Goal: Information Seeking & Learning: Learn about a topic

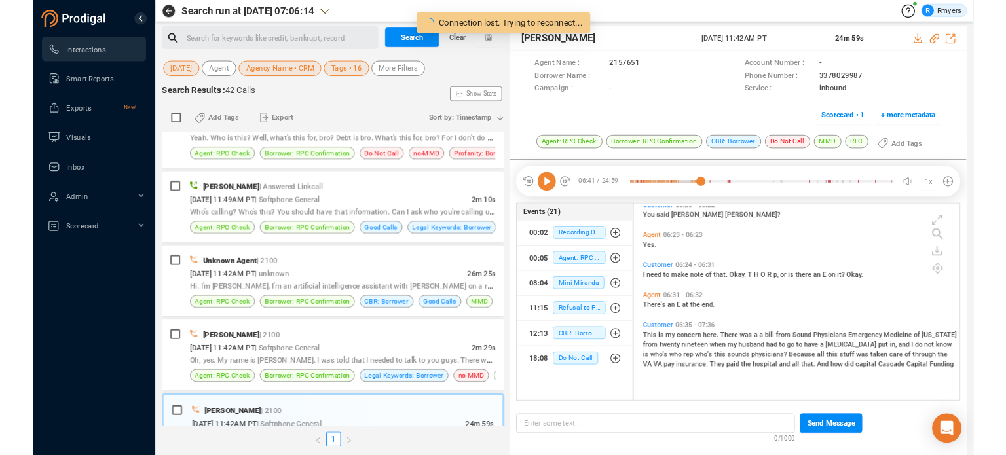
scroll to position [176, 342]
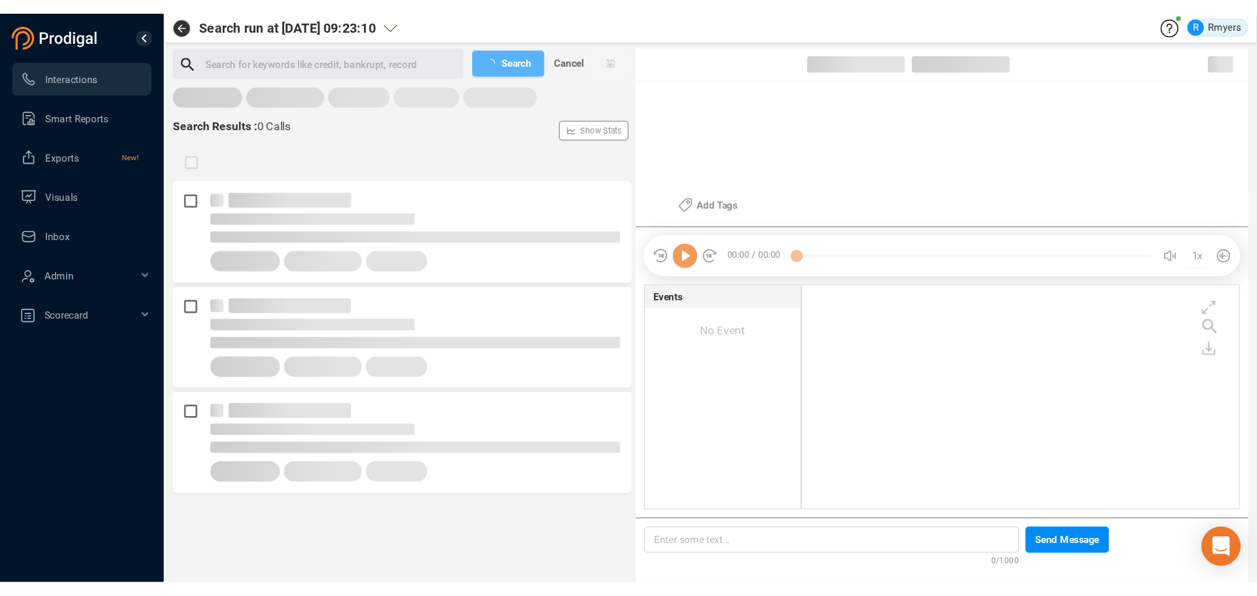
scroll to position [176, 343]
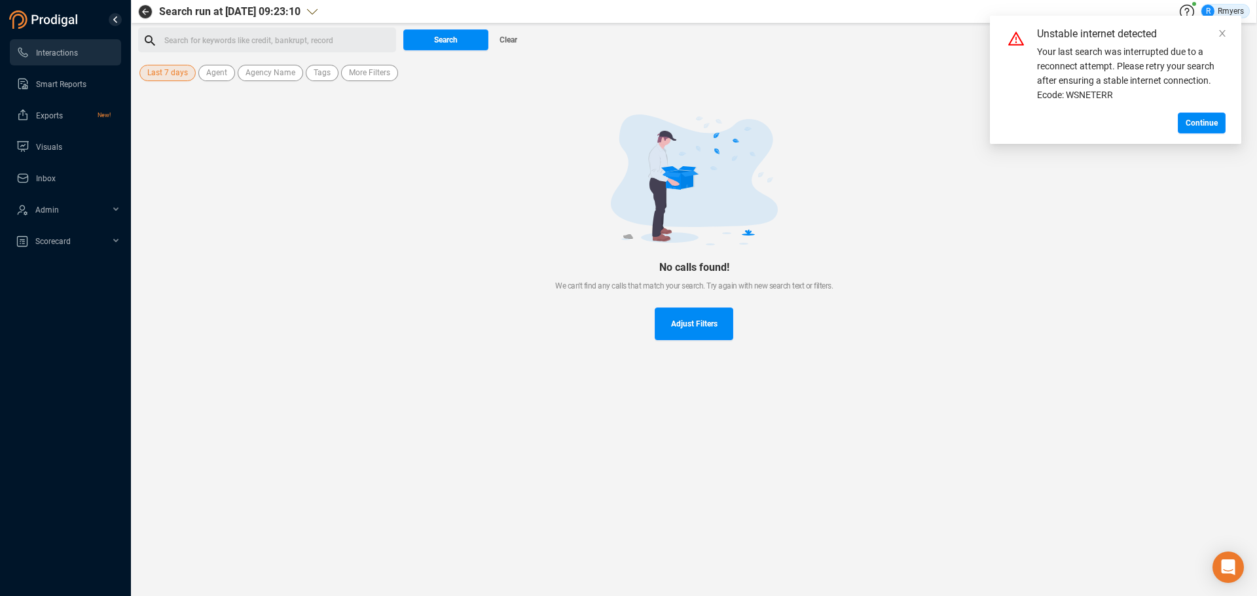
click at [173, 75] on span "Last 7 days" at bounding box center [167, 73] width 41 height 16
click at [162, 236] on span "Custom" at bounding box center [175, 238] width 32 height 10
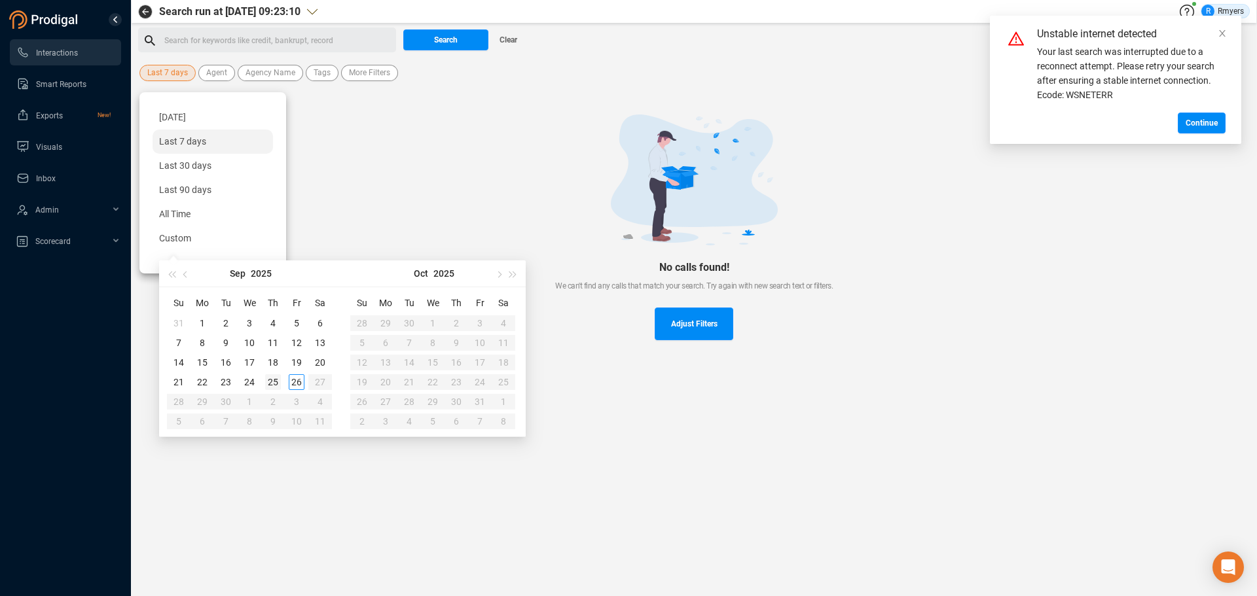
type input "2025-09-25"
click at [272, 382] on div "25" at bounding box center [273, 382] width 16 height 16
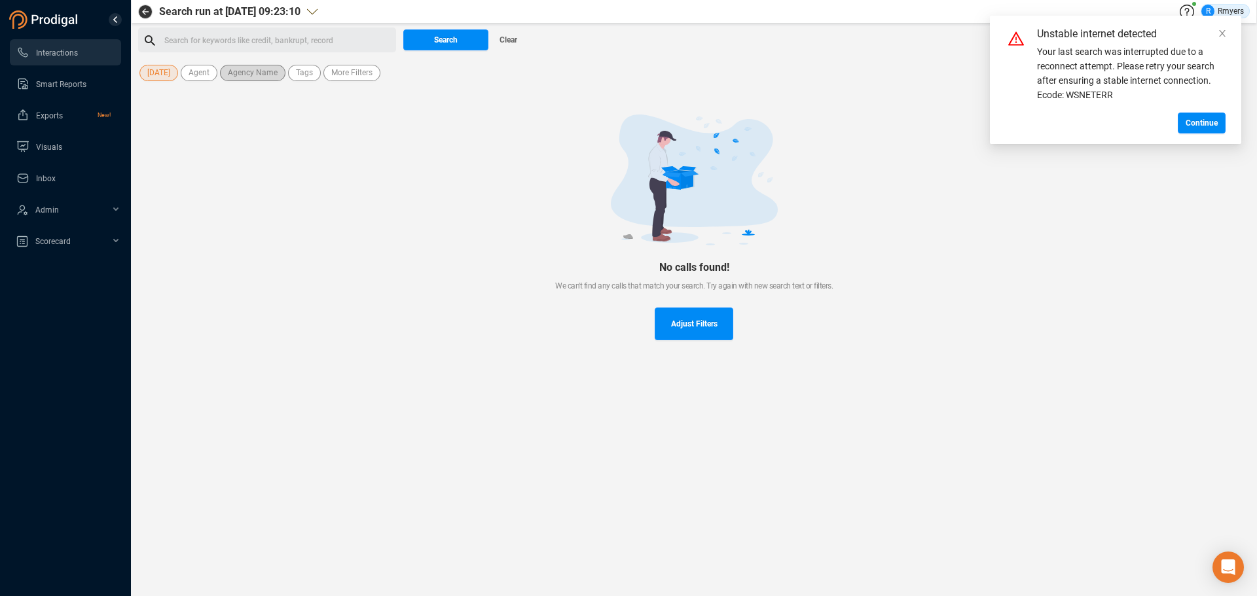
click at [257, 79] on span "Agency Name" at bounding box center [253, 73] width 50 height 16
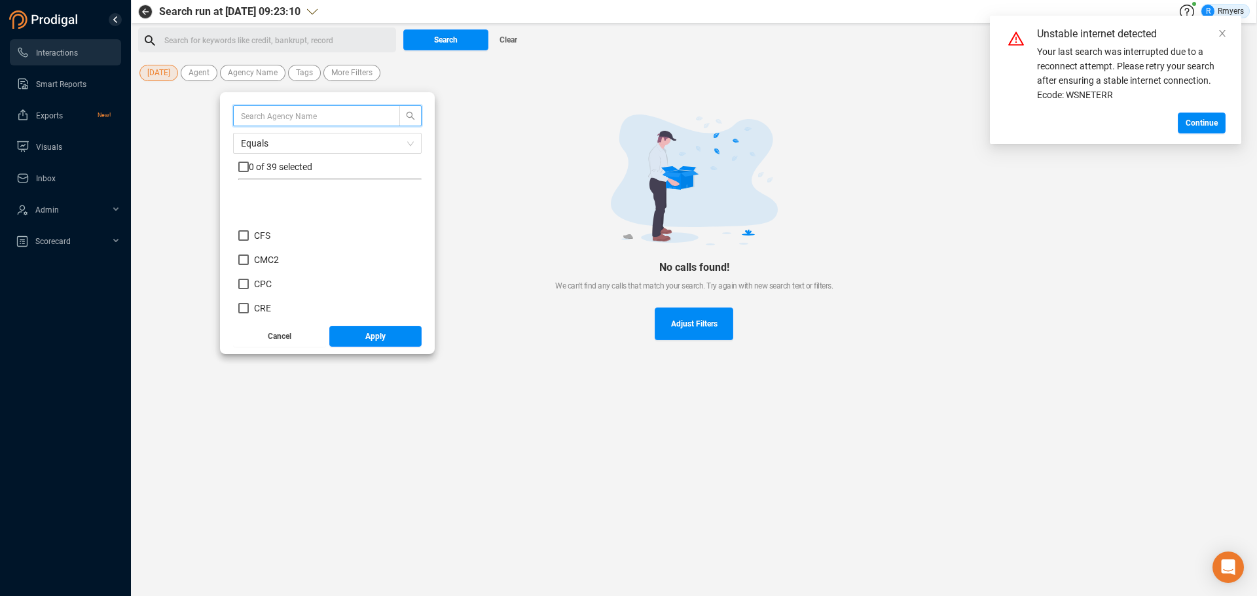
scroll to position [196, 0]
click at [267, 264] on span "CRM" at bounding box center [264, 267] width 20 height 10
click at [249, 264] on input "CRM" at bounding box center [243, 267] width 10 height 10
checkbox input "true"
click at [362, 336] on button "Apply" at bounding box center [375, 336] width 93 height 21
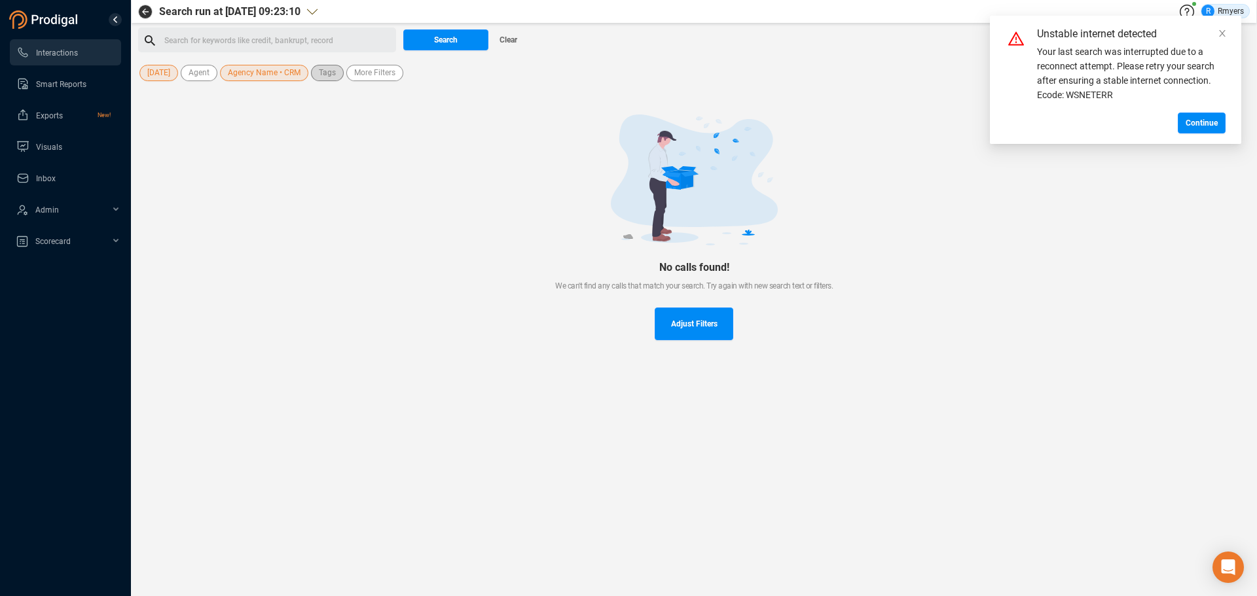
click at [327, 75] on span "Tags" at bounding box center [327, 73] width 17 height 16
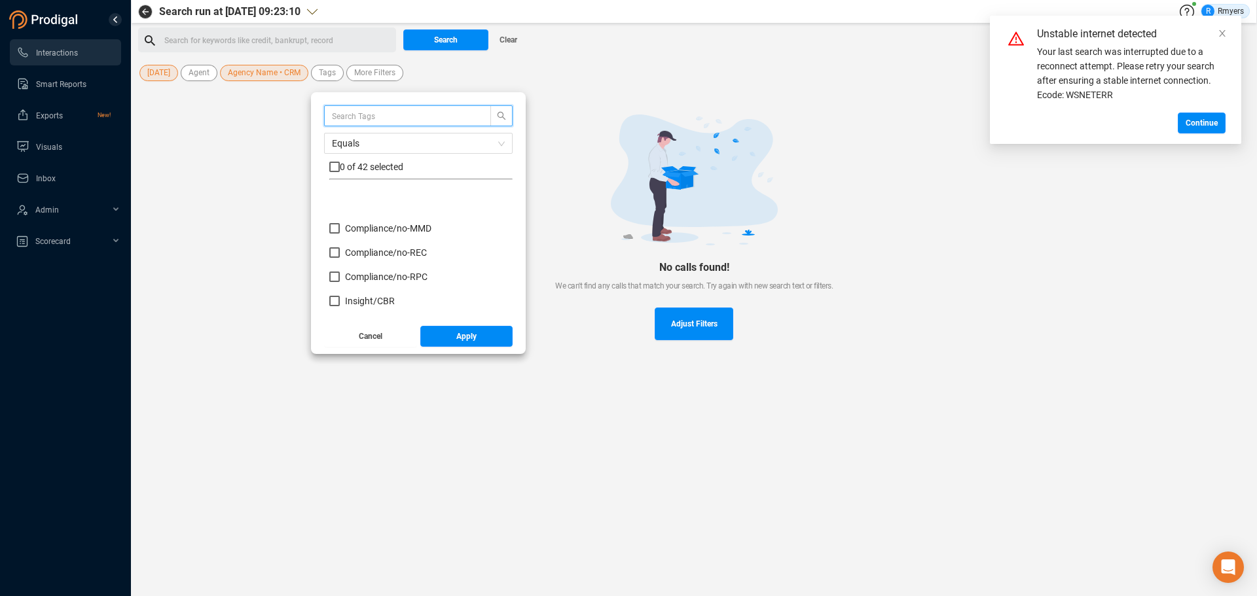
scroll to position [131, 0]
click at [372, 237] on span "Insight/ CBR" at bounding box center [370, 235] width 50 height 10
click at [340, 237] on input "Insight/ CBR" at bounding box center [334, 235] width 10 height 10
checkbox input "true"
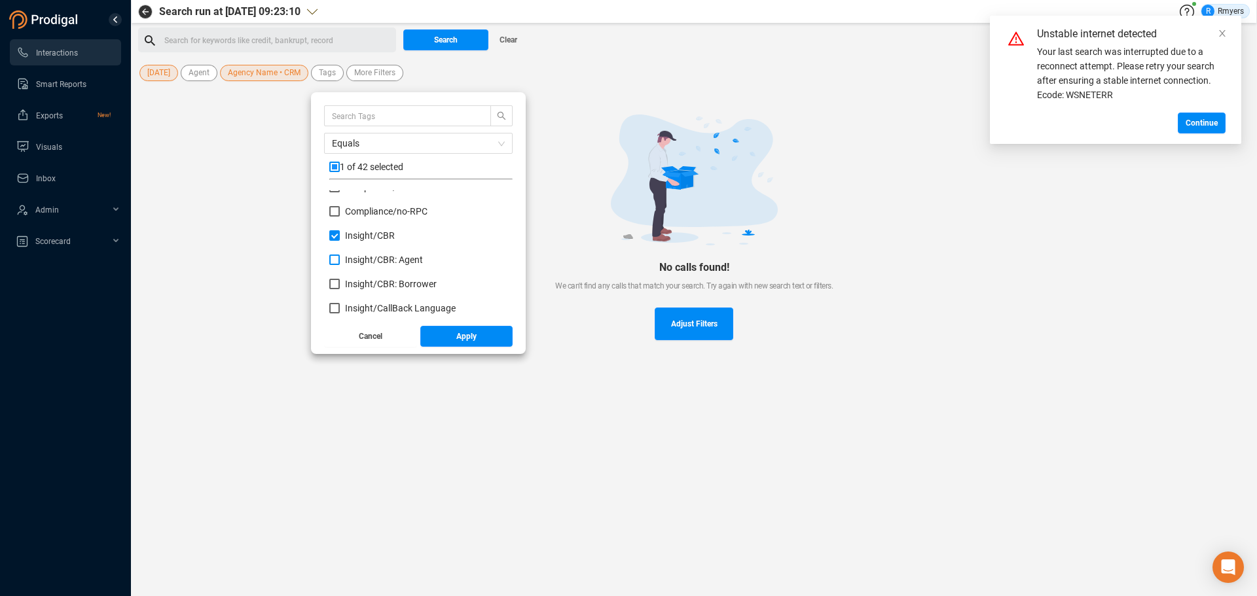
click at [367, 259] on span "Insight/ CBR: Agent" at bounding box center [384, 260] width 78 height 10
click at [340, 259] on input "Insight/ CBR: Agent" at bounding box center [334, 260] width 10 height 10
checkbox input "true"
click at [362, 281] on span "Insight/ CBR: Borrower" at bounding box center [391, 284] width 92 height 10
click at [340, 281] on input "Insight/ CBR: Borrower" at bounding box center [334, 284] width 10 height 10
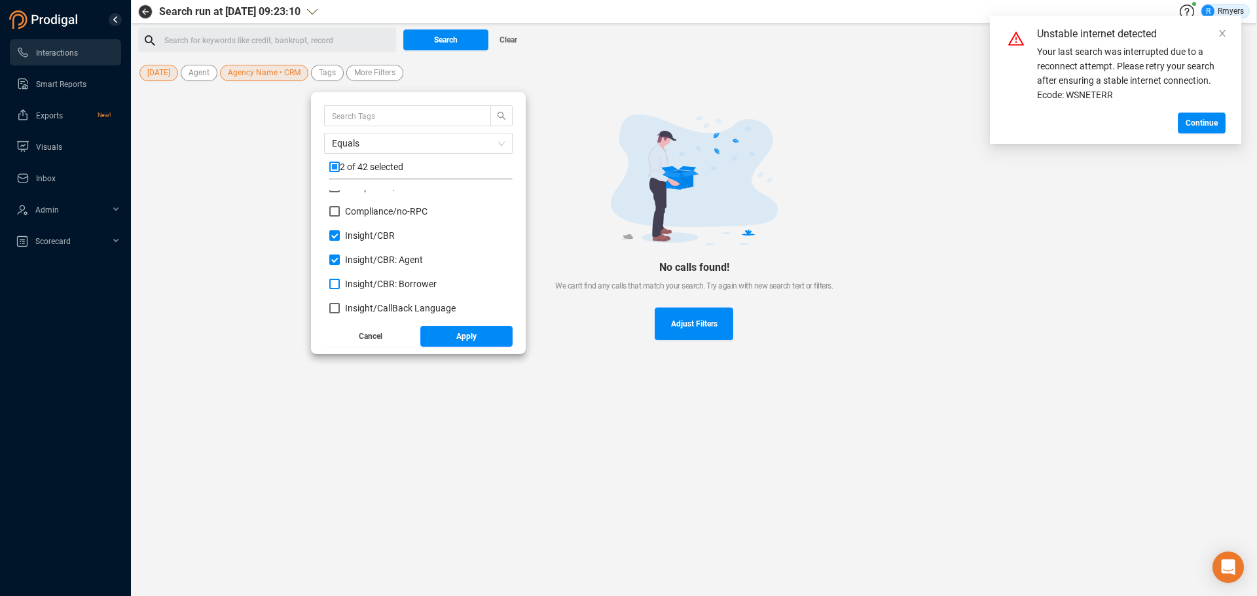
checkbox input "true"
click at [373, 237] on span "Red Flag/ Bankruptcy Language" at bounding box center [410, 237] width 130 height 10
click at [340, 237] on input "Red Flag/ Bankruptcy Language" at bounding box center [334, 237] width 10 height 10
checkbox input "true"
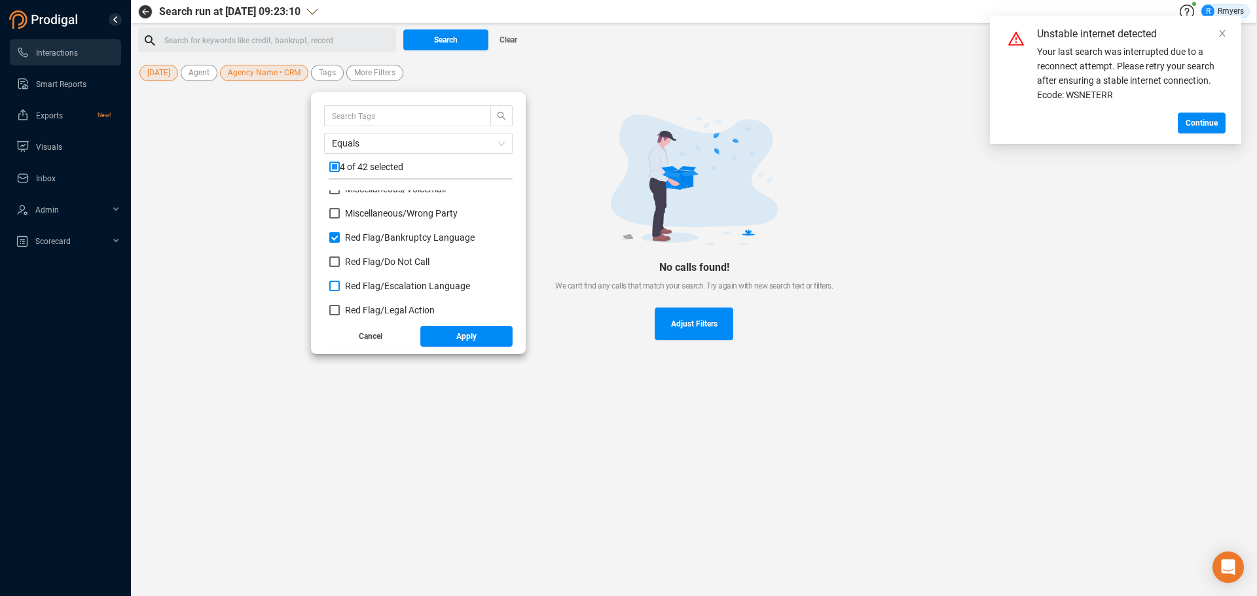
click at [374, 281] on span "Red Flag/ Escalation Language" at bounding box center [407, 286] width 125 height 10
click at [340, 281] on input "Red Flag/ Escalation Language" at bounding box center [334, 286] width 10 height 10
checkbox input "true"
click at [372, 312] on span "Red Flag/ Legal Action" at bounding box center [390, 310] width 90 height 10
click at [340, 312] on input "Red Flag/ Legal Action" at bounding box center [334, 310] width 10 height 10
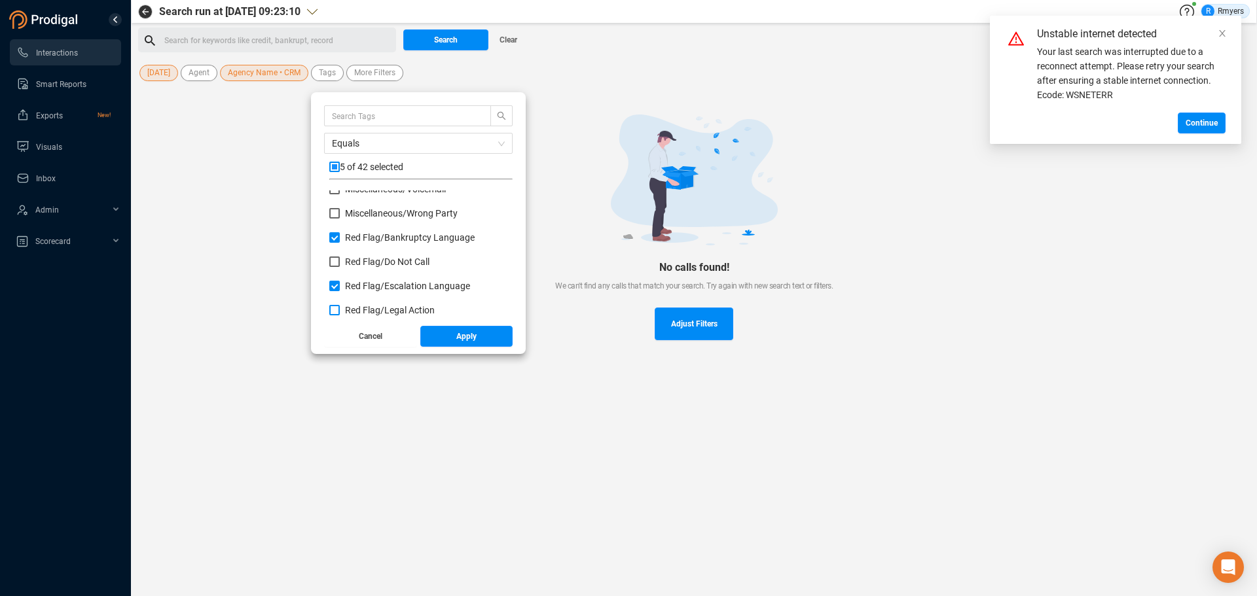
checkbox input "true"
click at [375, 265] on span "Red Flag/ Legal Action: Agent" at bounding box center [404, 269] width 118 height 10
click at [340, 265] on input "Red Flag/ Legal Action: Agent" at bounding box center [334, 269] width 10 height 10
checkbox input "true"
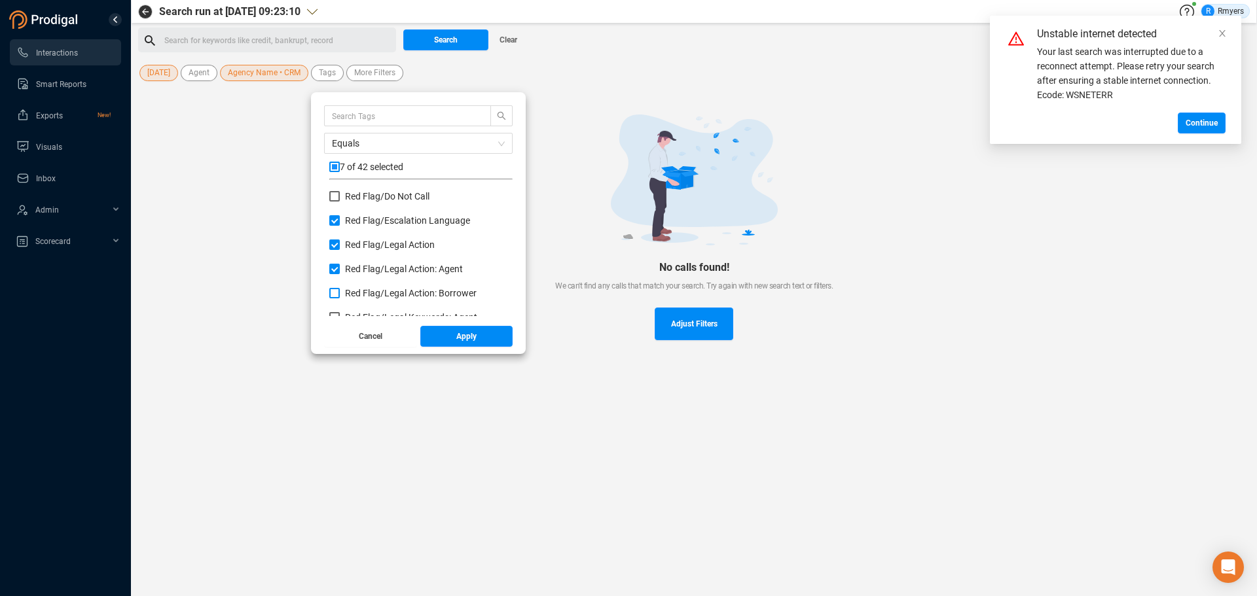
click at [371, 291] on span "Red Flag/ Legal Action: Borrower" at bounding box center [411, 293] width 132 height 10
click at [340, 291] on input "Red Flag/ Legal Action: Borrower" at bounding box center [334, 293] width 10 height 10
checkbox input "true"
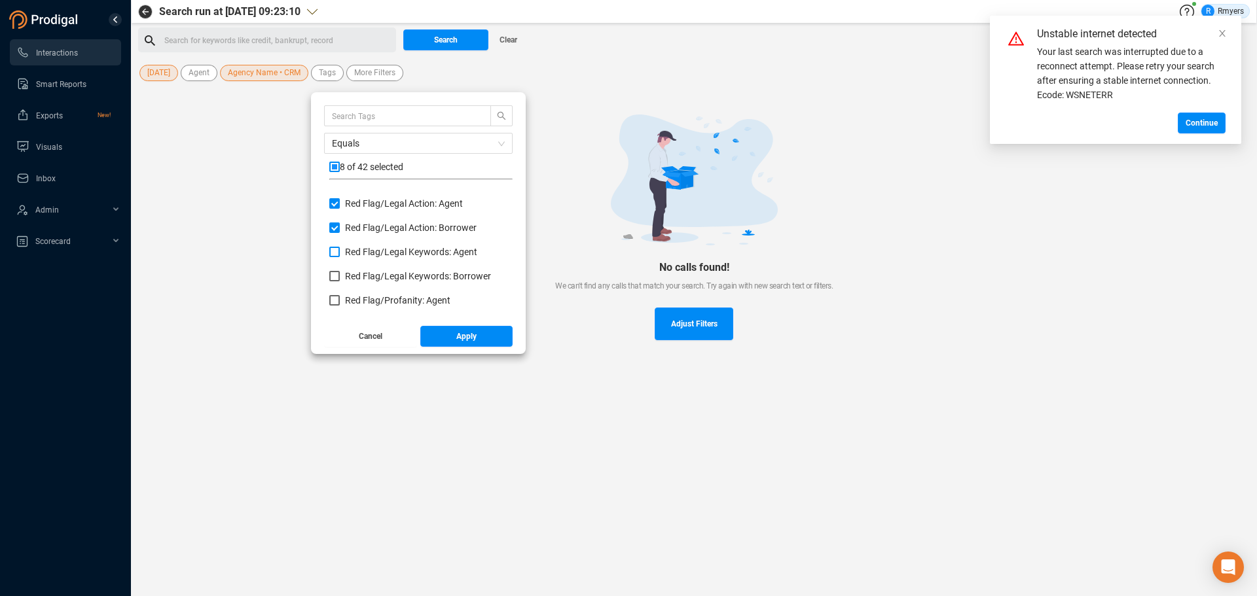
click at [374, 255] on span "Red Flag/ Legal Keywords: Agent" at bounding box center [411, 252] width 132 height 10
click at [340, 255] on input "Red Flag/ Legal Keywords: Agent" at bounding box center [334, 252] width 10 height 10
checkbox input "true"
click at [371, 281] on span "Red Flag/ Legal Keywords: Borrower" at bounding box center [418, 276] width 146 height 10
click at [340, 281] on input "Red Flag/ Legal Keywords: Borrower" at bounding box center [334, 276] width 10 height 10
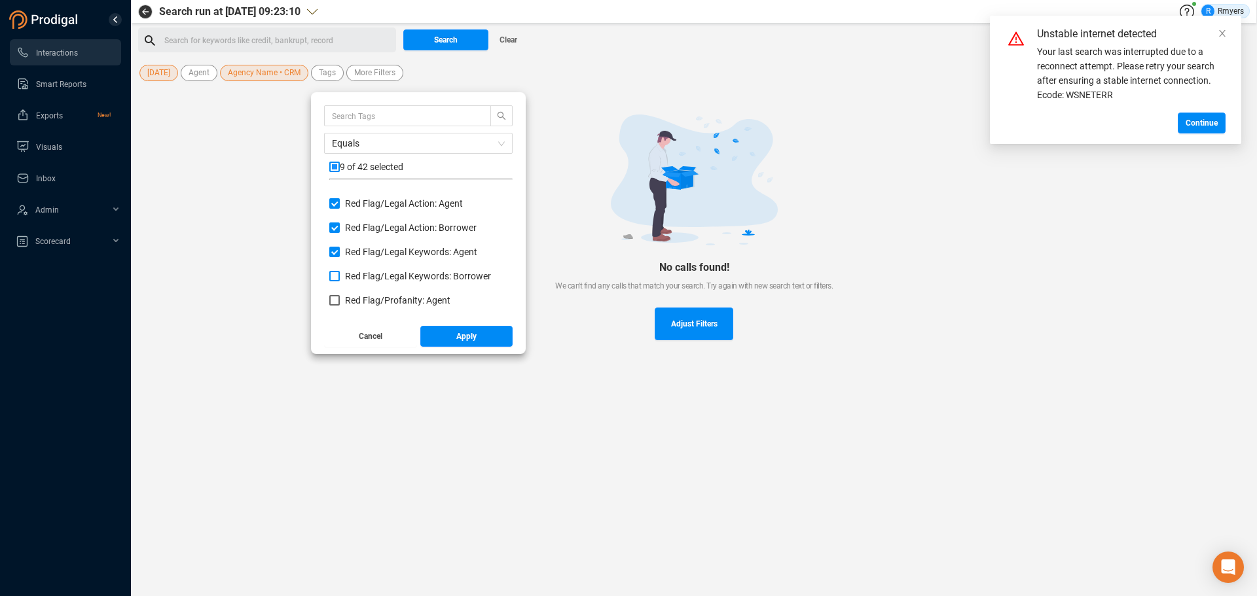
checkbox input "true"
click at [369, 299] on span "Red Flag/ Profanity: Agent" at bounding box center [397, 300] width 105 height 10
click at [340, 299] on input "Red Flag/ Profanity: Agent" at bounding box center [334, 300] width 10 height 10
checkbox input "true"
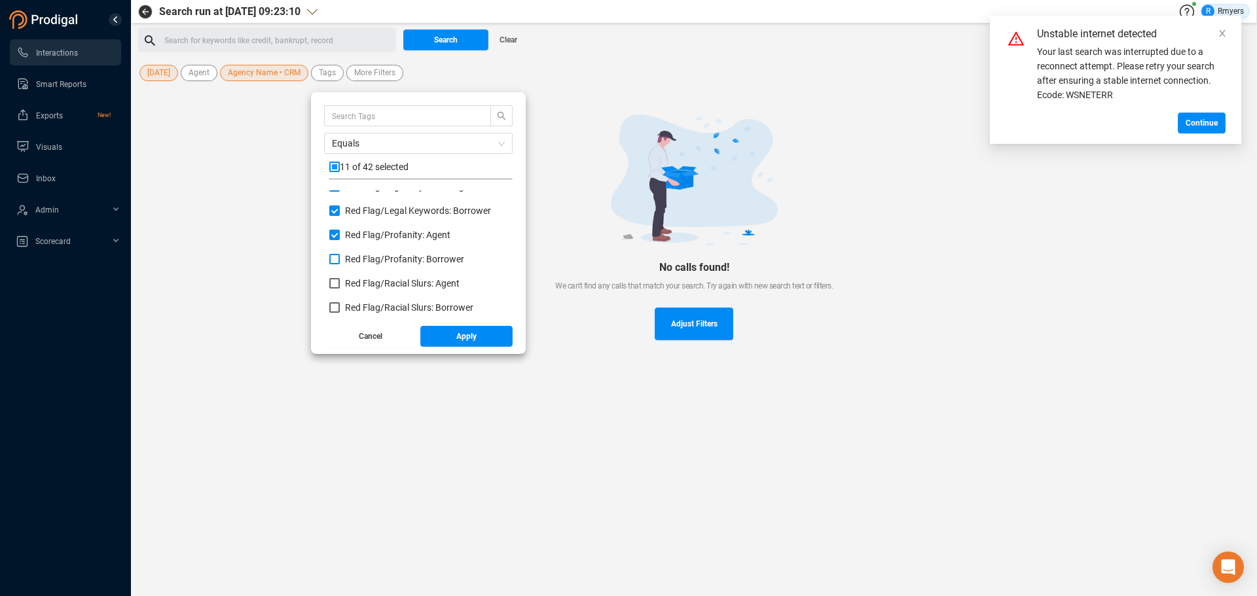
click at [371, 261] on span "Red Flag/ Profanity: Borrower" at bounding box center [404, 259] width 119 height 10
click at [340, 261] on input "Red Flag/ Profanity: Borrower" at bounding box center [334, 259] width 10 height 10
checkbox input "true"
click at [371, 281] on span "Red Flag/ Racial Slurs: Agent" at bounding box center [402, 283] width 115 height 10
click at [340, 281] on input "Red Flag/ Racial Slurs: Agent" at bounding box center [334, 283] width 10 height 10
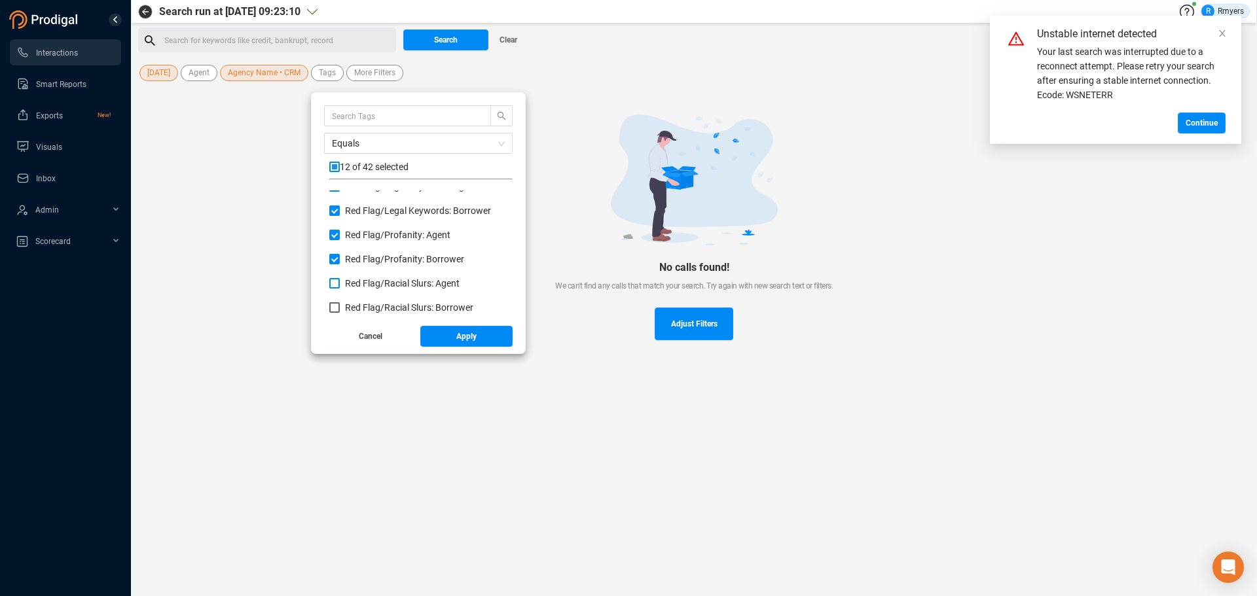
checkbox input "true"
click at [372, 302] on span "Red Flag/ Racial Slurs: Borrower" at bounding box center [409, 307] width 128 height 10
click at [340, 302] on input "Red Flag/ Racial Slurs: Borrower" at bounding box center [334, 307] width 10 height 10
checkbox input "true"
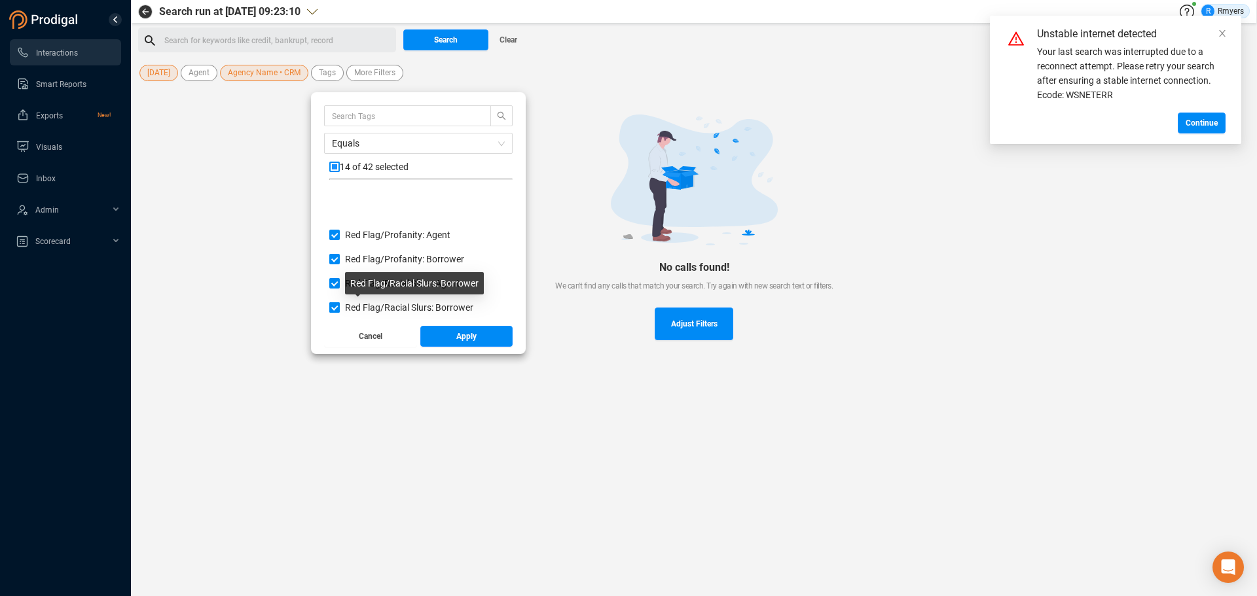
scroll to position [851, 0]
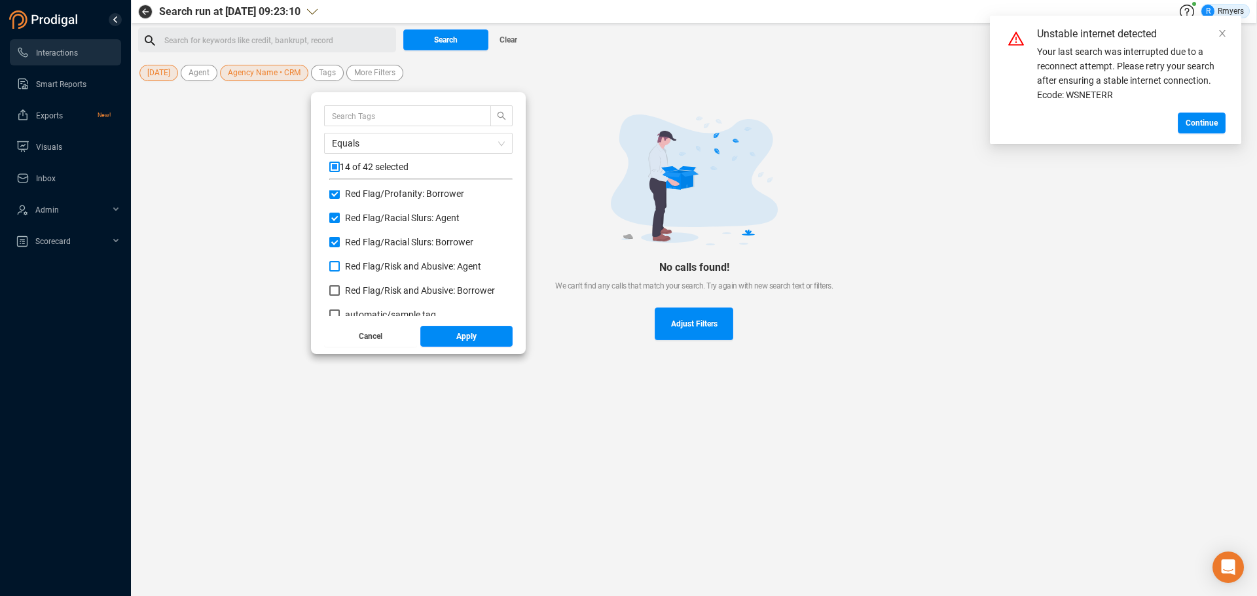
click at [377, 268] on span "Red Flag/ Risk and Abusive: Agent" at bounding box center [413, 266] width 136 height 10
click at [340, 268] on input "Red Flag/ Risk and Abusive: Agent" at bounding box center [334, 266] width 10 height 10
checkbox input "true"
click at [372, 287] on span "Red Flag/ Risk and Abusive: Borrower" at bounding box center [420, 290] width 150 height 10
click at [340, 287] on input "Red Flag/ Risk and Abusive: Borrower" at bounding box center [334, 290] width 10 height 10
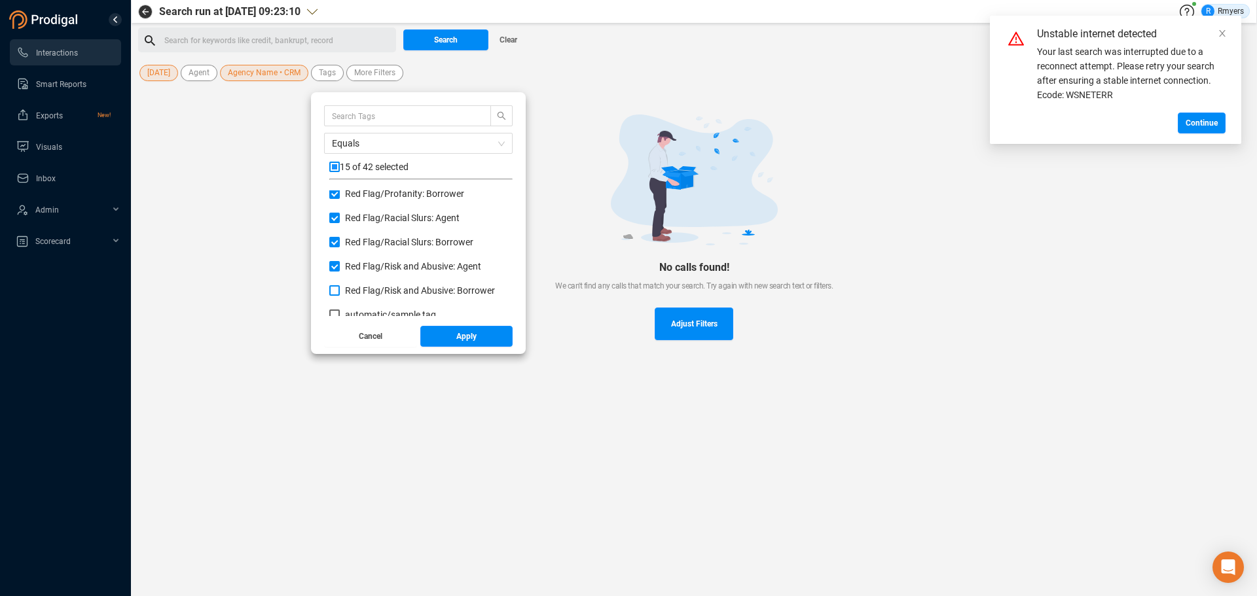
checkbox input "true"
click at [456, 335] on span "Apply" at bounding box center [466, 336] width 20 height 21
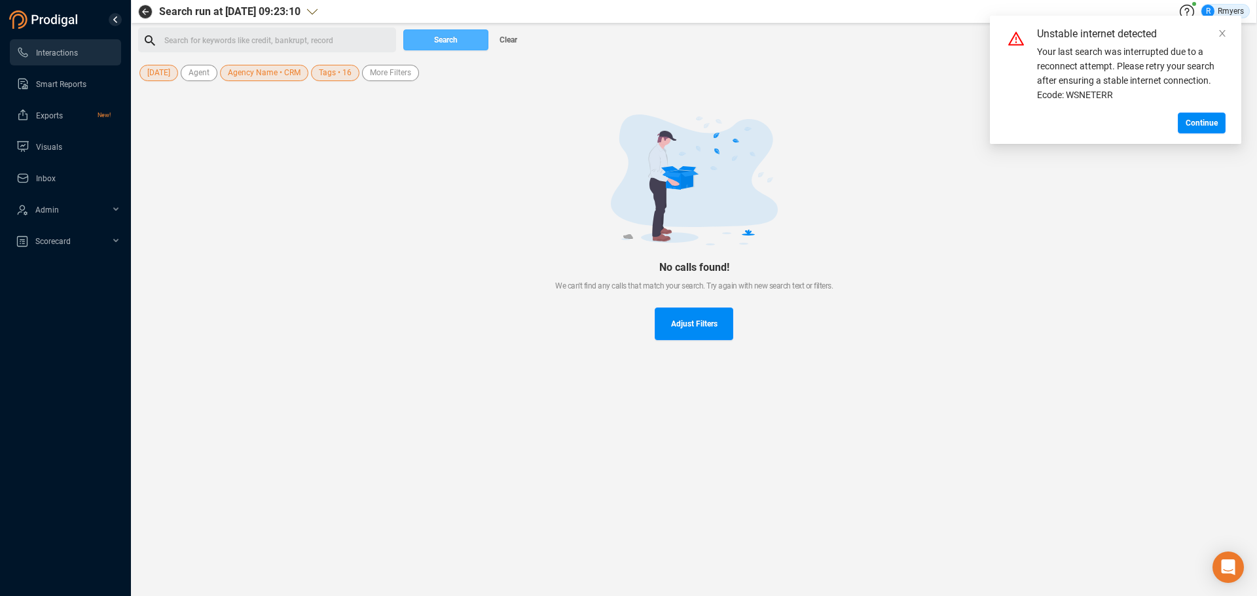
click at [450, 44] on span "Search" at bounding box center [446, 39] width 24 height 21
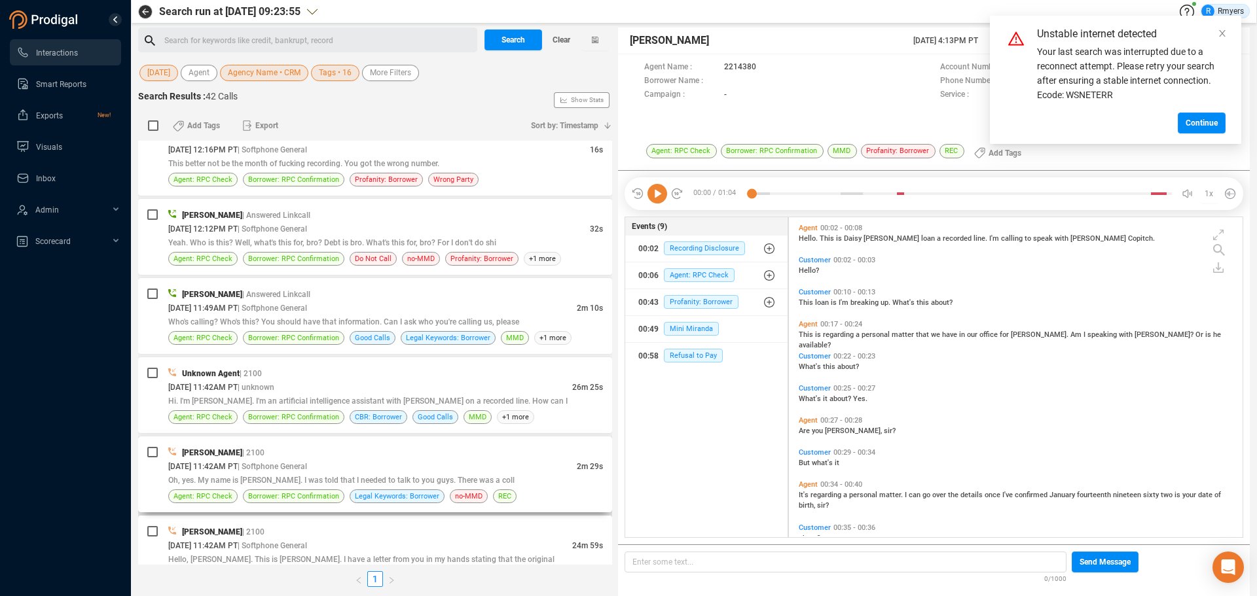
scroll to position [1833, 0]
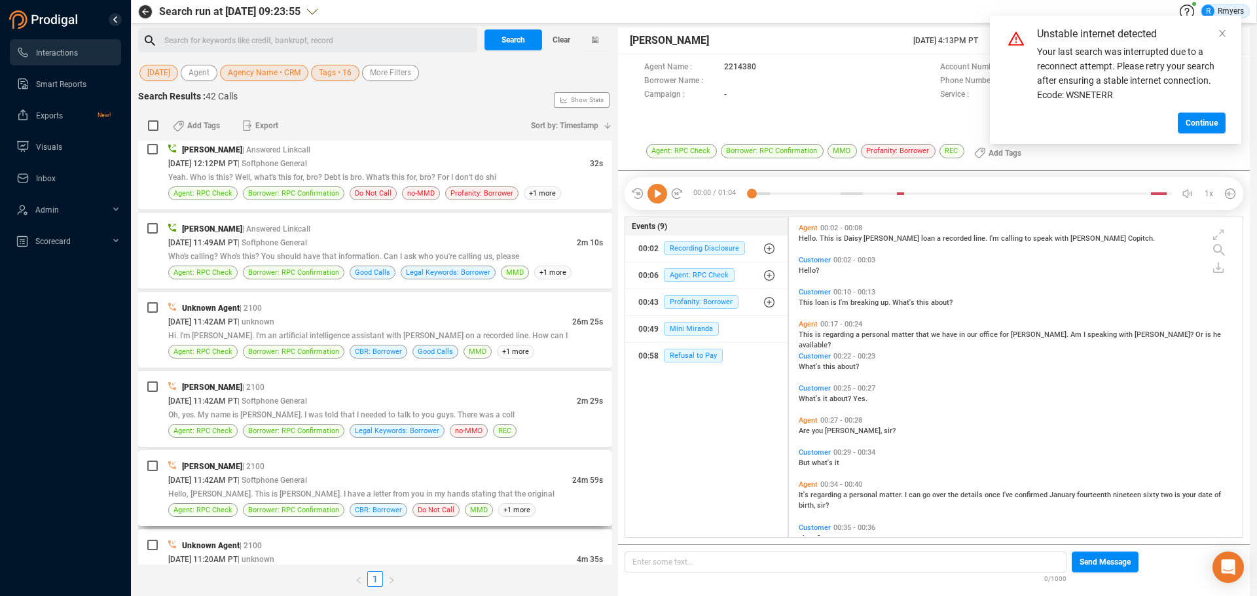
click at [304, 454] on span "| Softphone General" at bounding box center [272, 480] width 69 height 9
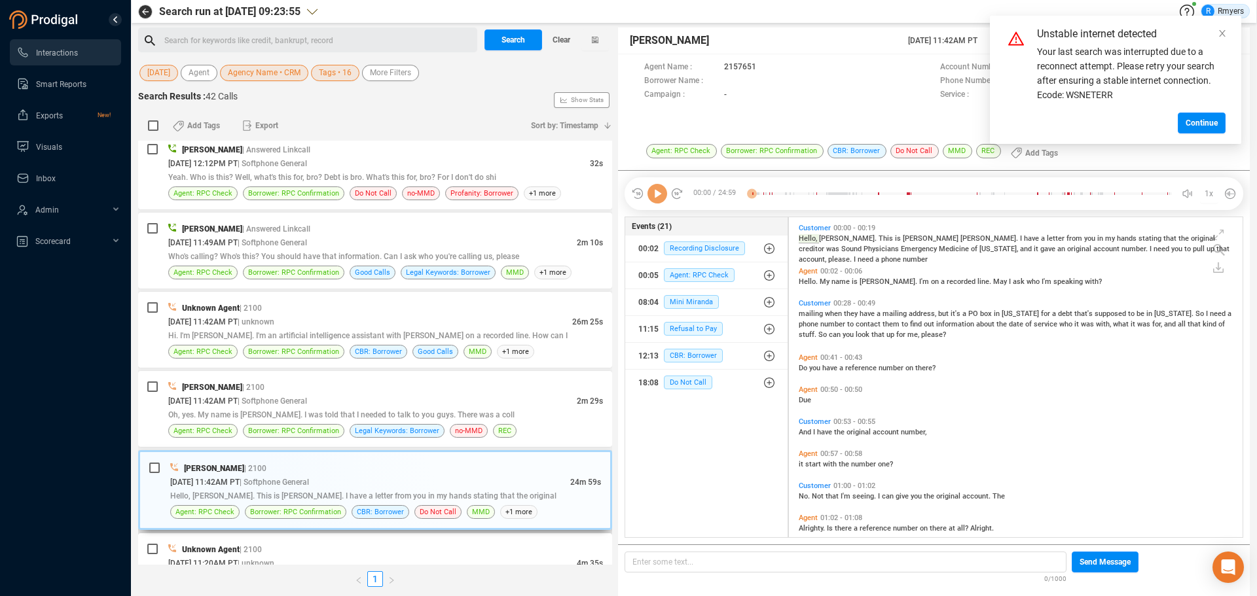
scroll to position [317, 447]
click at [659, 199] on icon at bounding box center [657, 194] width 20 height 20
click at [1005, 32] on icon "close" at bounding box center [1222, 33] width 7 height 7
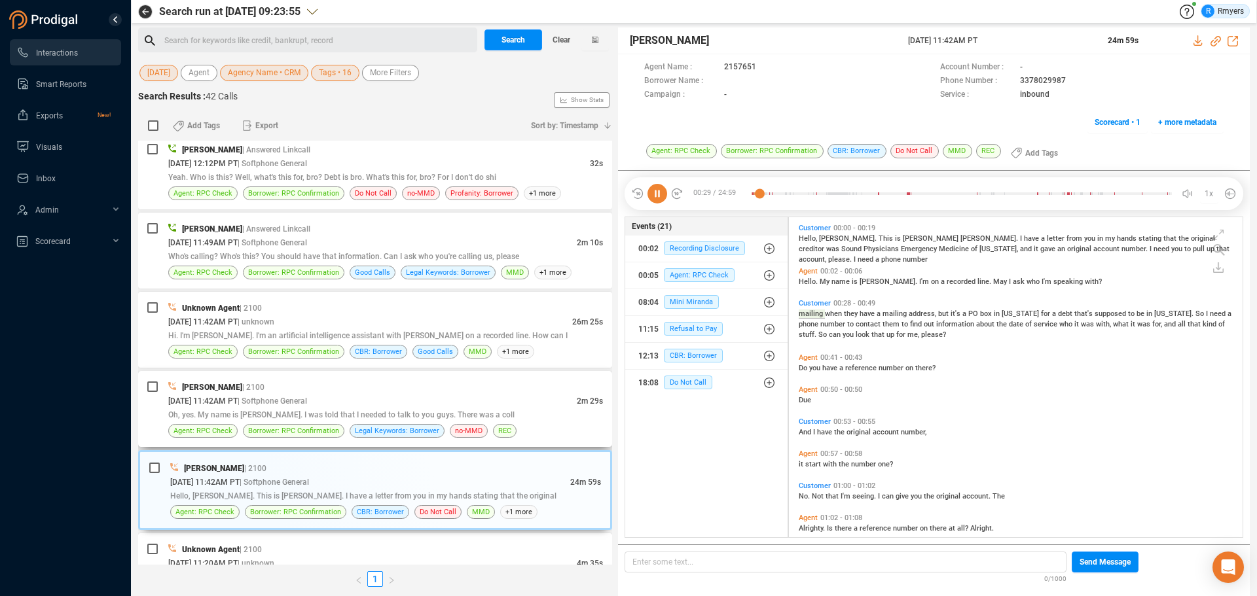
click at [333, 391] on div "Jalil Farrakhan | 2100" at bounding box center [385, 387] width 435 height 14
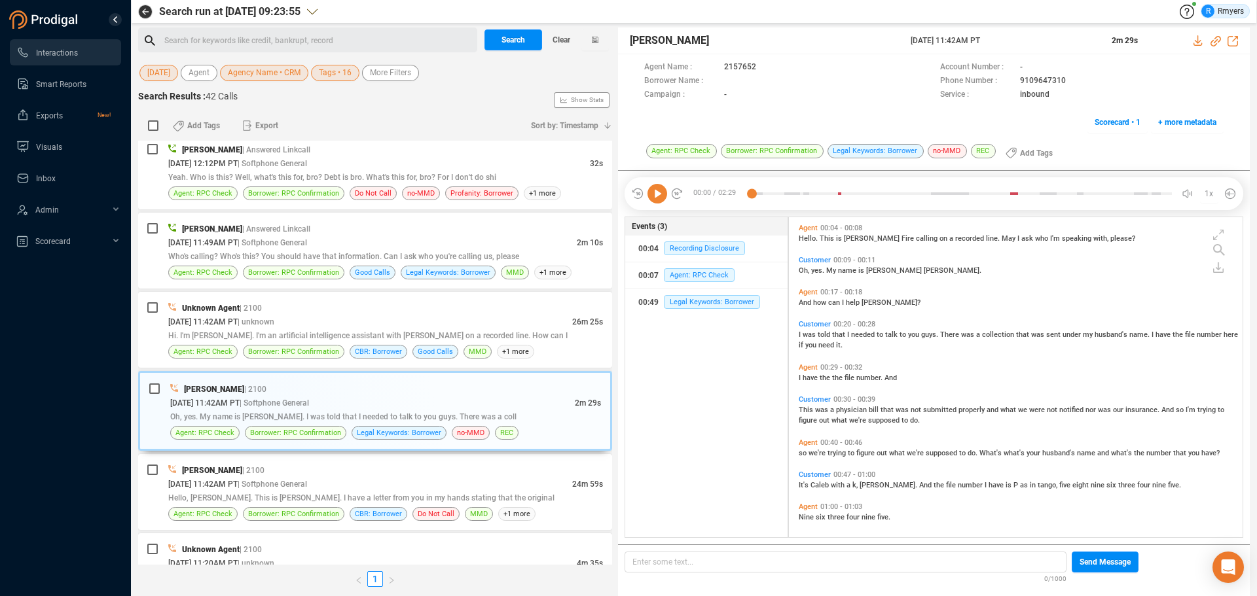
click at [661, 195] on icon at bounding box center [657, 194] width 20 height 20
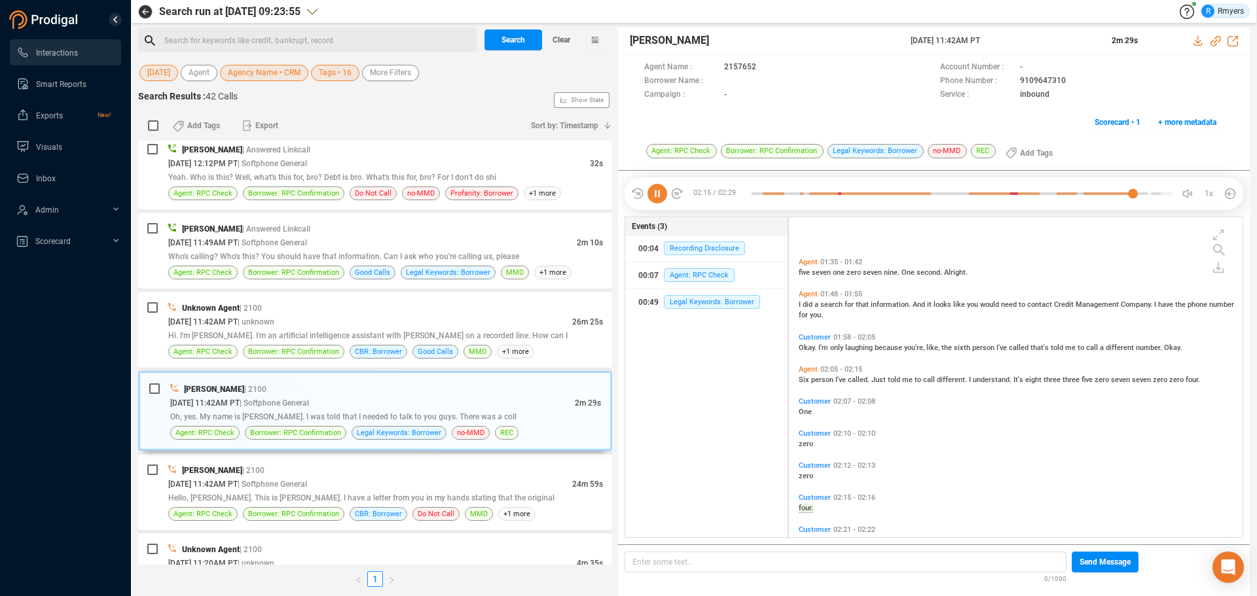
scroll to position [498, 0]
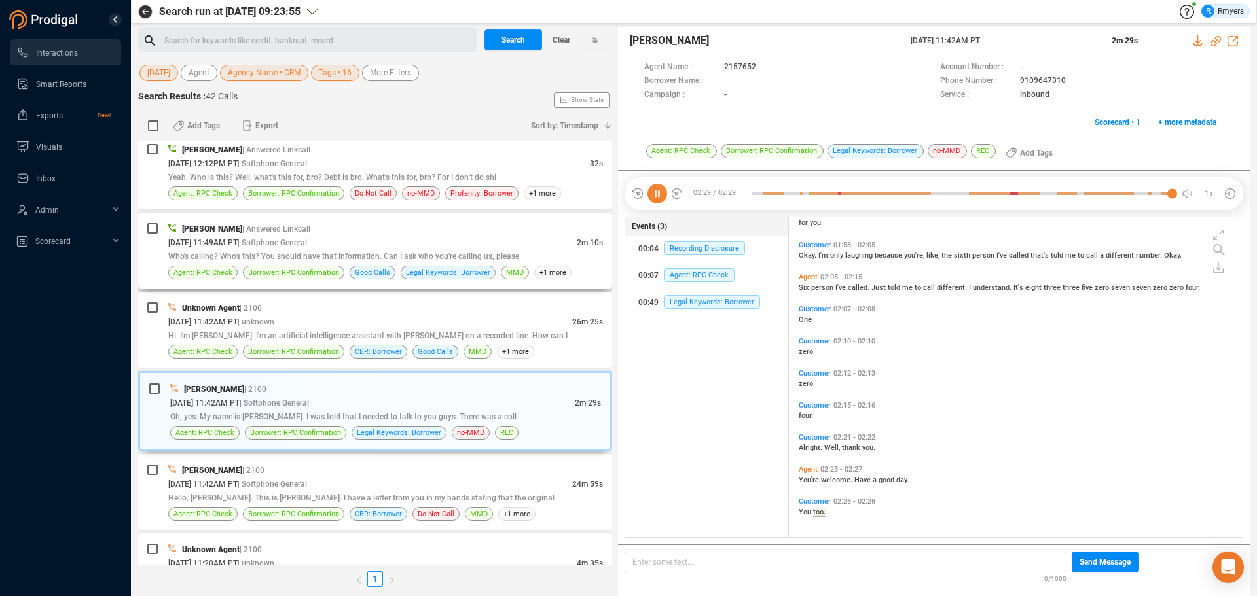
drag, startPoint x: 276, startPoint y: 264, endPoint x: 310, endPoint y: 259, distance: 34.4
click at [277, 263] on div "Elizabeth Napoles | Answered Linkcall 09/25/2025 @ 11:49AM PT | Softphone Gener…" at bounding box center [385, 251] width 435 height 58
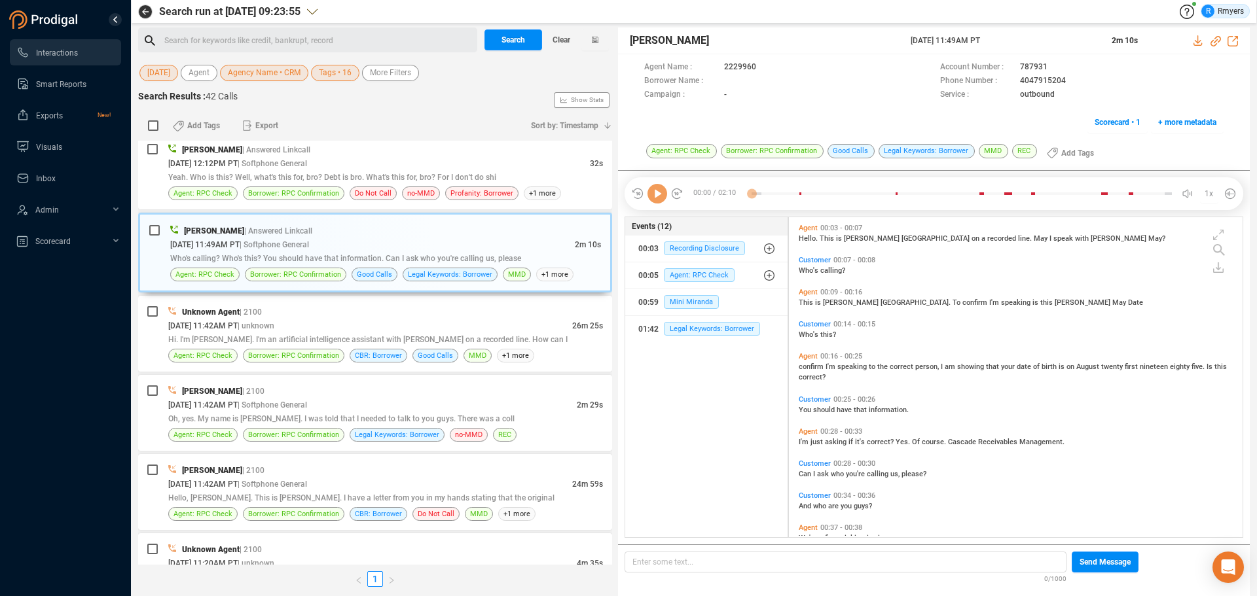
scroll to position [317, 447]
click at [414, 340] on span "Hi. I'm Sophie. I'm an artificial intelligence assistant with Cascade on a reco…" at bounding box center [367, 339] width 399 height 9
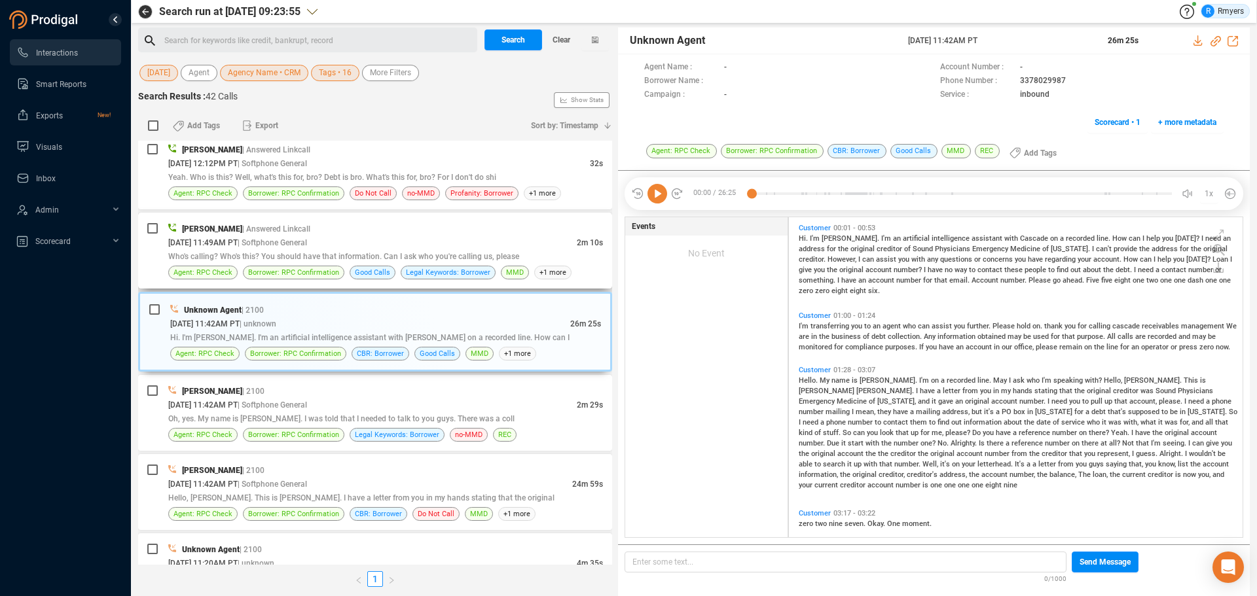
click at [370, 250] on div "Who's calling? Who's this? You should have that information. Can I ask who you'…" at bounding box center [385, 256] width 435 height 14
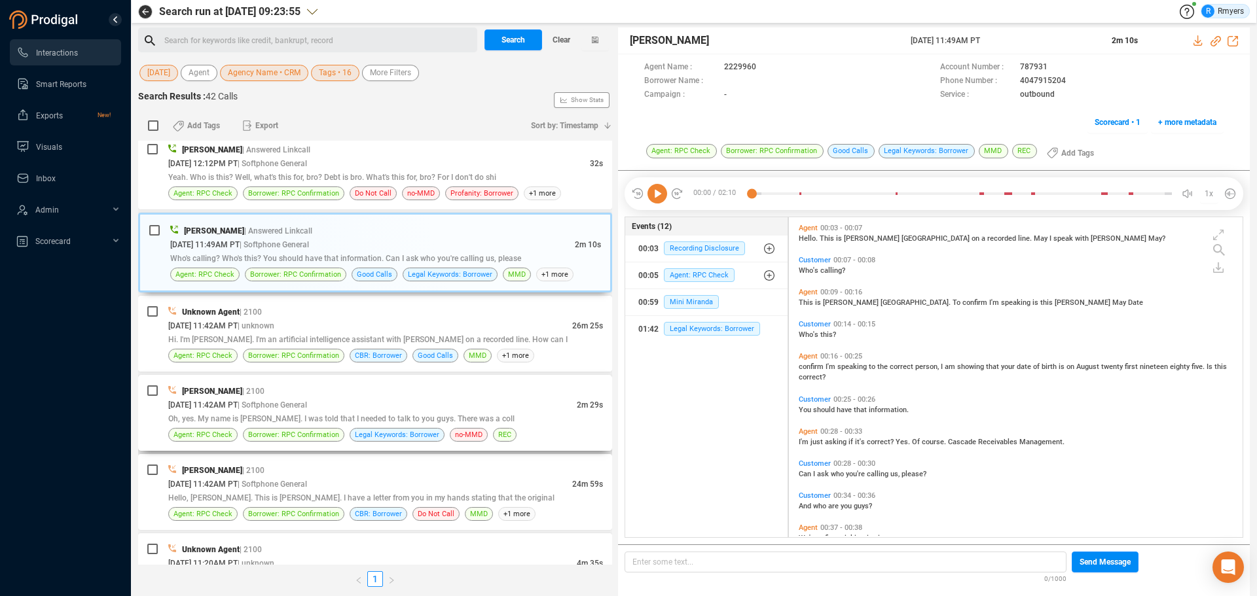
click at [339, 400] on div "09/25/2025 @ 11:42AM PT | Softphone General" at bounding box center [372, 405] width 408 height 14
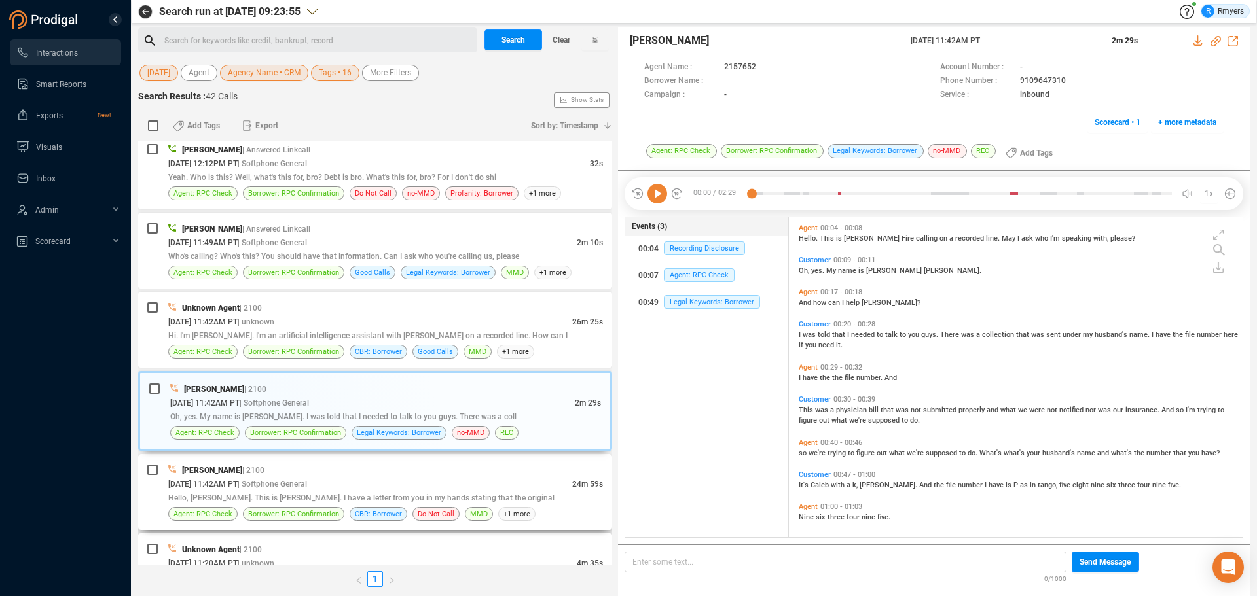
click at [339, 454] on div "Elizabeth Thorpe | 2100" at bounding box center [385, 470] width 435 height 14
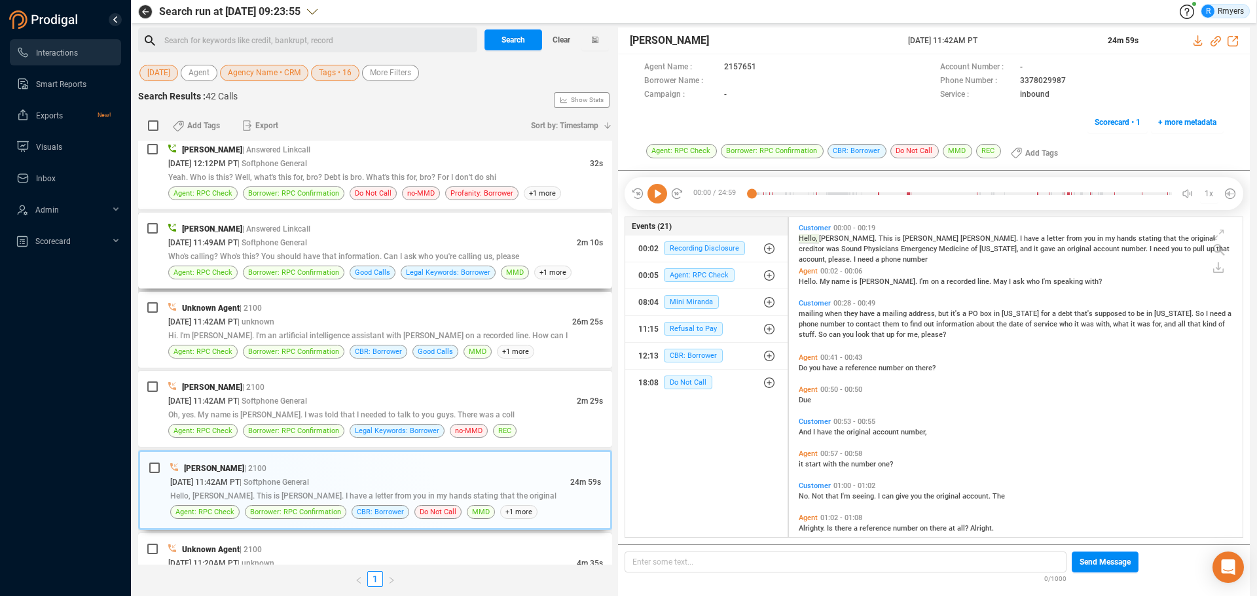
click at [383, 231] on div "Elizabeth Napoles | Answered Linkcall" at bounding box center [385, 229] width 435 height 14
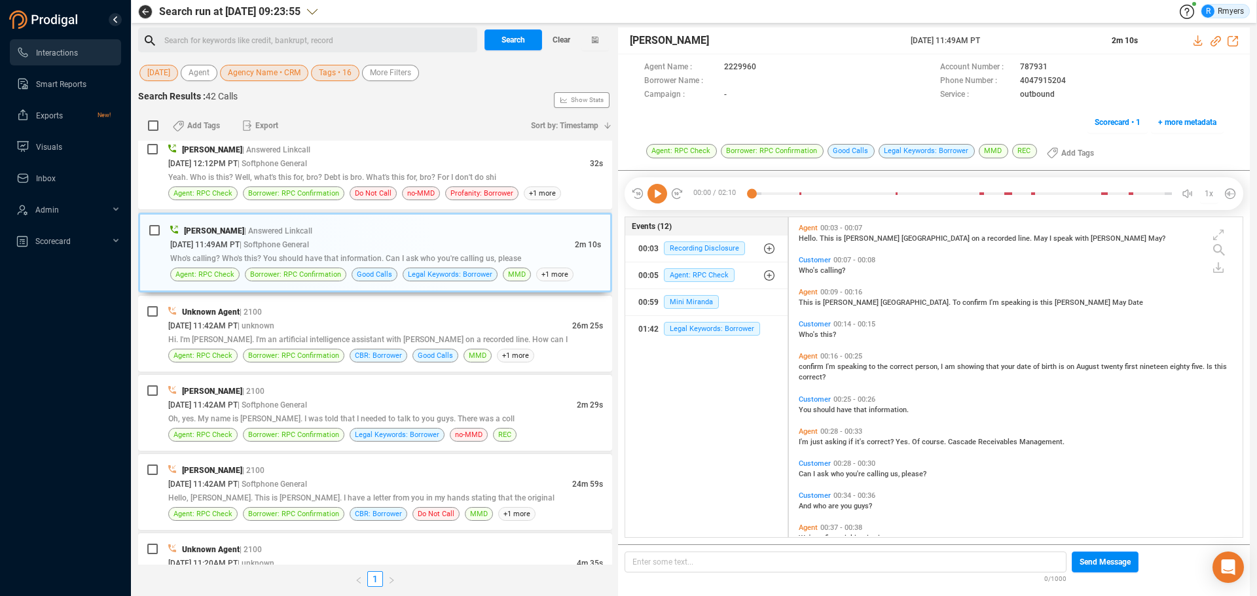
click at [657, 200] on icon at bounding box center [657, 194] width 20 height 20
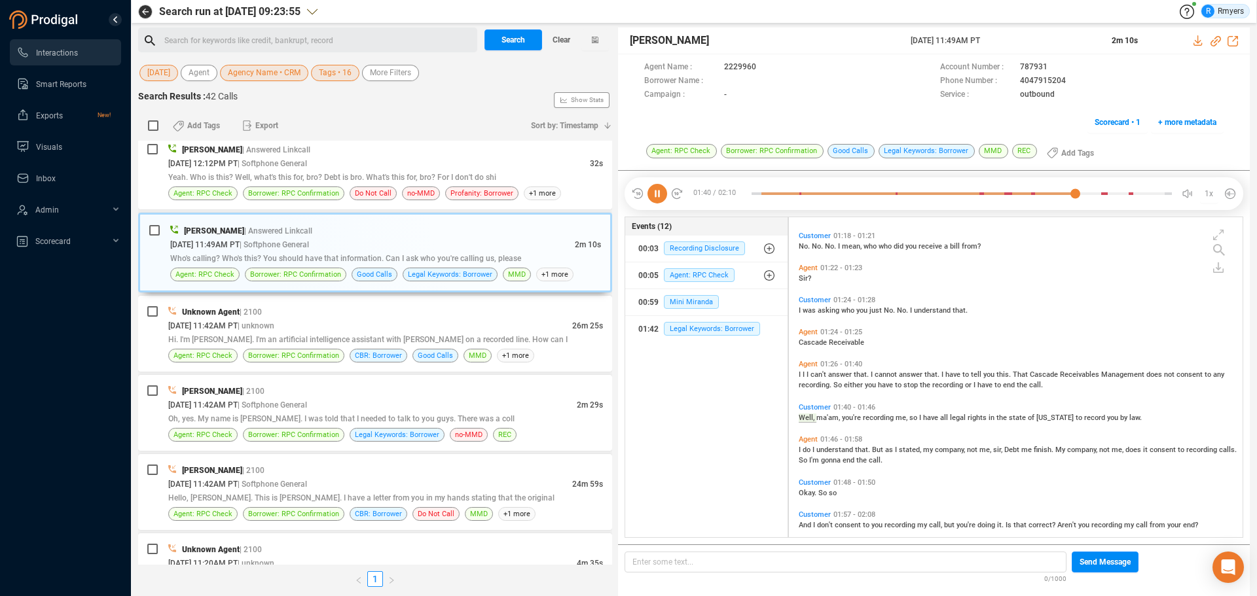
scroll to position [648, 0]
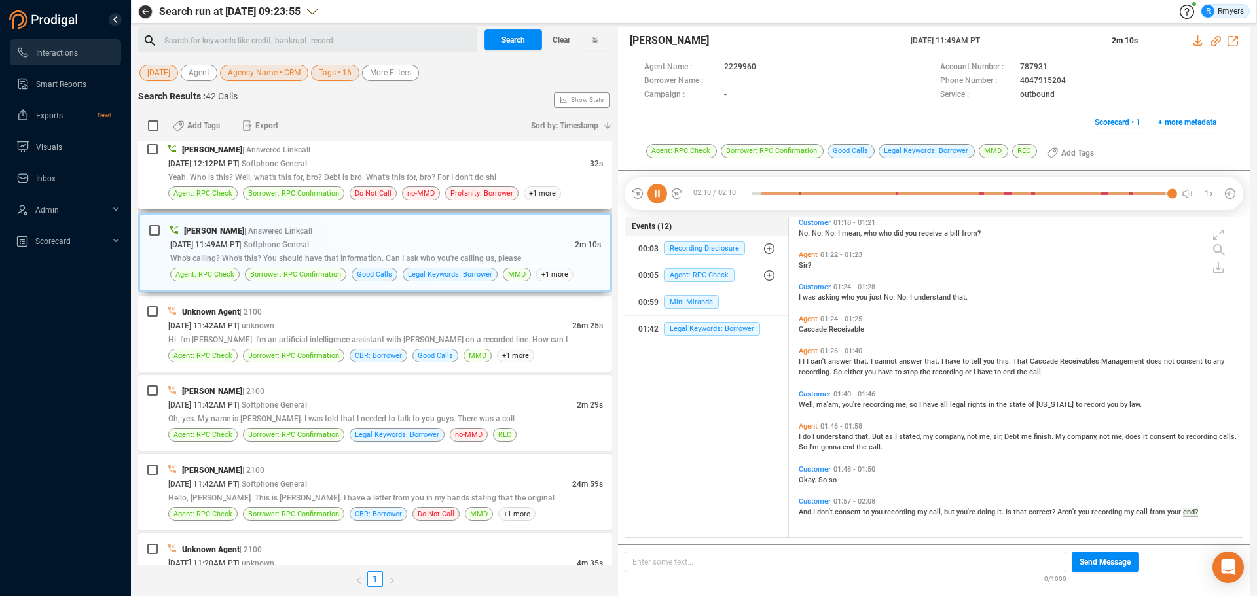
drag, startPoint x: 274, startPoint y: 177, endPoint x: 283, endPoint y: 299, distance: 122.8
click at [274, 177] on span "Yeah. Who is this? Well, what's this for, bro? Debt is bro. What's this for, br…" at bounding box center [332, 177] width 328 height 9
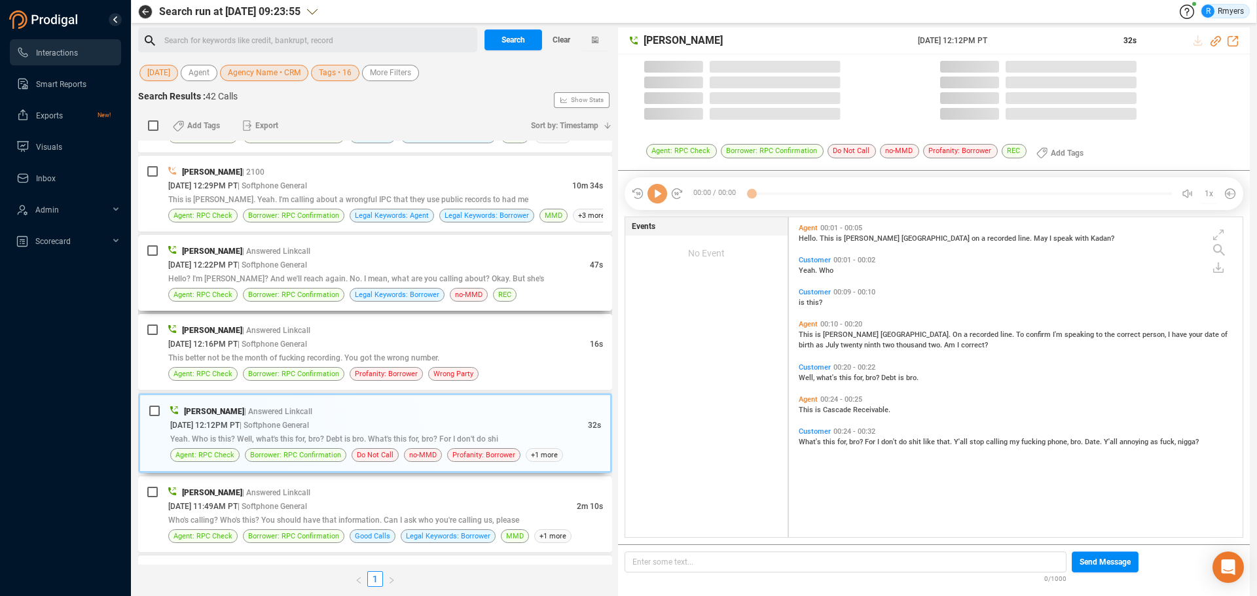
scroll to position [317, 447]
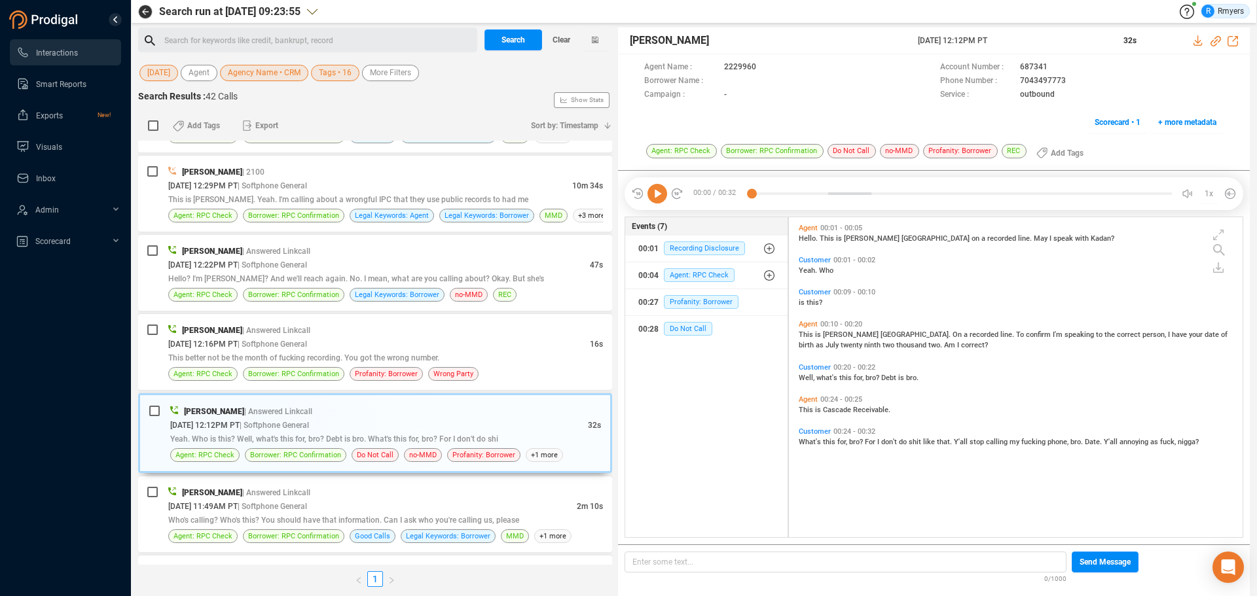
click at [660, 200] on icon at bounding box center [657, 194] width 20 height 20
drag, startPoint x: 327, startPoint y: 316, endPoint x: 333, endPoint y: 325, distance: 11.5
click at [327, 317] on div "Elizabeth Napoles | Answered Linkcall 09/25/2025 @ 12:16PM PT | Softphone Gener…" at bounding box center [375, 352] width 474 height 76
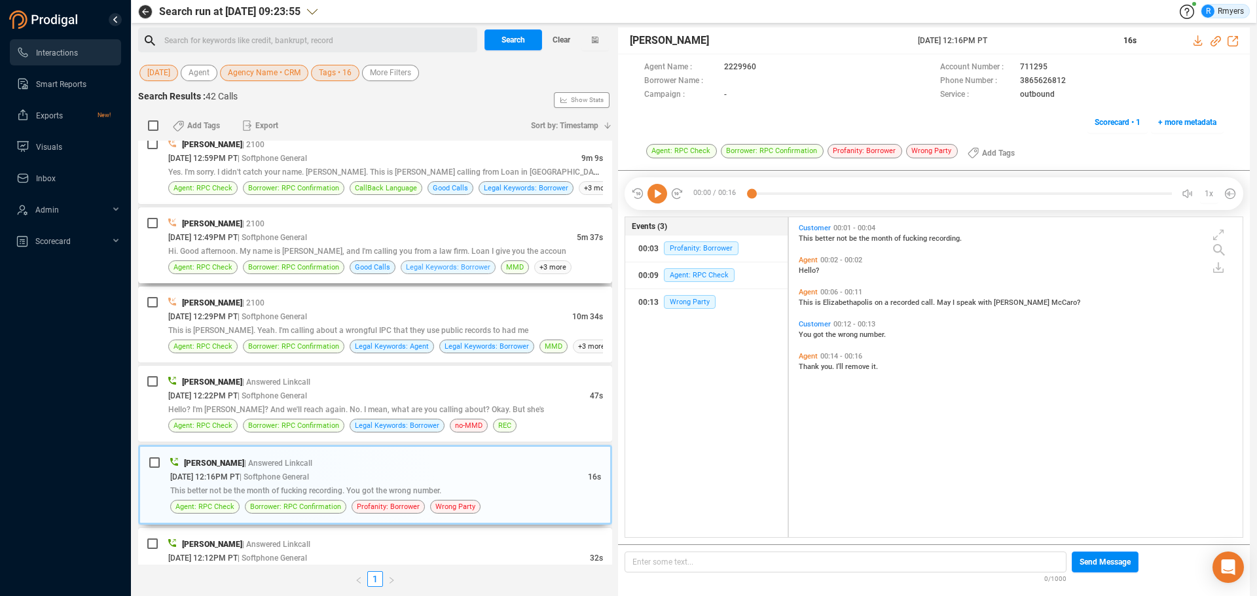
scroll to position [1373, 0]
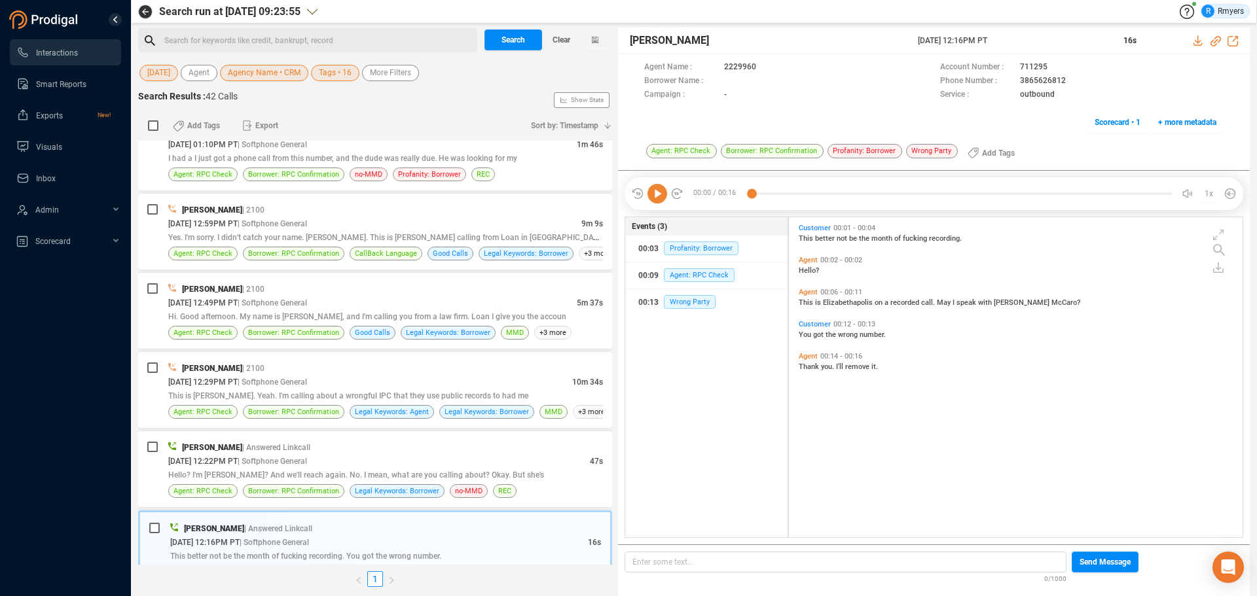
click at [662, 197] on icon at bounding box center [657, 194] width 20 height 20
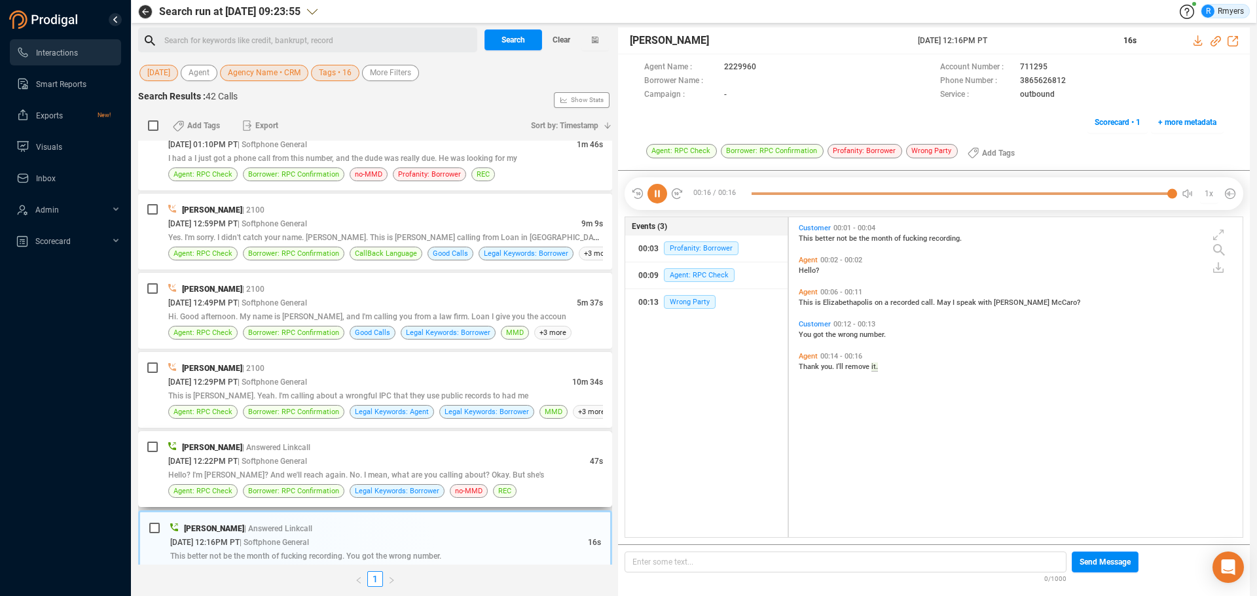
click at [264, 454] on span "Hello? I'm Diana Sam? And we'll reach again. No. I mean, what are you calling a…" at bounding box center [356, 475] width 376 height 9
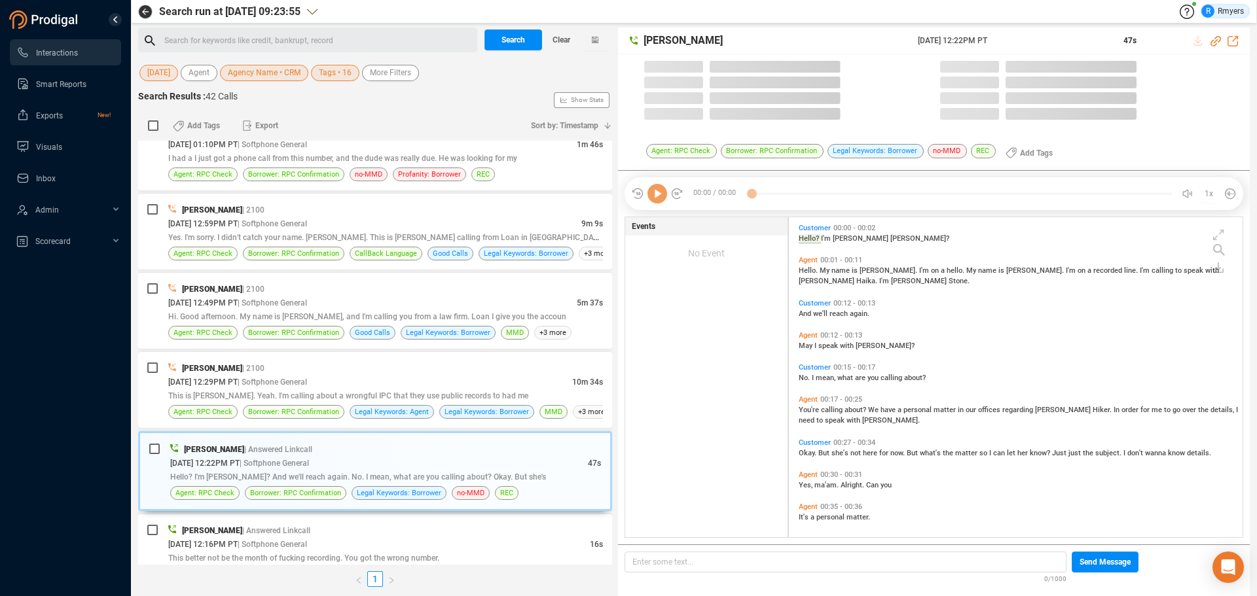
scroll to position [317, 447]
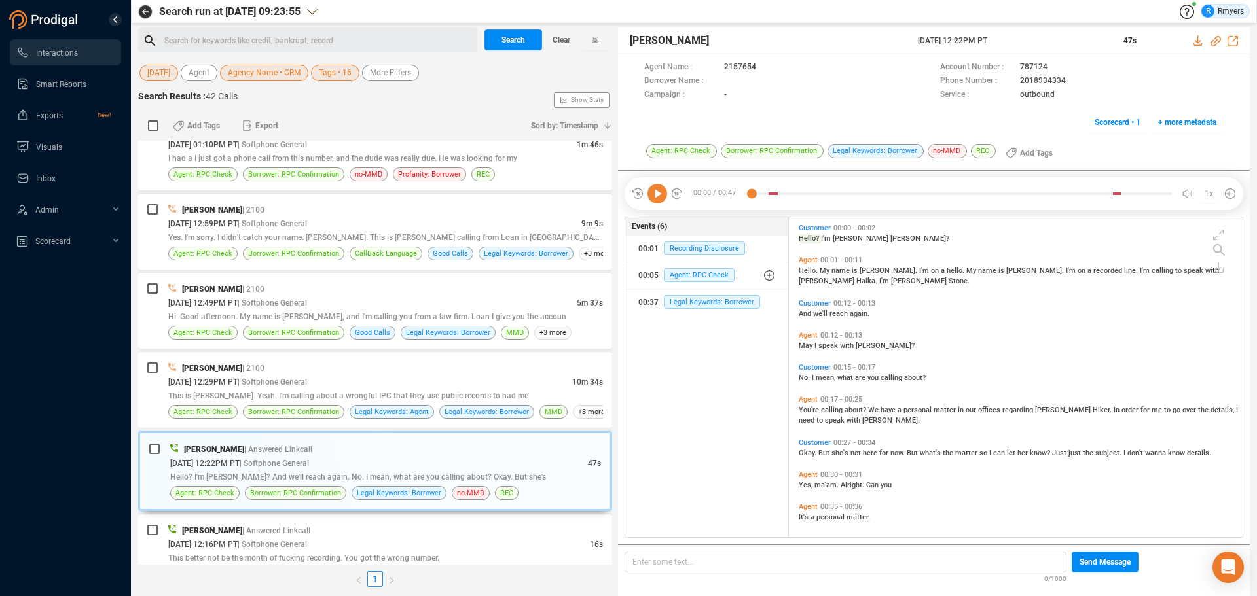
click at [657, 196] on icon at bounding box center [657, 194] width 20 height 20
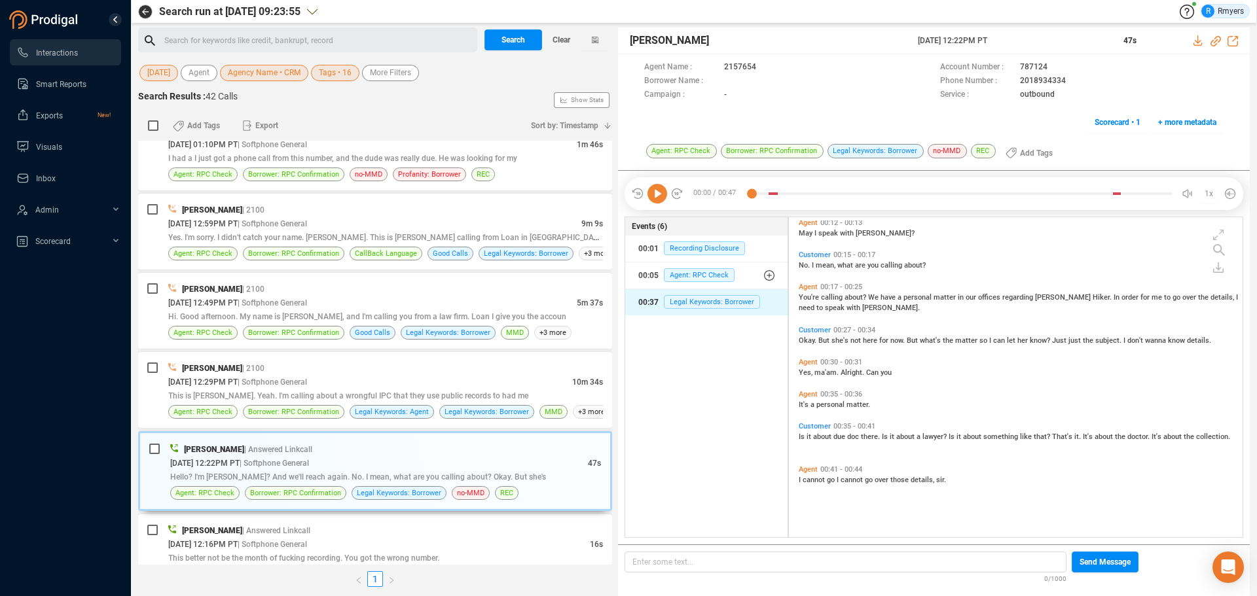
scroll to position [0, 0]
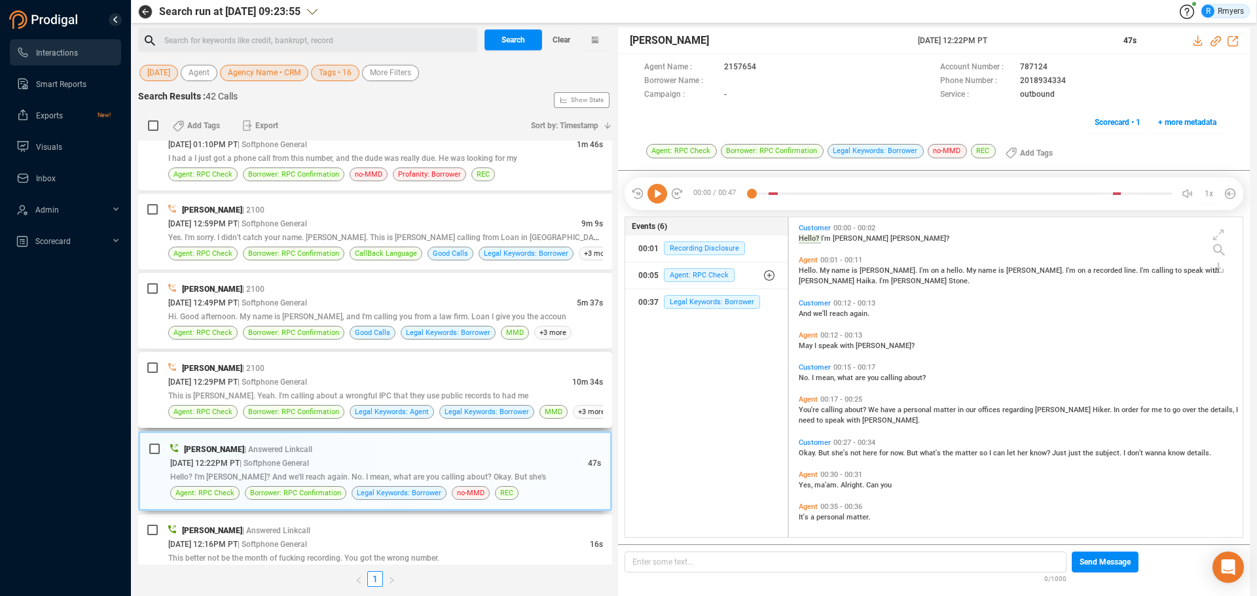
click at [368, 399] on span "This is Ronald Riggs. Yeah. I'm calling about a wrongful IPC that they use publ…" at bounding box center [348, 395] width 360 height 9
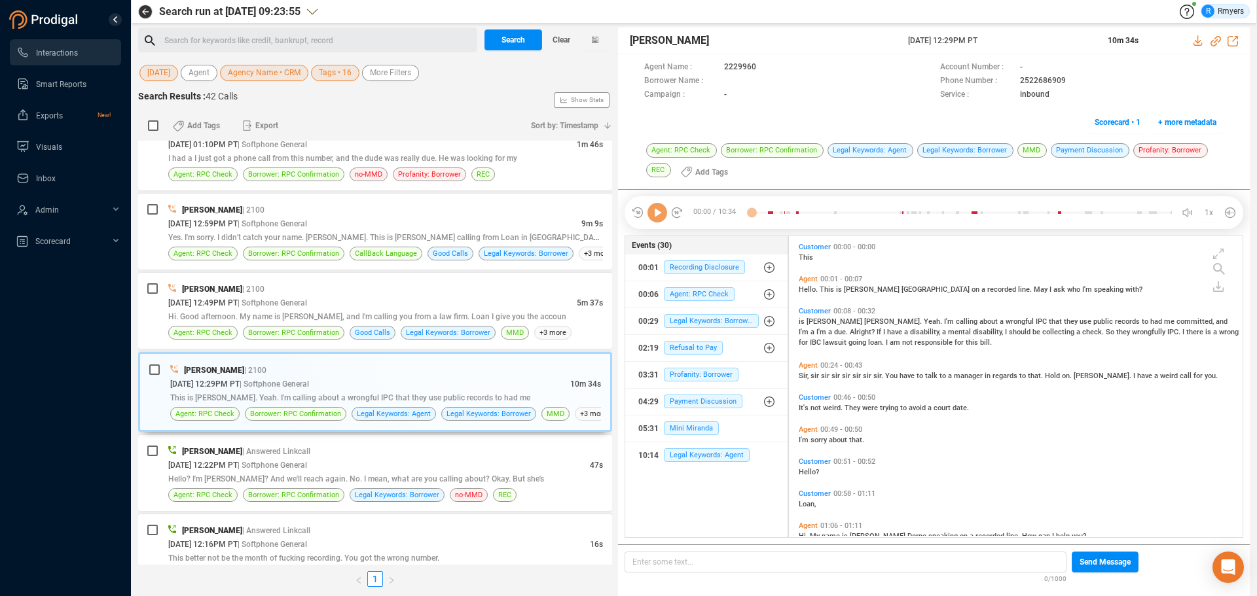
scroll to position [298, 447]
click at [655, 216] on icon at bounding box center [657, 213] width 20 height 20
click at [1005, 39] on icon at bounding box center [1215, 41] width 10 height 10
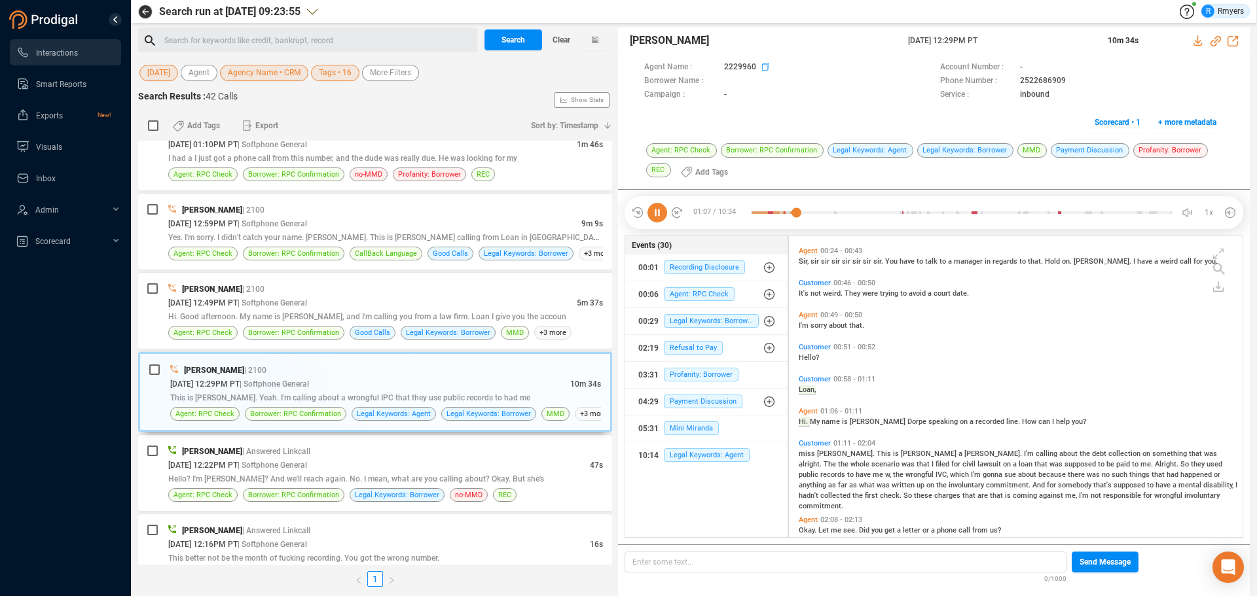
scroll to position [147, 0]
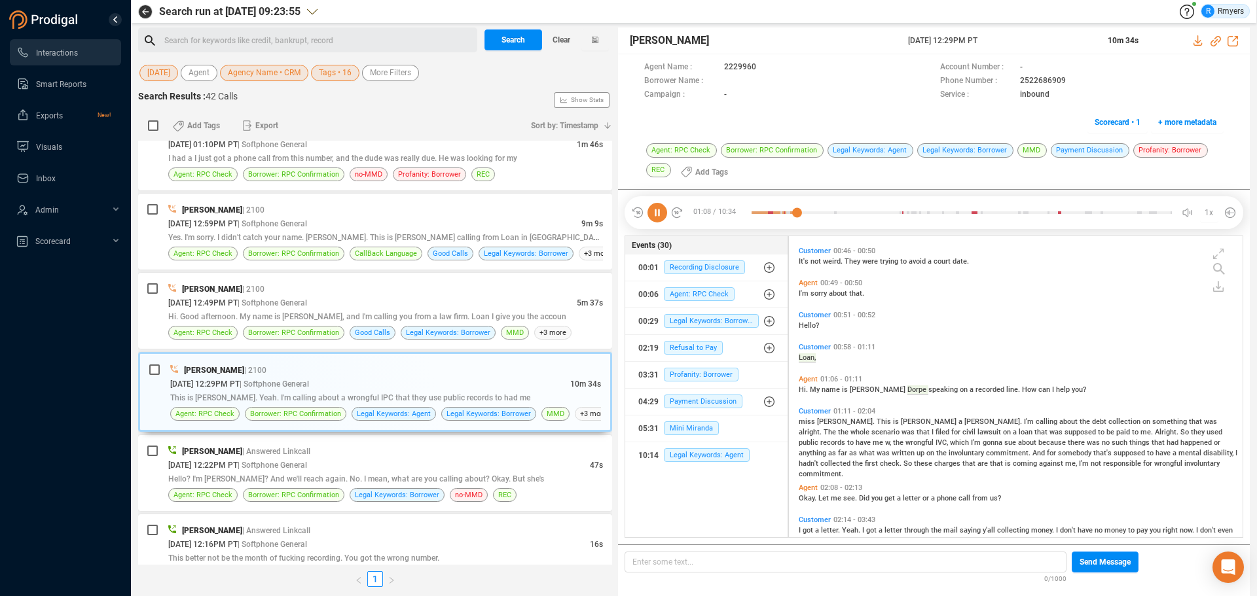
drag, startPoint x: 907, startPoint y: 41, endPoint x: 1013, endPoint y: 36, distance: 106.2
click at [1005, 36] on span "25 Sep 2025 @ 12:29PM PT" at bounding box center [1000, 41] width 184 height 12
copy span "25 Sep 2025 @ 12:29PM PT"
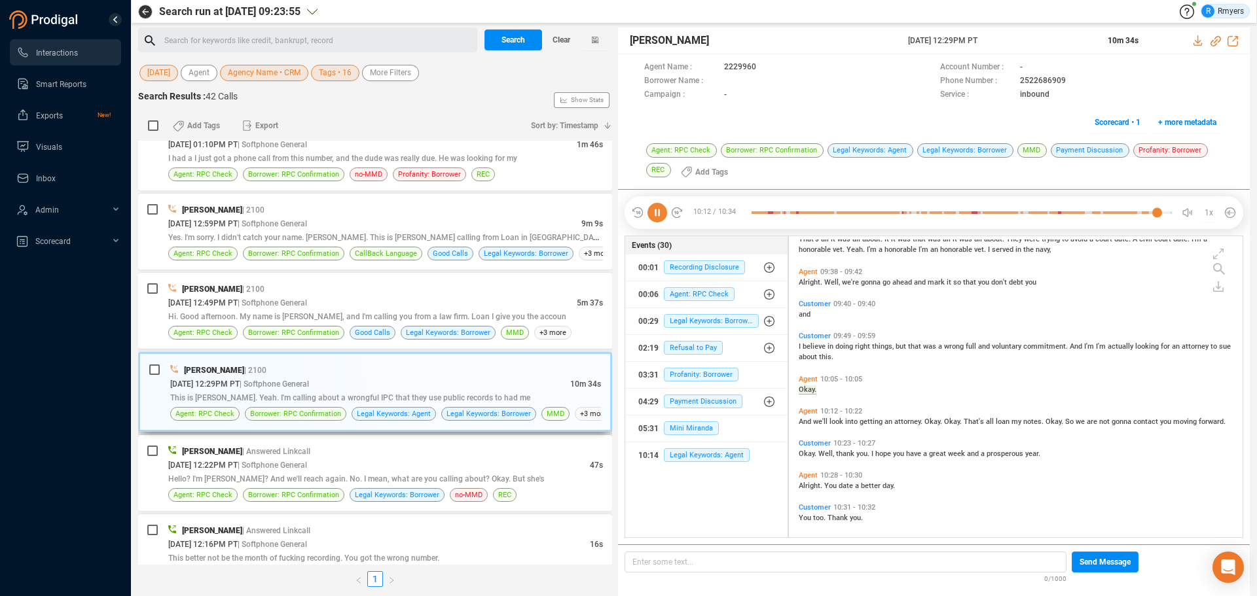
scroll to position [1783, 0]
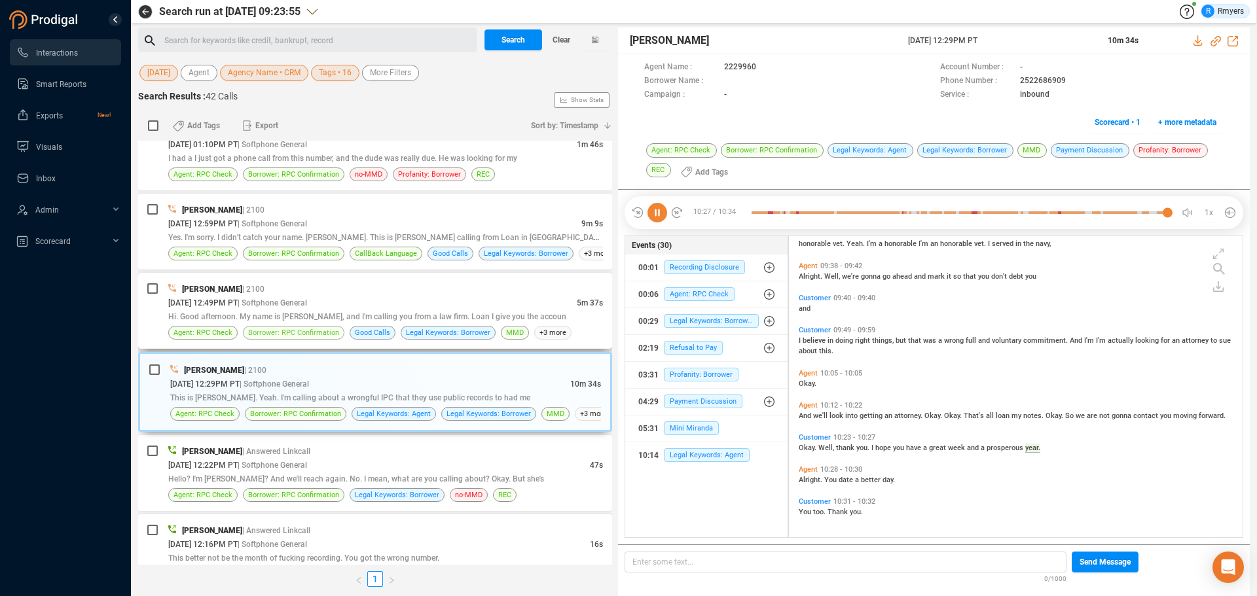
click at [270, 329] on span "Borrower: RPC Confirmation" at bounding box center [293, 333] width 91 height 12
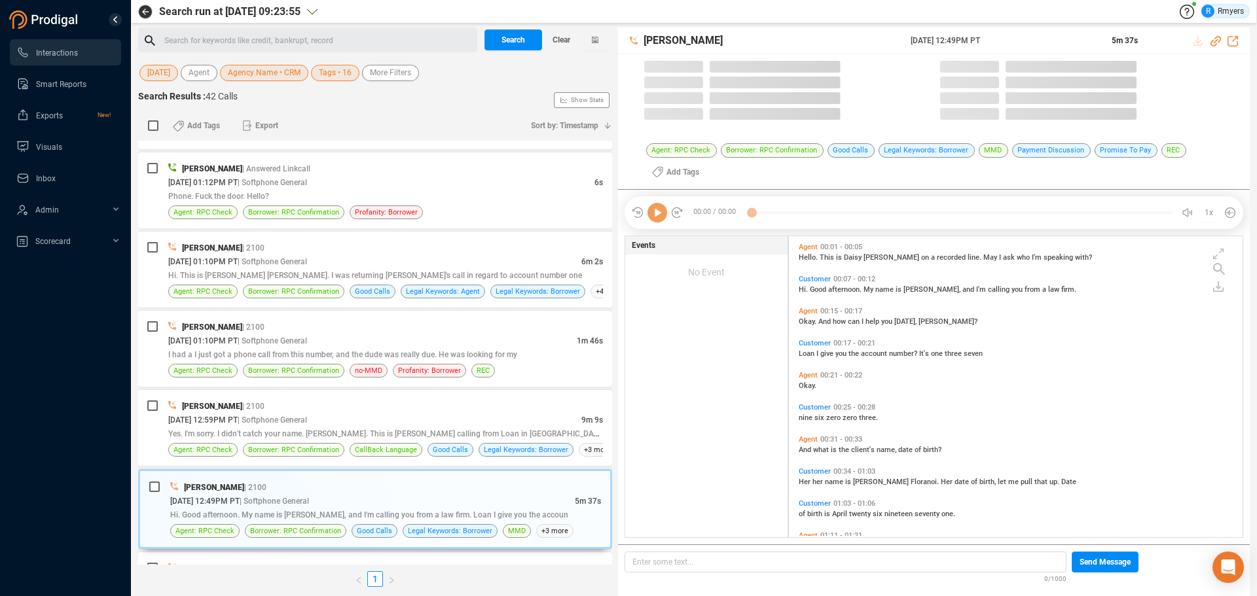
scroll to position [298, 447]
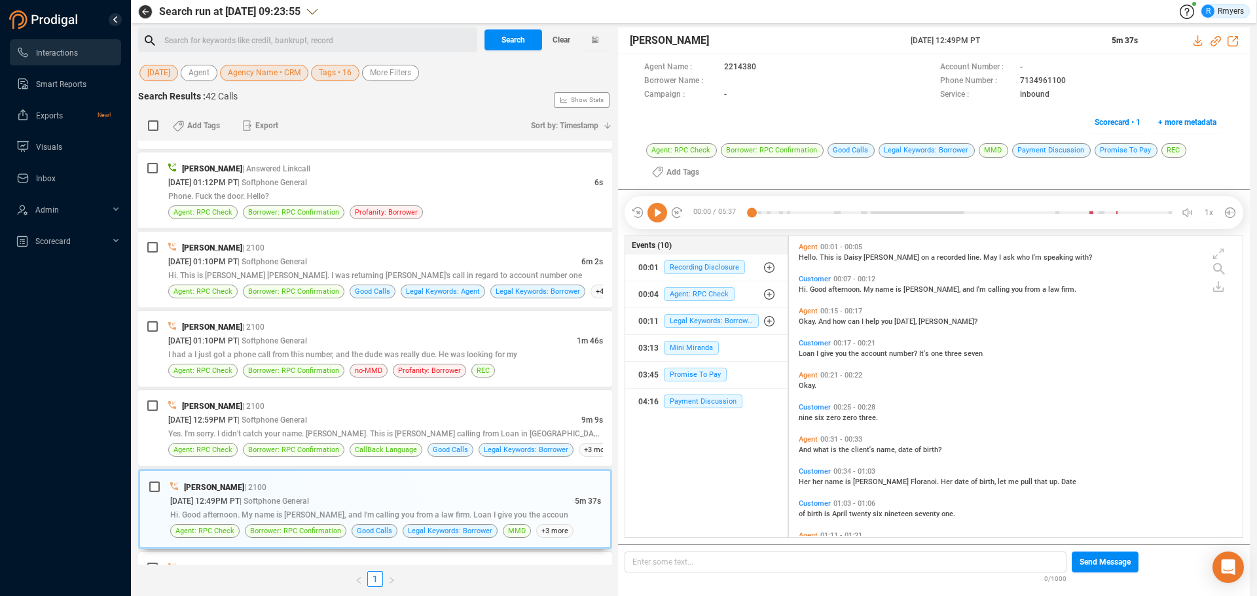
click at [656, 220] on icon at bounding box center [657, 213] width 20 height 20
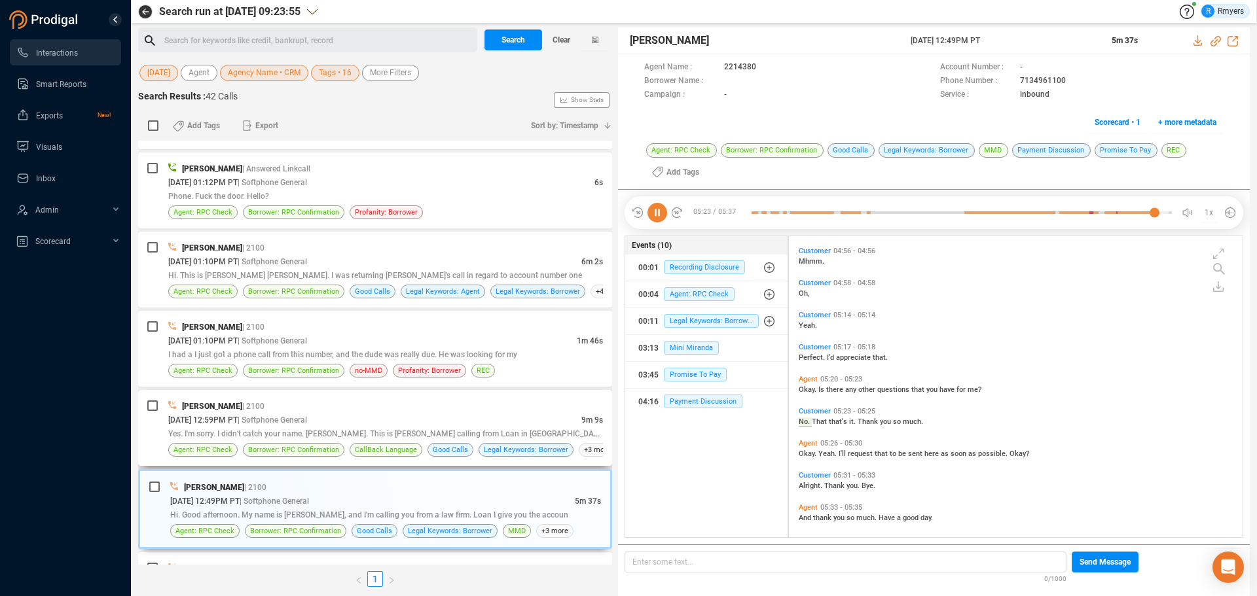
scroll to position [766, 0]
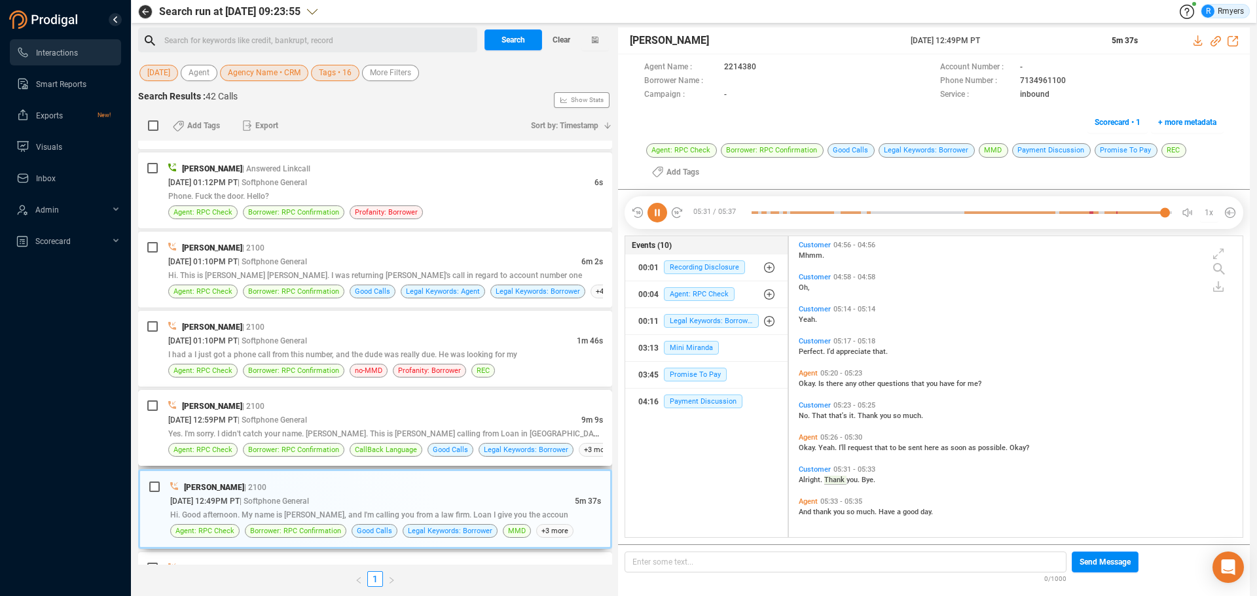
drag, startPoint x: 287, startPoint y: 429, endPoint x: 296, endPoint y: 422, distance: 11.3
click at [287, 429] on div "Yes. I'm sorry. I didn't catch your name. Frank. This is Annabel calling from L…" at bounding box center [385, 434] width 435 height 14
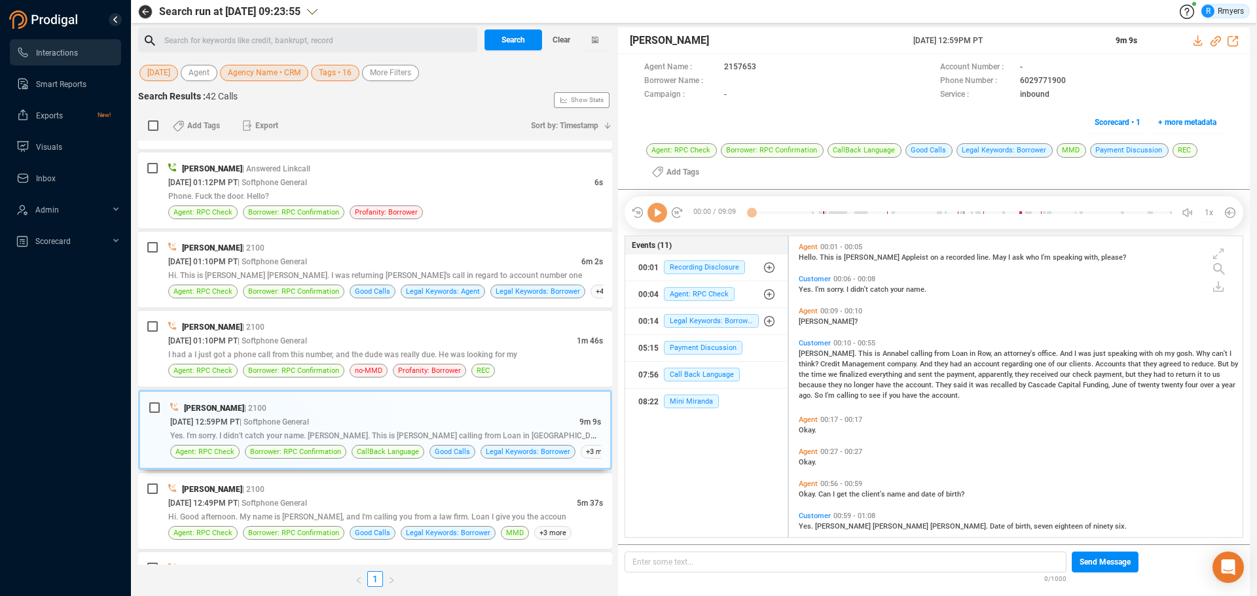
scroll to position [298, 447]
click at [659, 217] on icon at bounding box center [657, 213] width 20 height 20
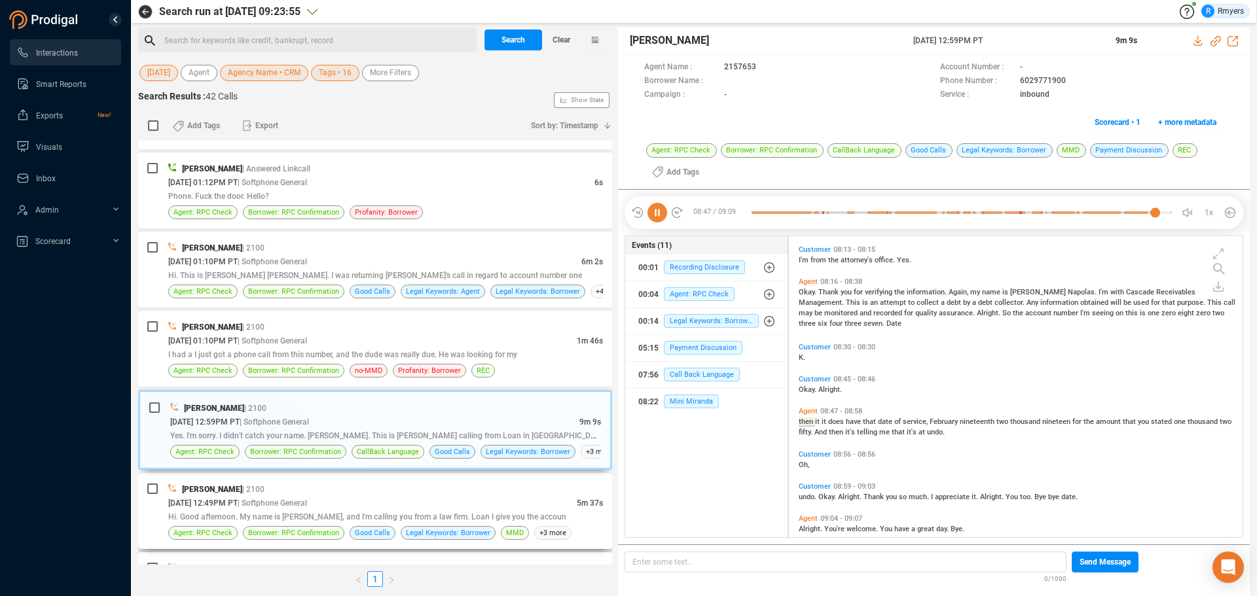
scroll to position [2384, 0]
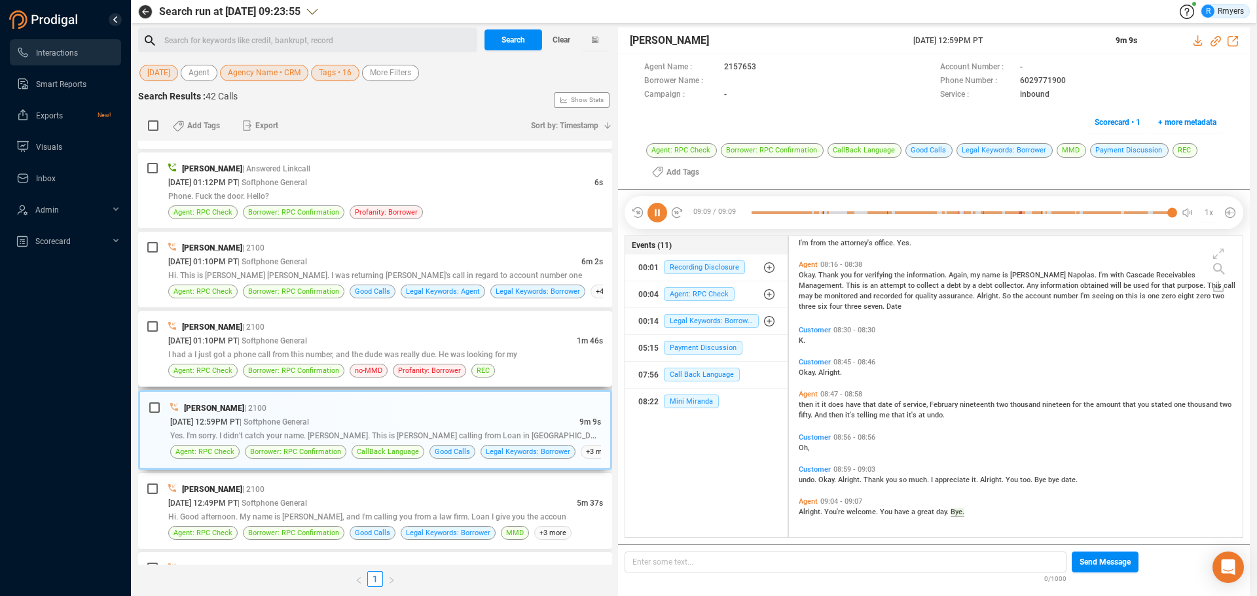
click at [319, 354] on span "I had a I just got a phone call from this number, and the dude was really due. …" at bounding box center [342, 354] width 349 height 9
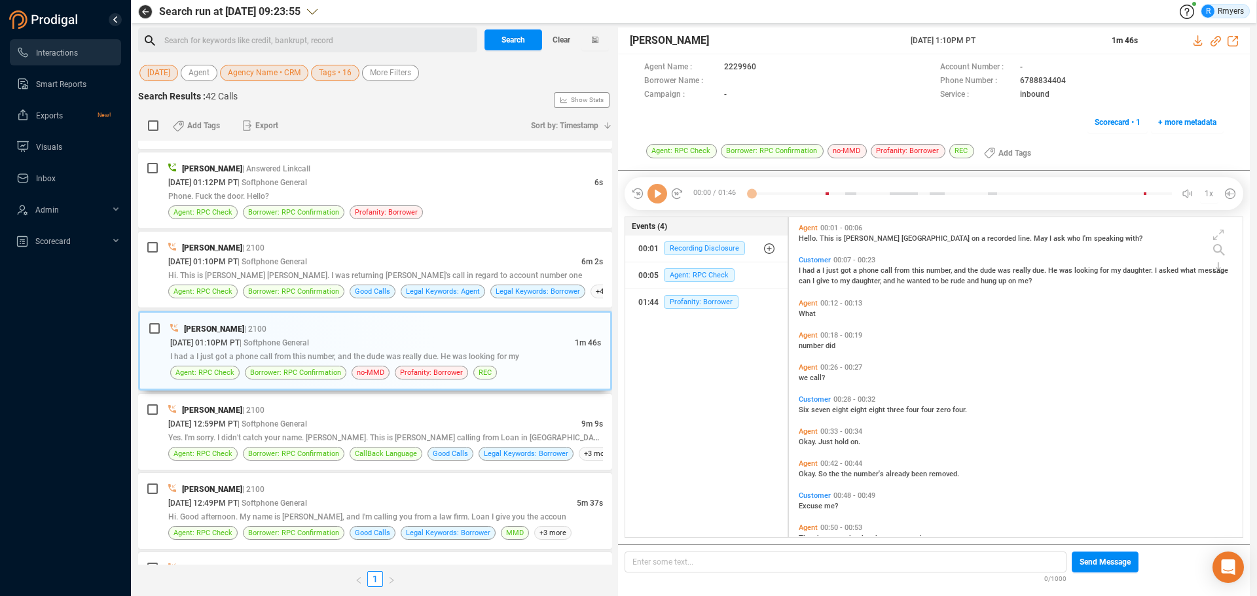
scroll to position [317, 447]
click at [657, 198] on icon at bounding box center [657, 194] width 20 height 20
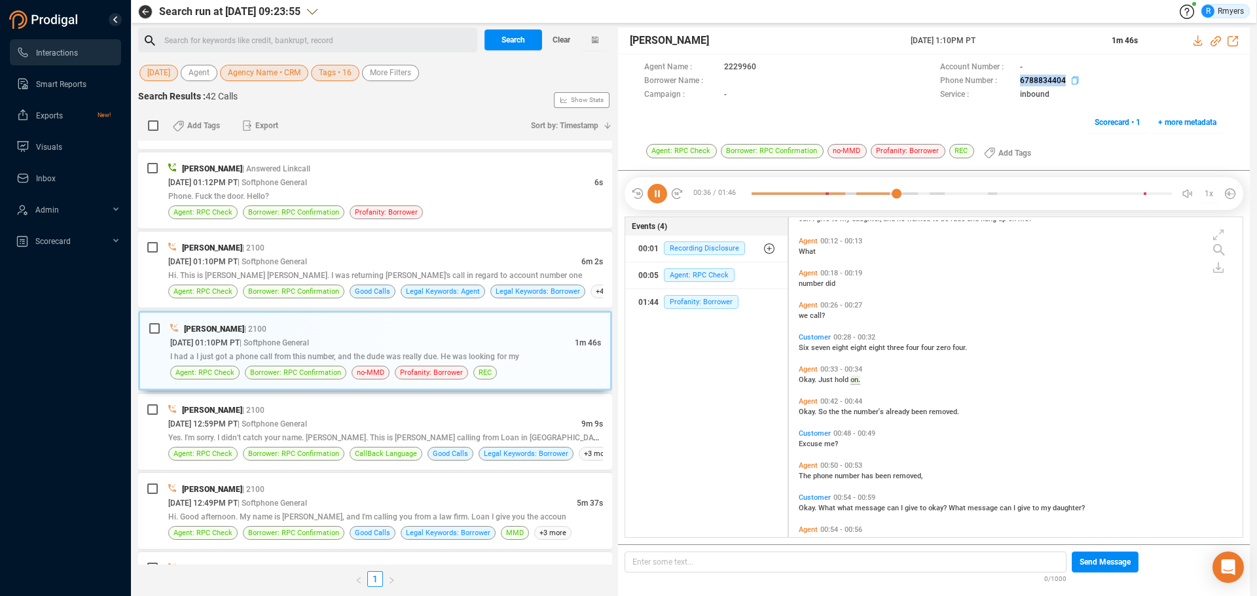
drag, startPoint x: 1008, startPoint y: 82, endPoint x: 1068, endPoint y: 81, distance: 59.6
click at [1005, 81] on div "Phone Number : 6788834404" at bounding box center [1081, 82] width 283 height 14
copy div "6788834404"
click at [654, 191] on icon at bounding box center [657, 194] width 20 height 20
click at [662, 194] on icon at bounding box center [657, 194] width 20 height 20
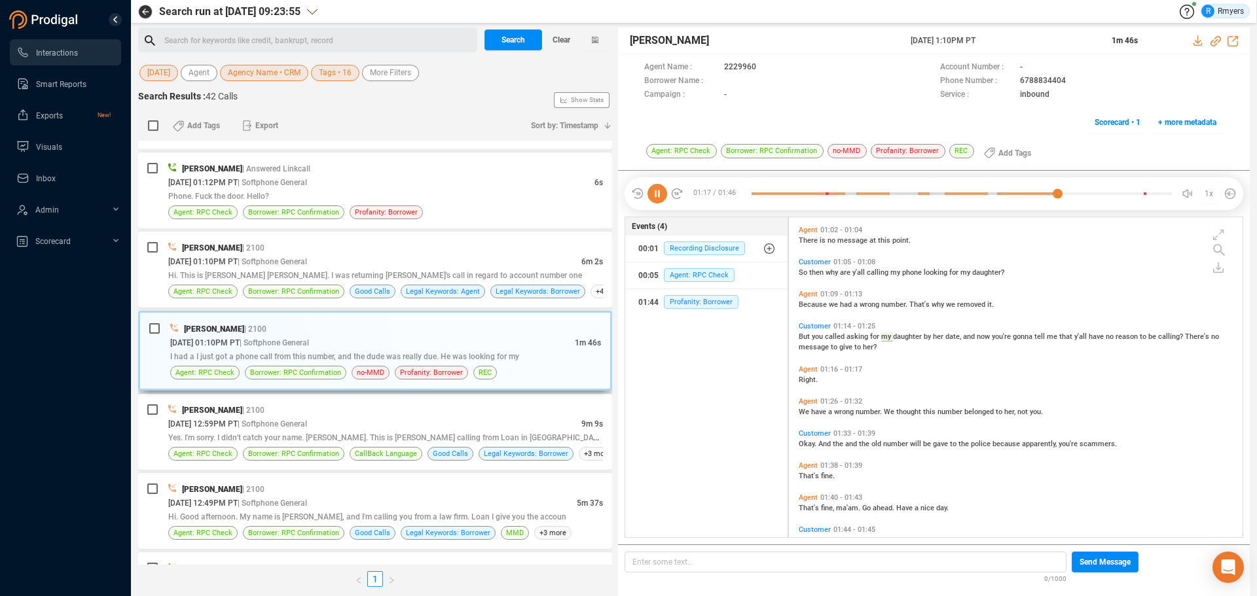
scroll to position [356, 0]
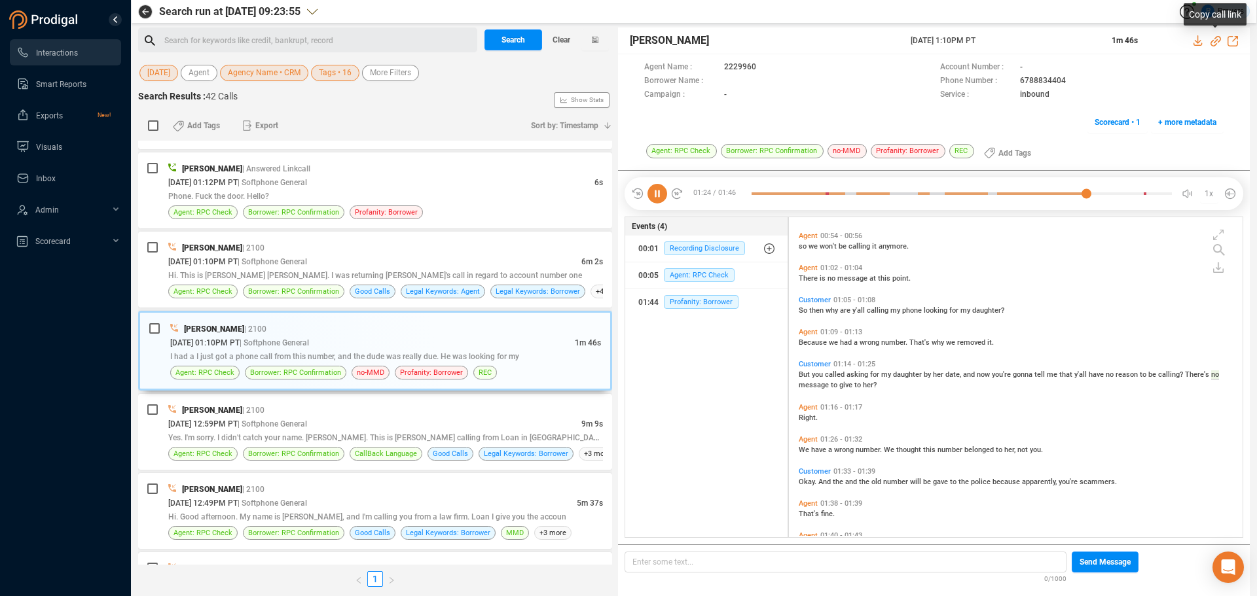
click at [1005, 41] on icon at bounding box center [1215, 41] width 10 height 10
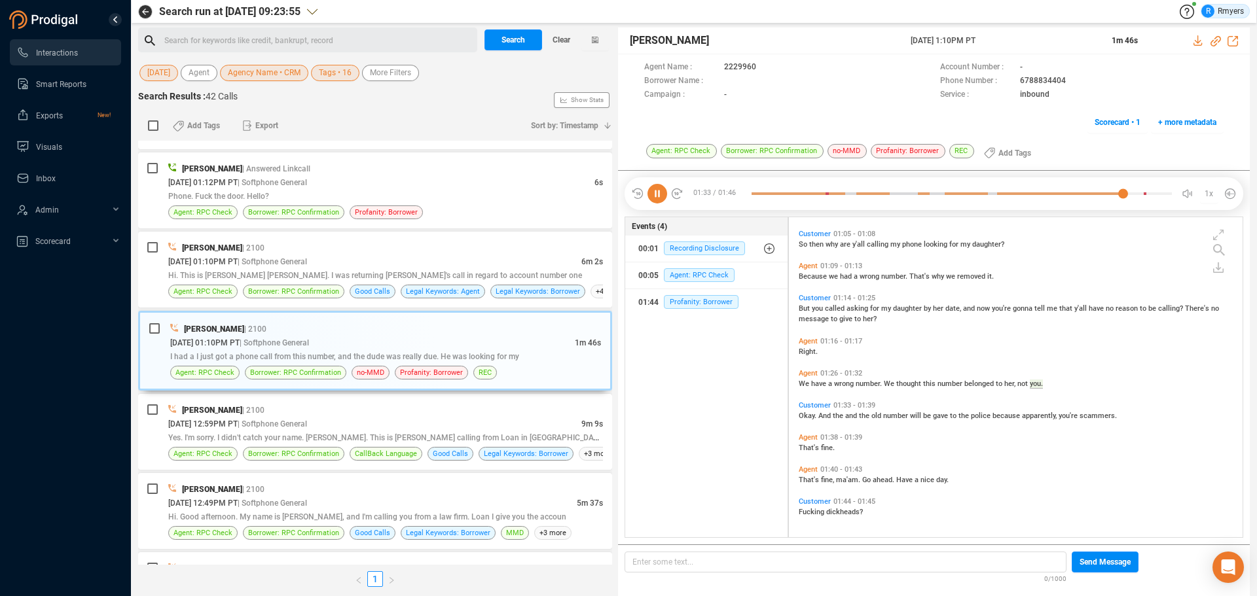
drag, startPoint x: 909, startPoint y: 43, endPoint x: 1013, endPoint y: 41, distance: 103.4
click at [1005, 41] on div "Elizabeth Napoles 25 Sep 2025 @ 1:10PM PT 1m 46s" at bounding box center [934, 40] width 632 height 27
copy span "25 Sep 2025 @ 1:10PM PT"
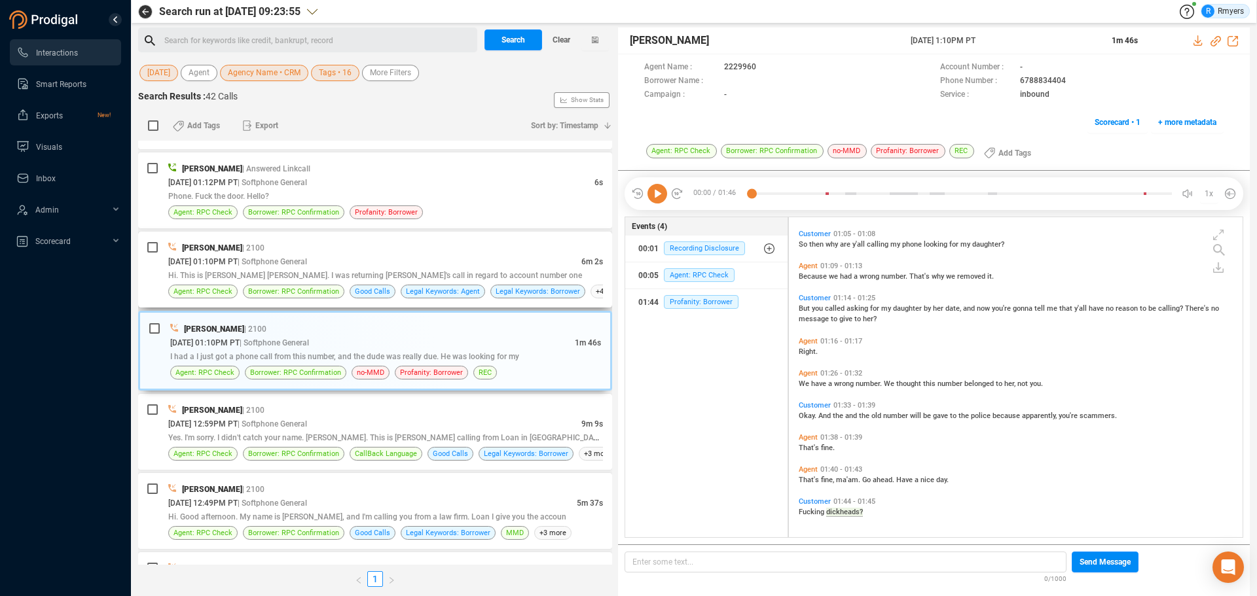
click at [294, 257] on span "| Softphone General" at bounding box center [272, 261] width 69 height 10
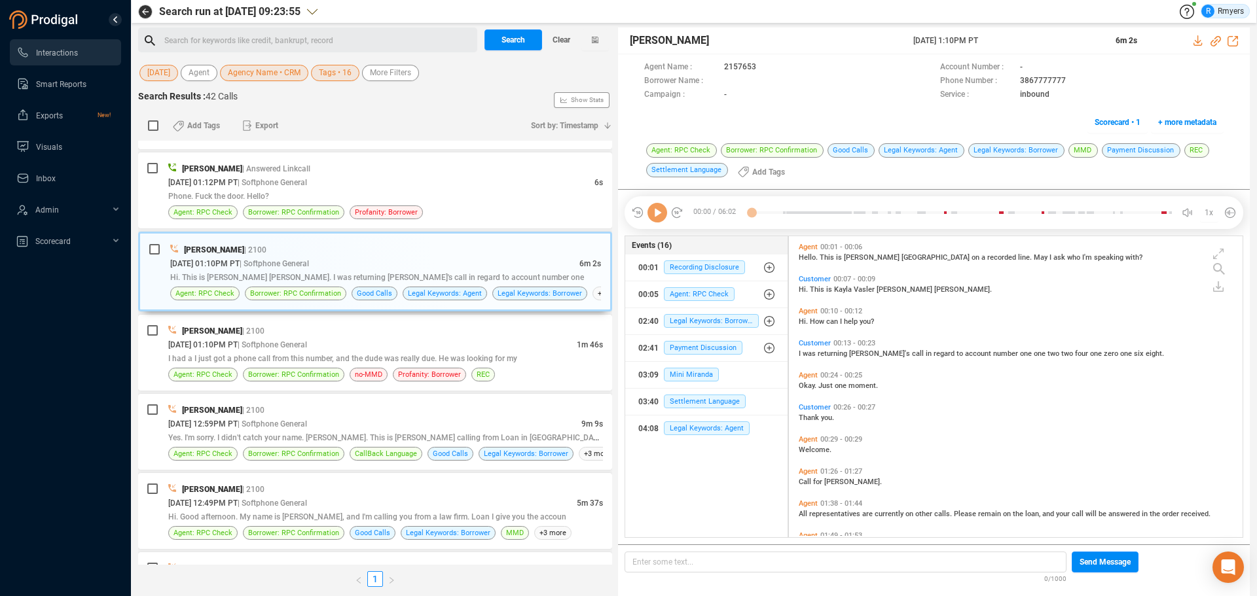
scroll to position [298, 447]
click at [659, 213] on icon at bounding box center [657, 213] width 20 height 20
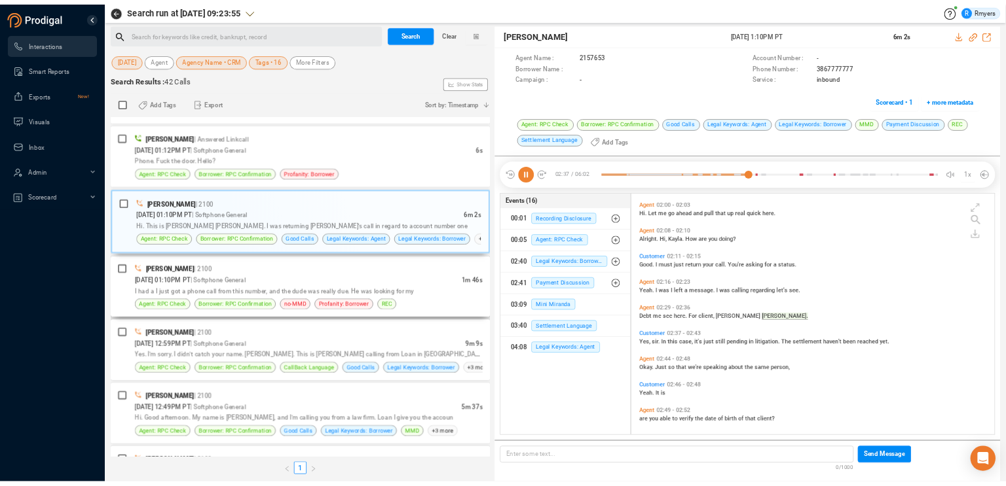
scroll to position [381, 0]
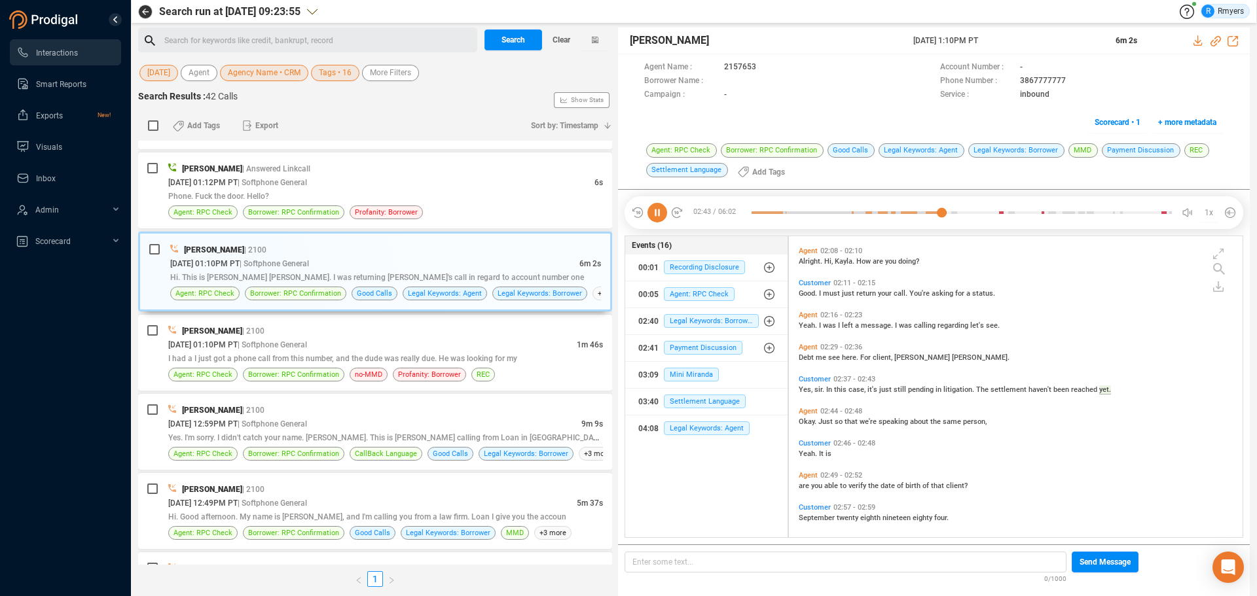
drag, startPoint x: 658, startPoint y: 213, endPoint x: 636, endPoint y: 253, distance: 45.1
click at [657, 213] on icon at bounding box center [657, 213] width 20 height 20
click at [653, 214] on icon at bounding box center [657, 213] width 20 height 20
click at [418, 198] on div "Phone. Fuck the door. Hello?" at bounding box center [385, 196] width 435 height 14
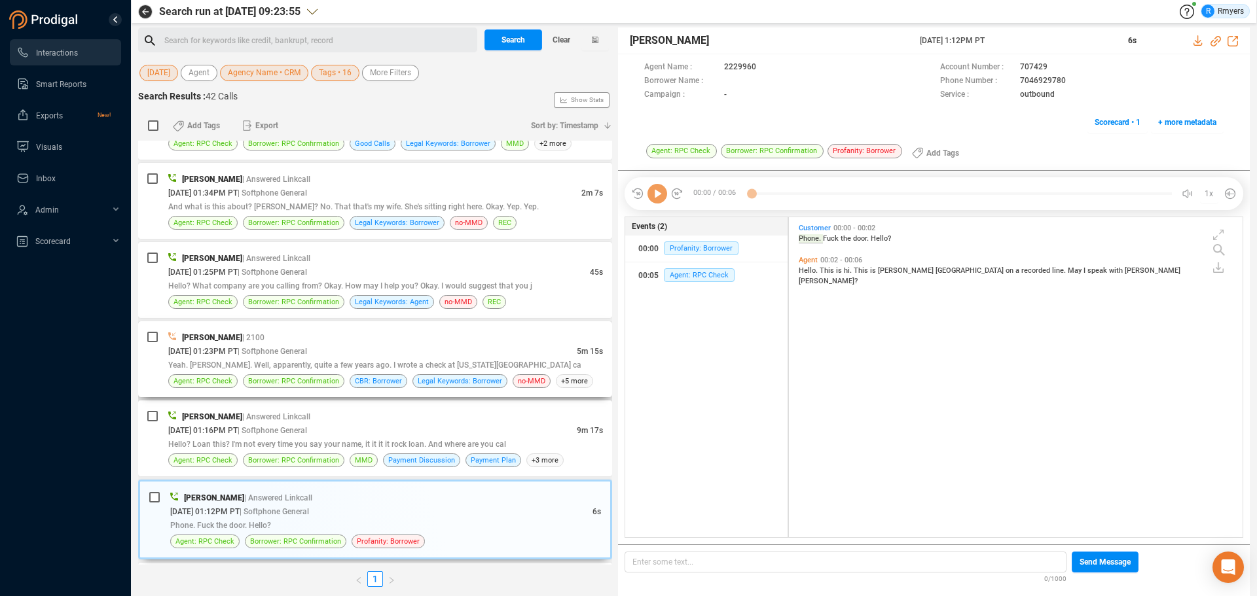
scroll to position [317, 447]
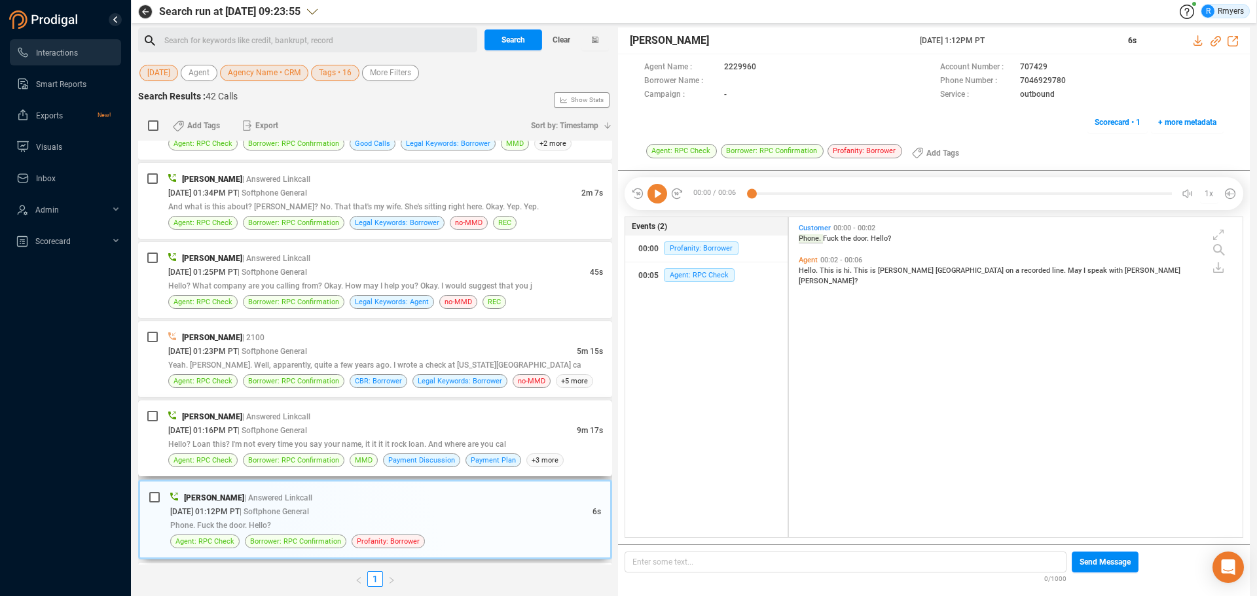
click at [340, 430] on div "09/25/2025 @ 01:16PM PT | Softphone General" at bounding box center [372, 431] width 408 height 14
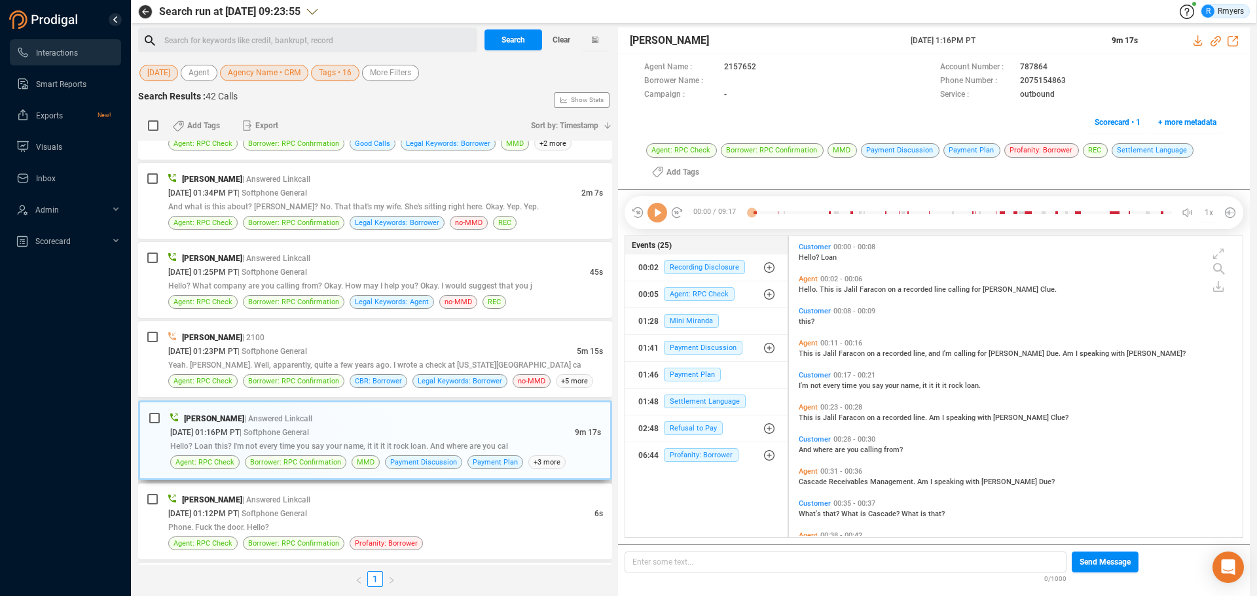
scroll to position [298, 447]
click at [654, 212] on icon at bounding box center [657, 213] width 20 height 20
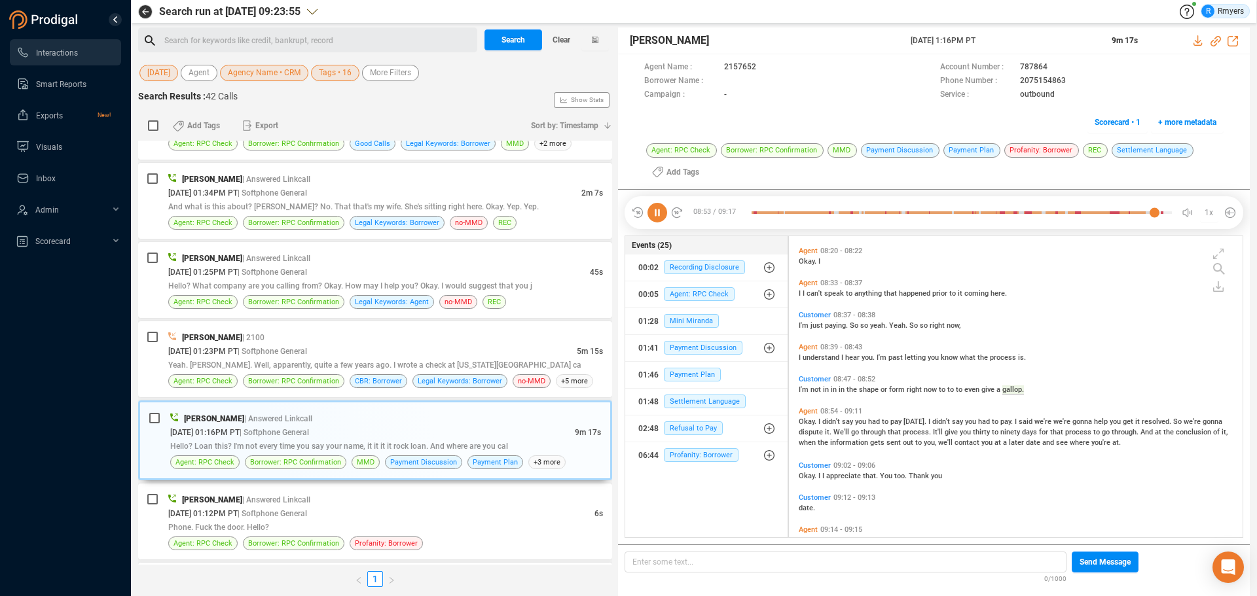
scroll to position [2285, 0]
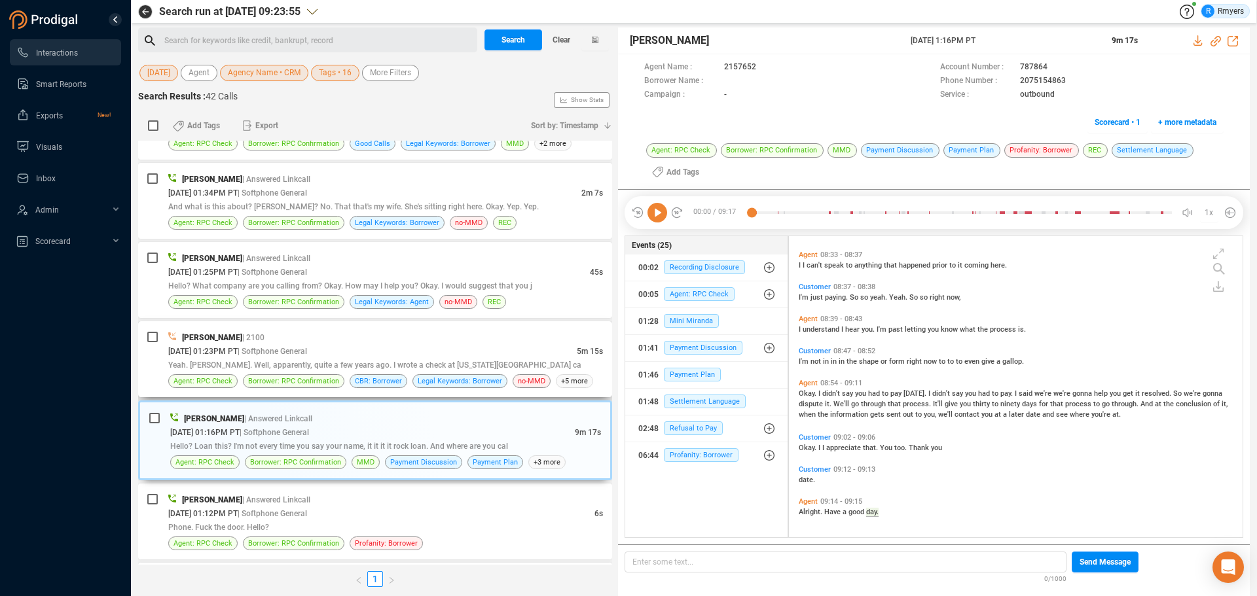
click at [331, 367] on span "Yeah. Jeffrey Baker. Well, apparently, quite a few years ago. I wrote a check a…" at bounding box center [374, 365] width 413 height 9
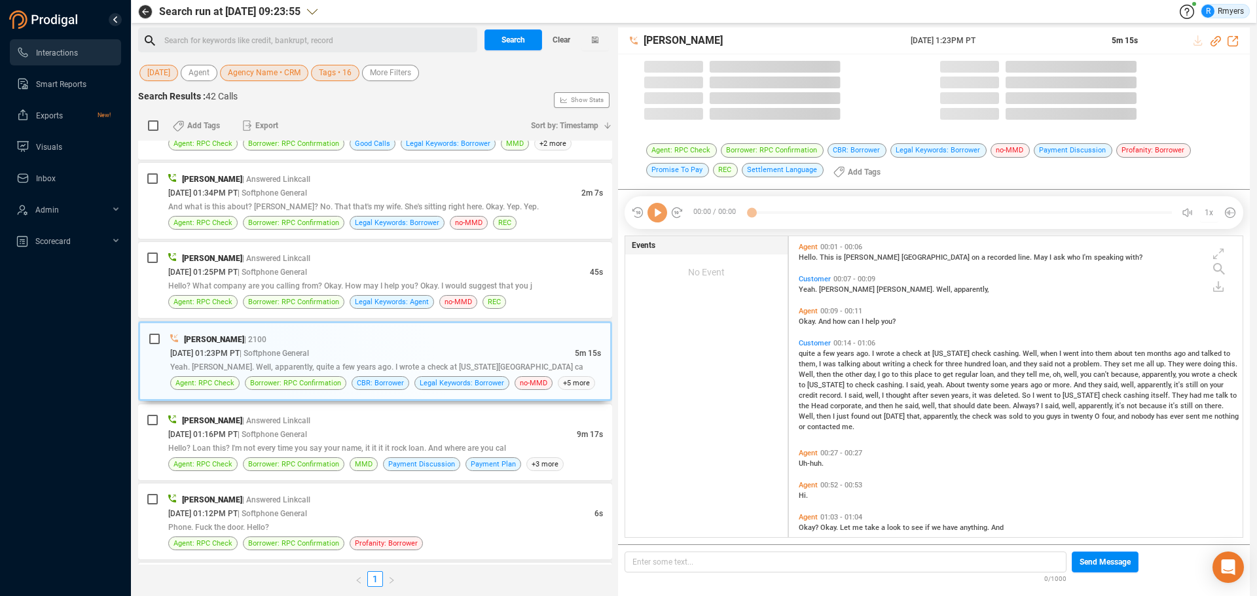
scroll to position [298, 447]
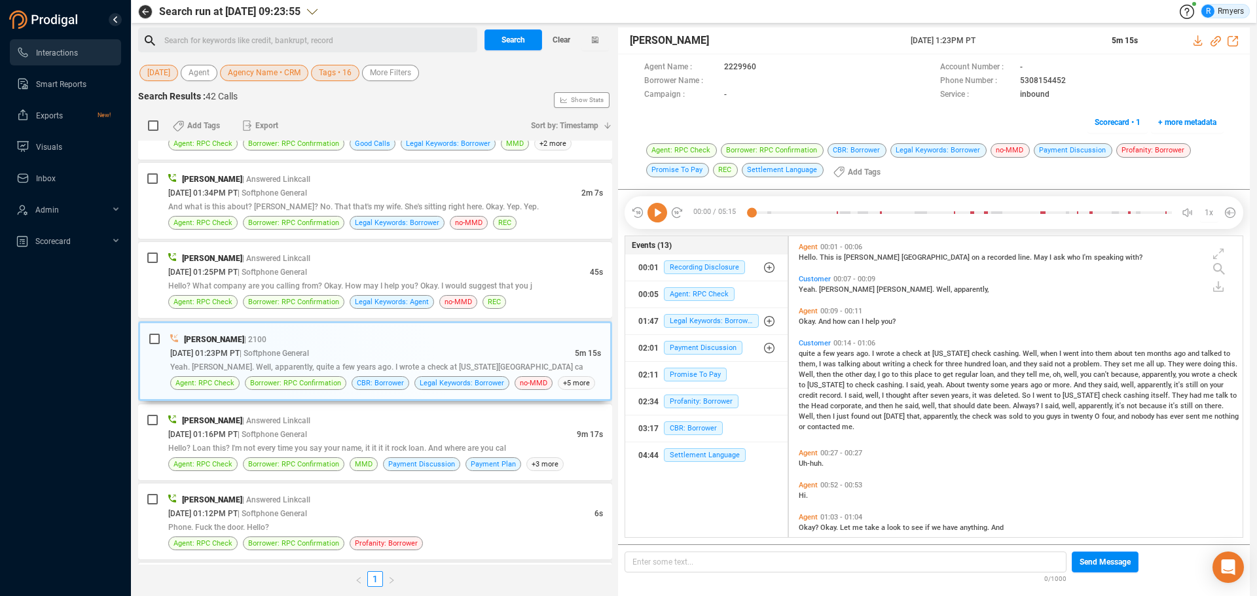
click at [653, 220] on icon at bounding box center [657, 213] width 20 height 20
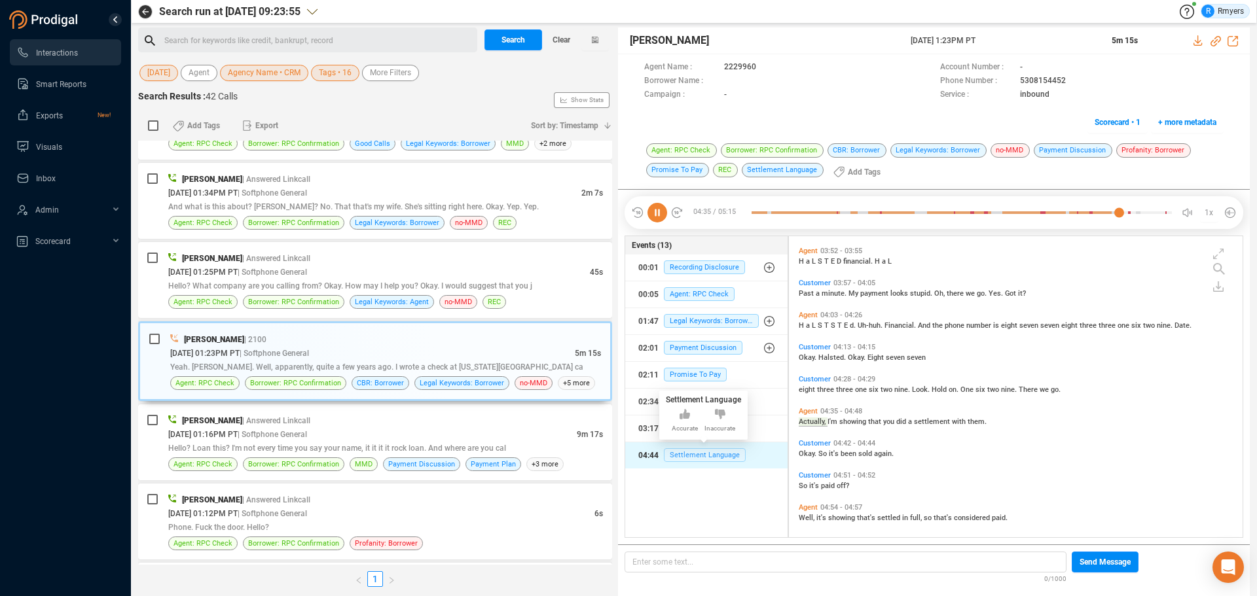
scroll to position [977, 0]
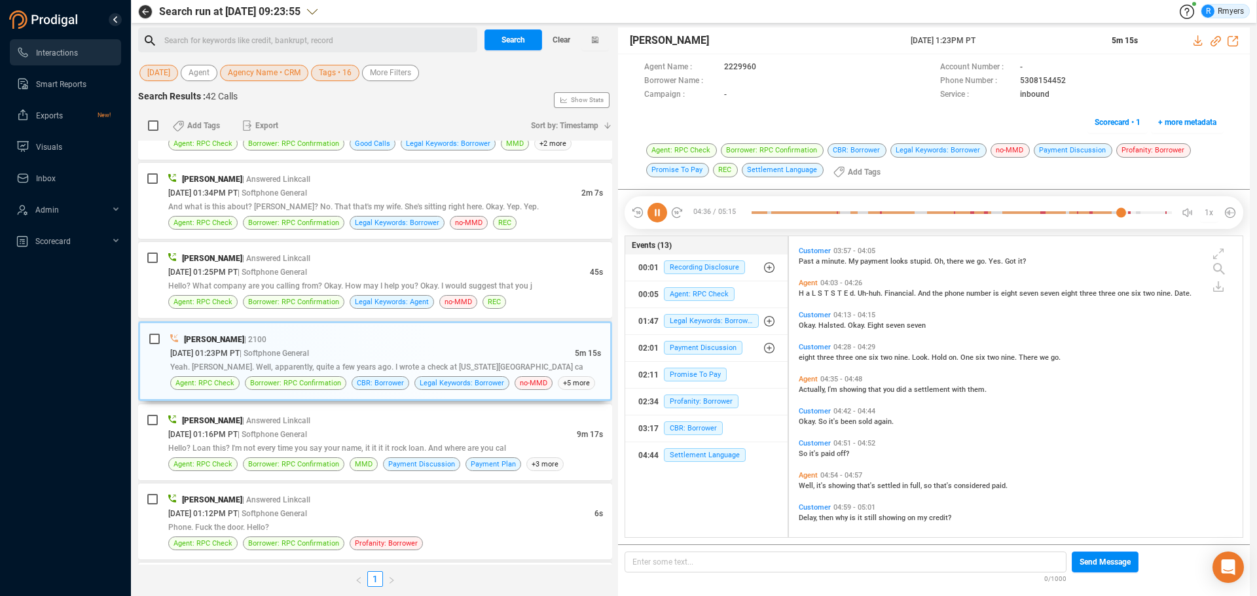
click at [661, 215] on icon at bounding box center [657, 213] width 20 height 20
click at [660, 220] on icon at bounding box center [657, 213] width 20 height 20
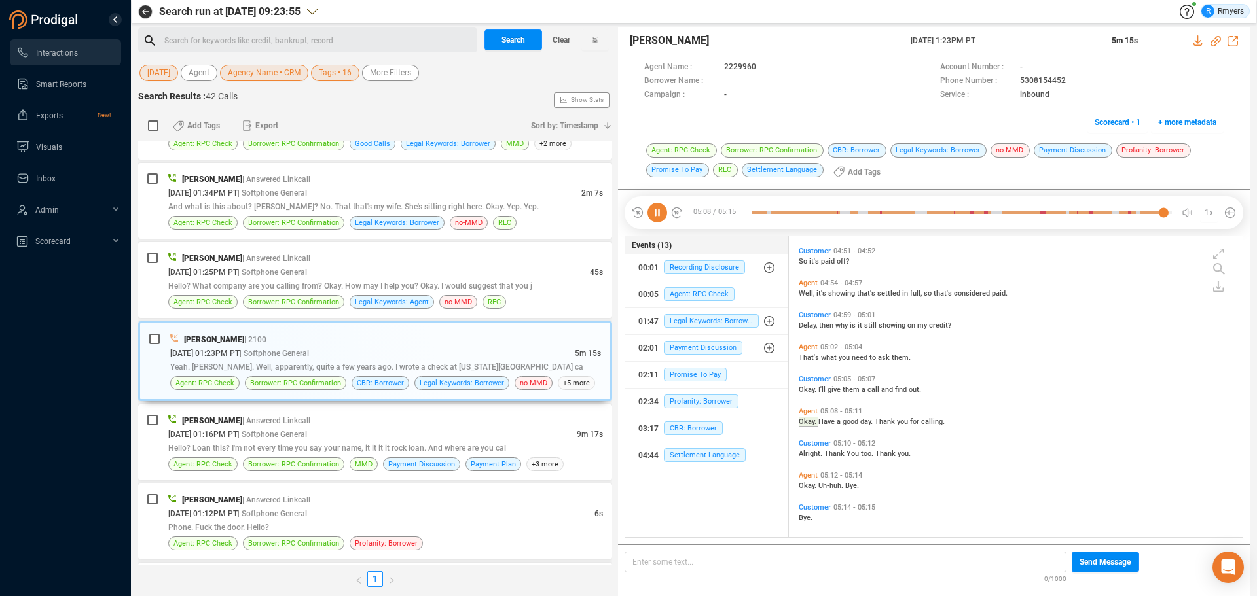
scroll to position [1176, 0]
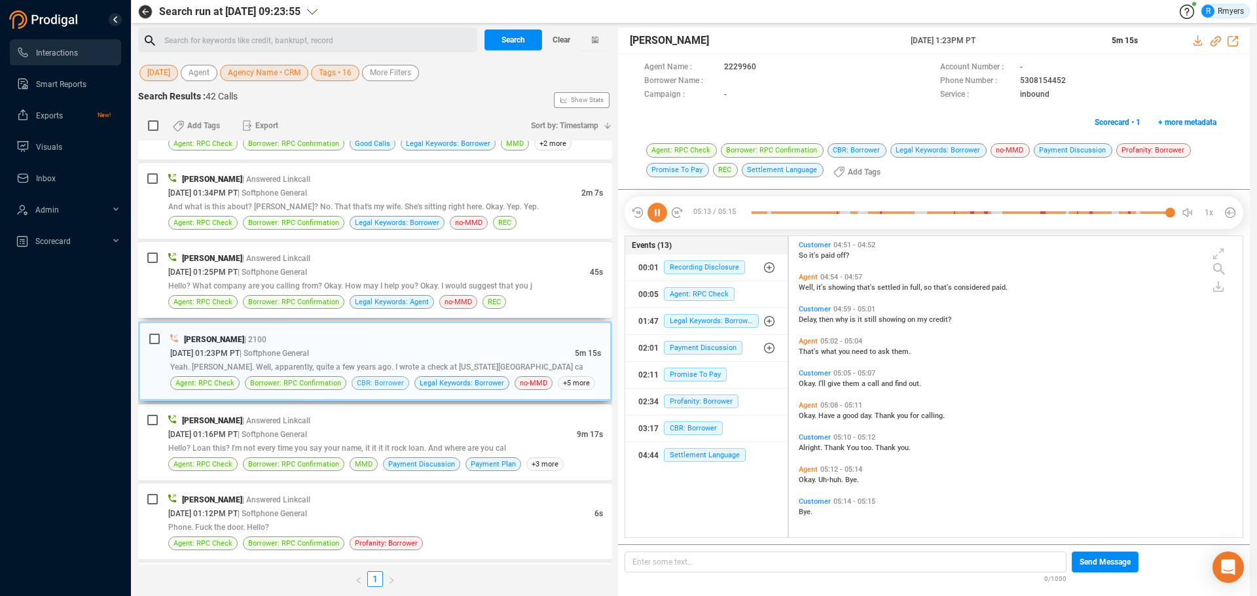
click at [206, 296] on span "Agent: RPC Check" at bounding box center [202, 302] width 69 height 14
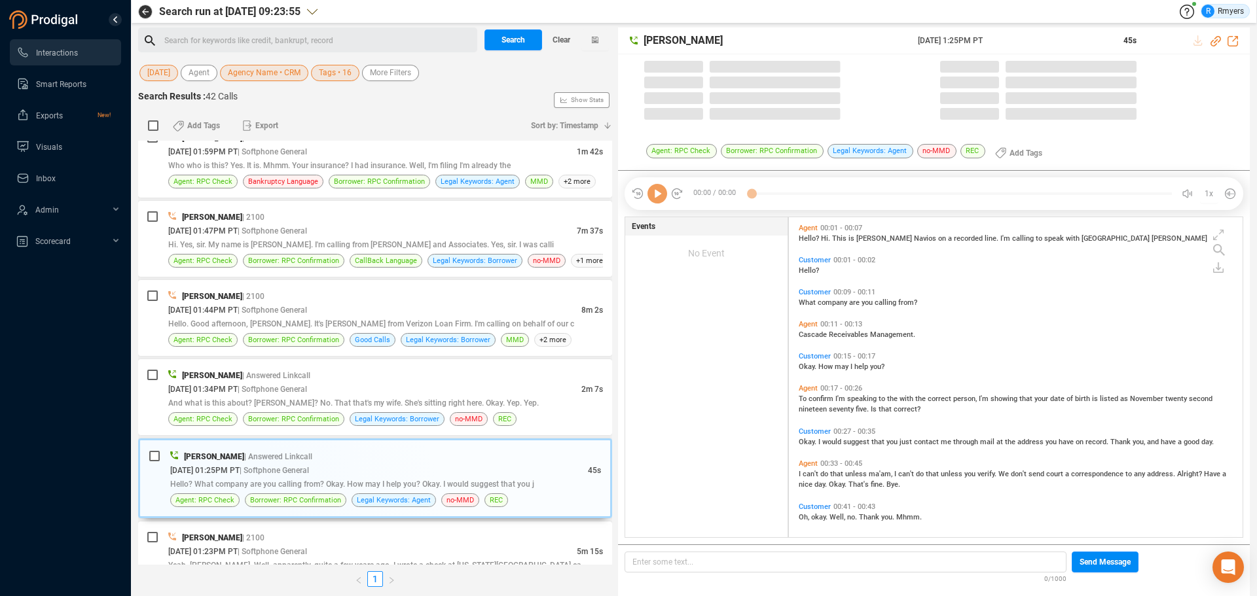
scroll to position [317, 447]
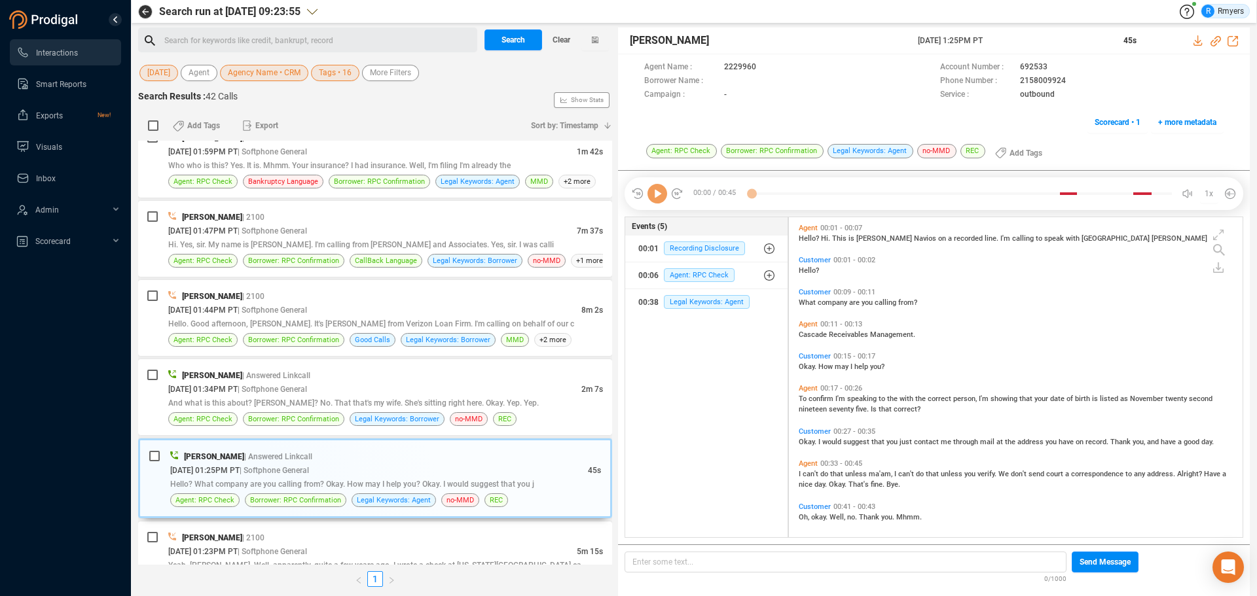
click at [654, 200] on icon at bounding box center [657, 194] width 20 height 20
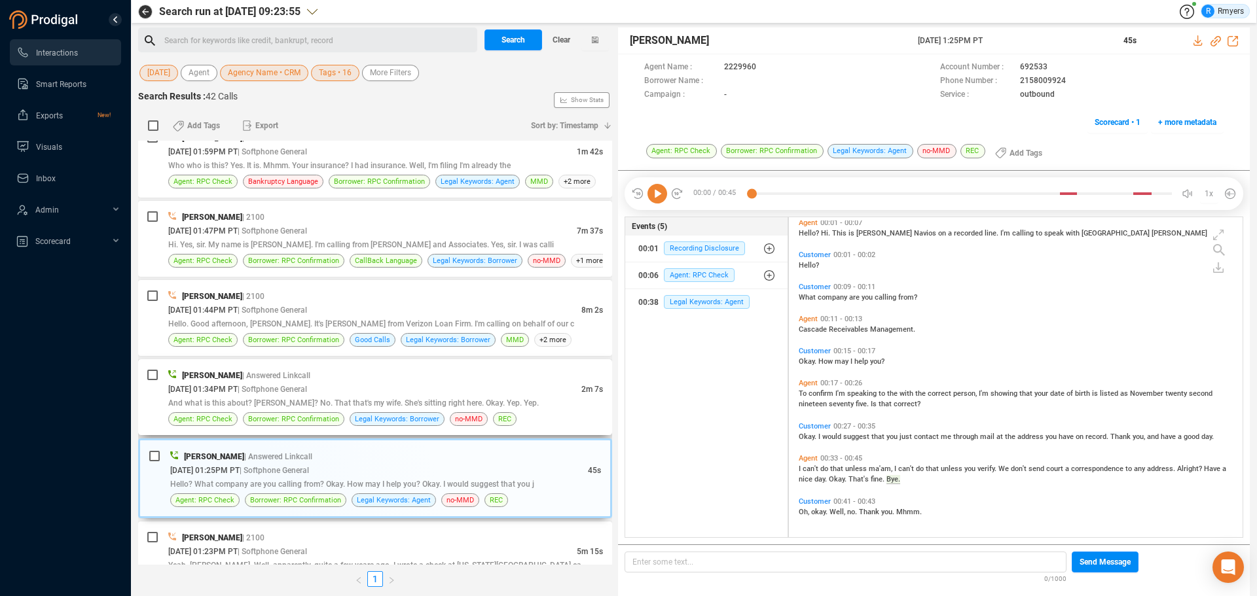
click at [238, 392] on span "09/25/2025 @ 01:34PM PT" at bounding box center [202, 389] width 69 height 9
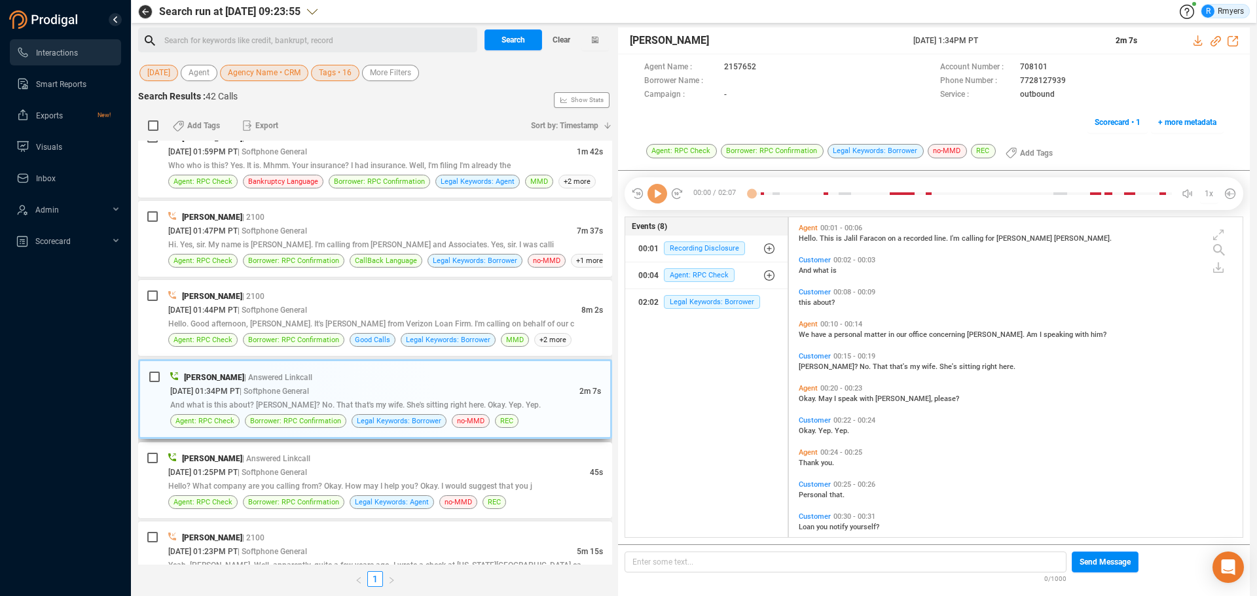
scroll to position [317, 447]
click at [651, 203] on icon at bounding box center [657, 194] width 20 height 20
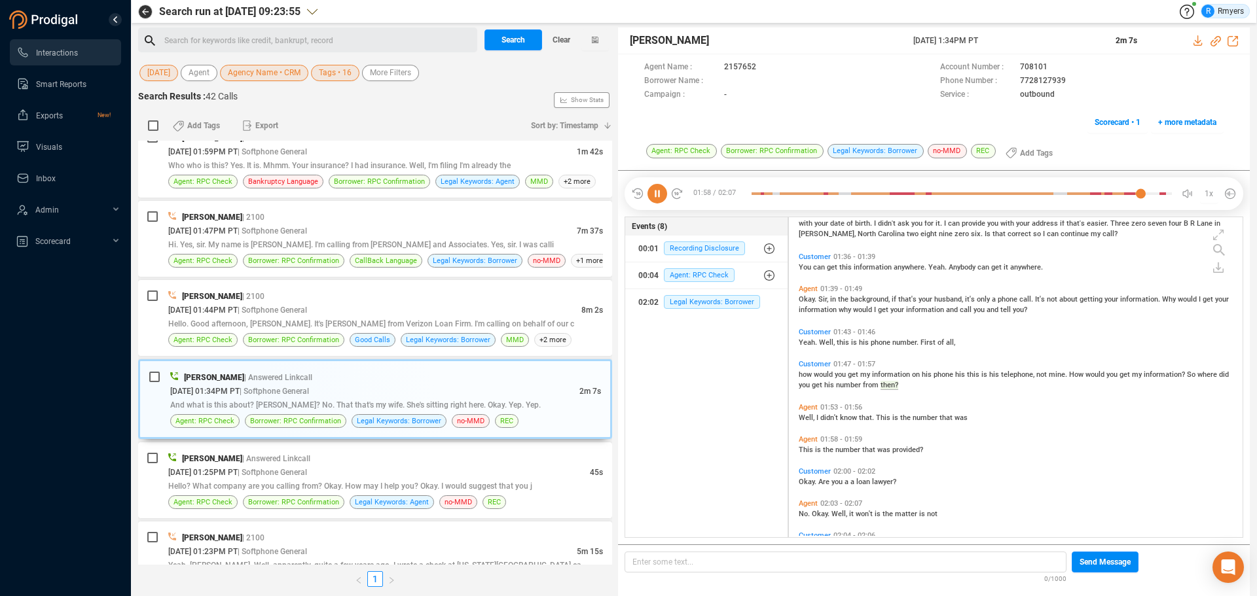
scroll to position [831, 0]
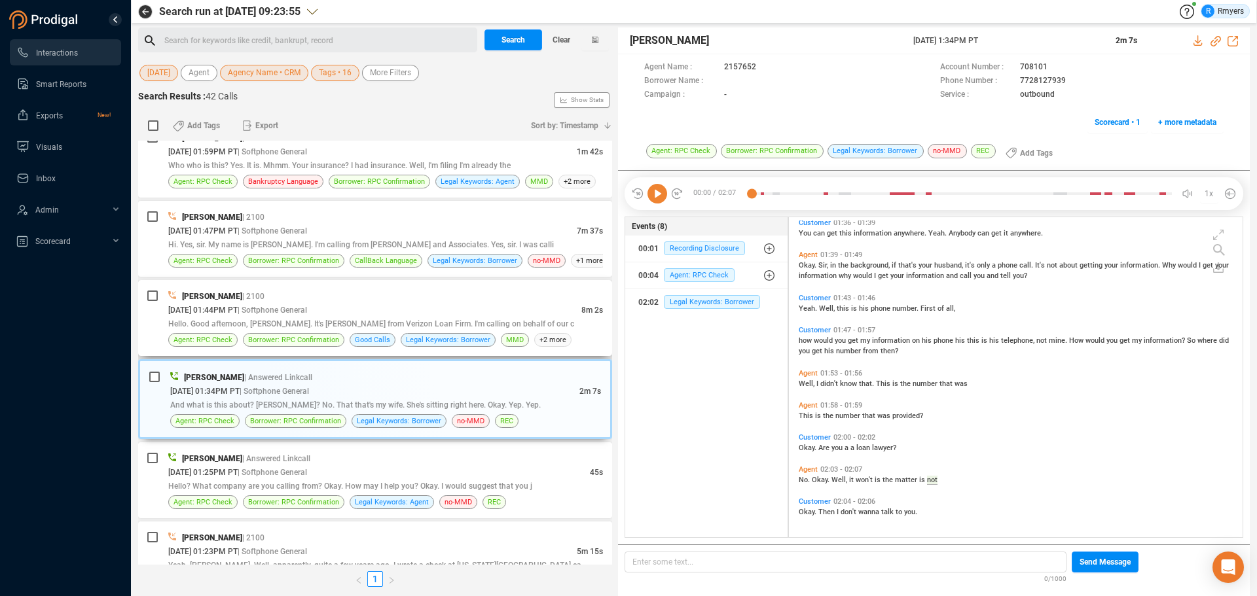
click at [355, 325] on span "Hello. Good afternoon, Elizabeth. It's astrid from Verizon Loan Firm. I'm calli…" at bounding box center [371, 323] width 406 height 9
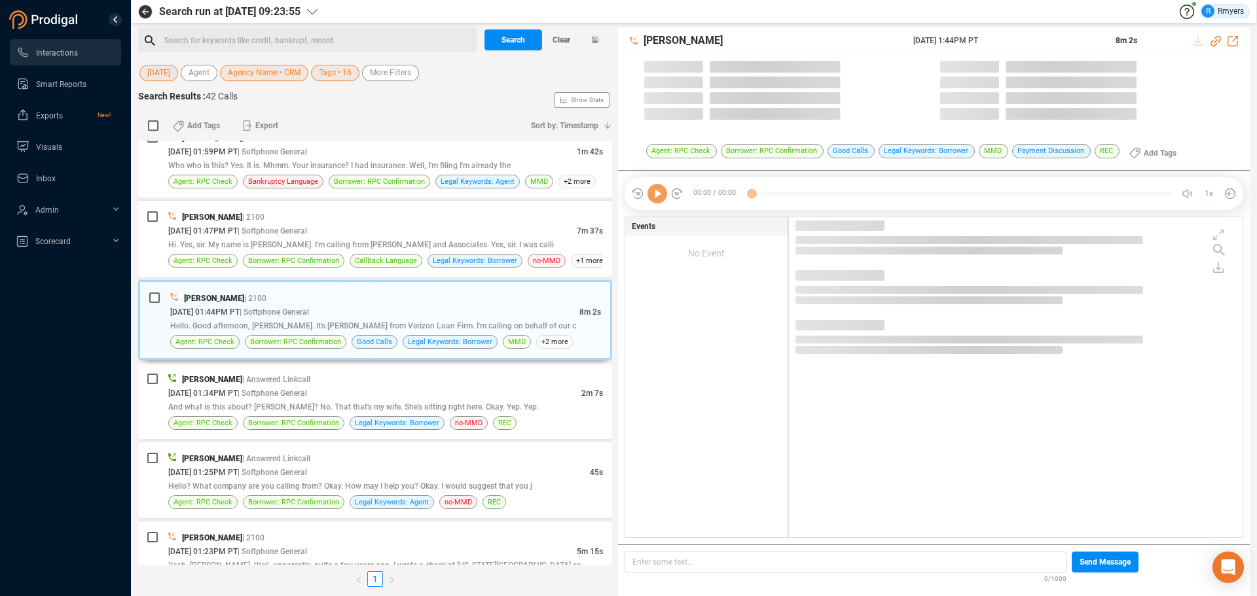
click at [655, 197] on icon at bounding box center [657, 194] width 20 height 20
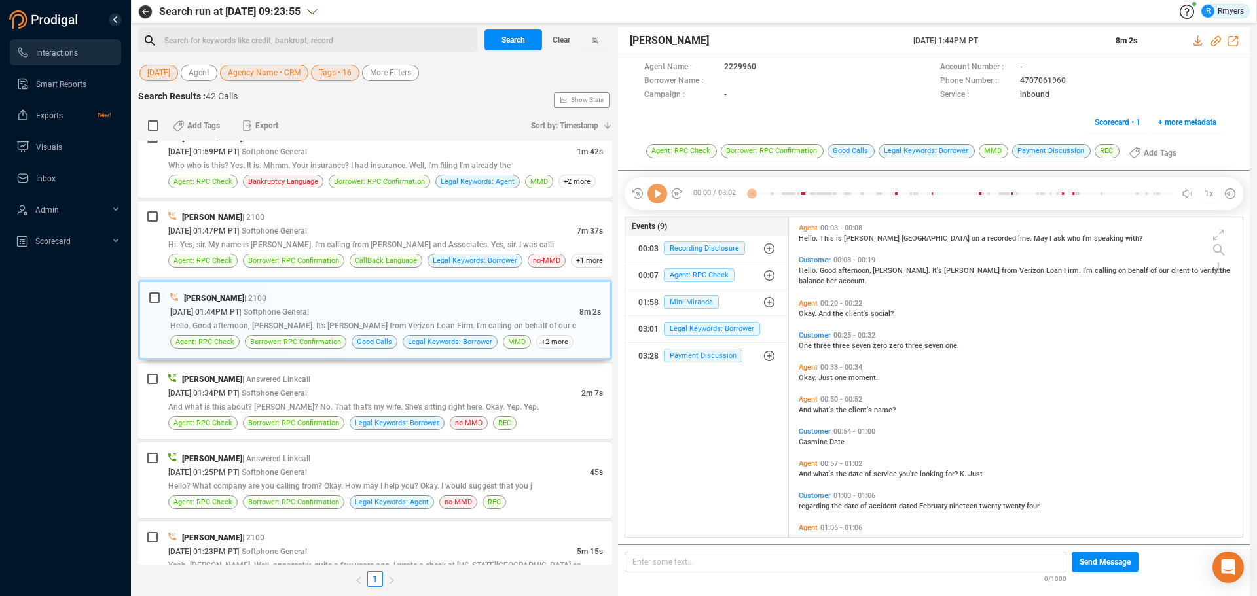
scroll to position [317, 447]
click at [656, 189] on icon at bounding box center [657, 194] width 20 height 20
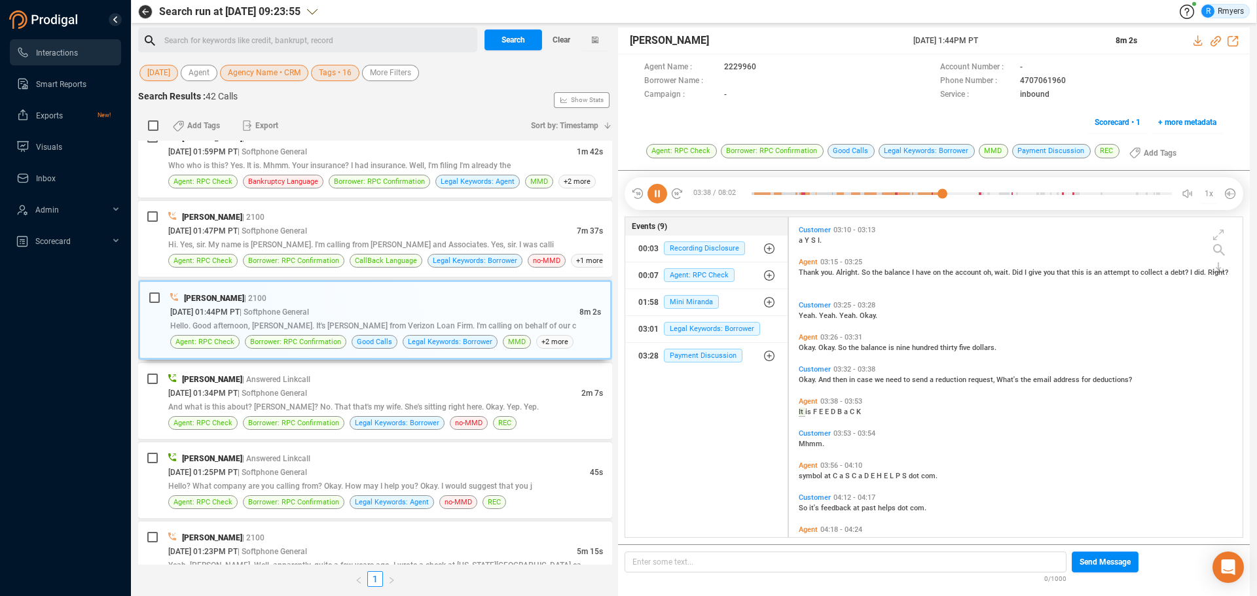
scroll to position [983, 0]
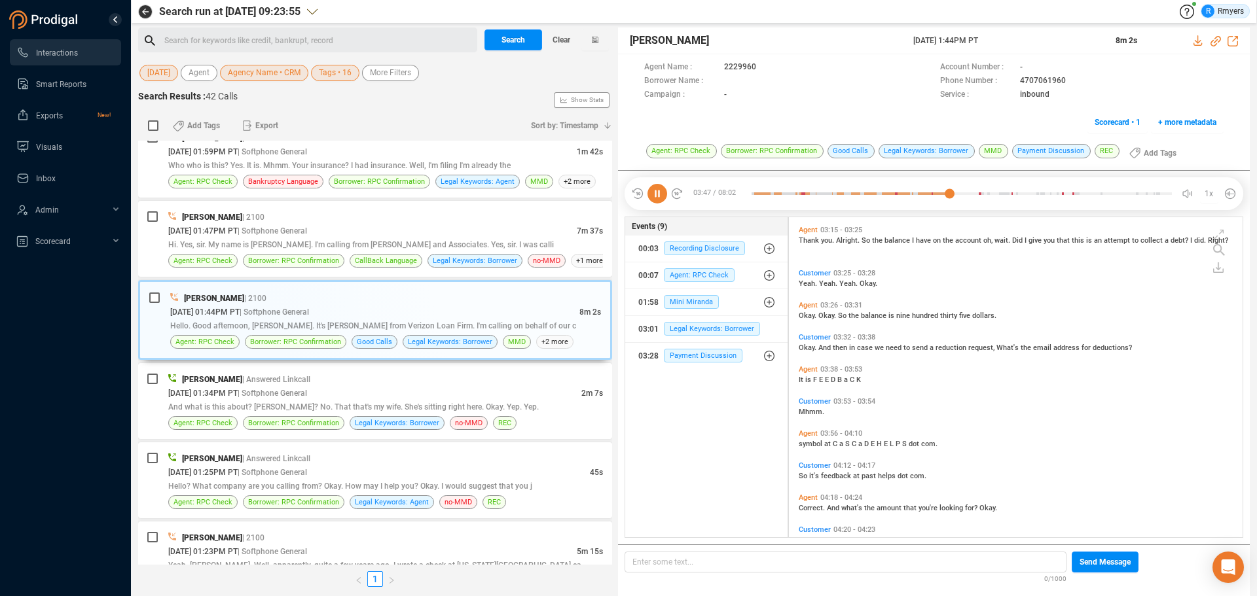
click at [656, 192] on icon at bounding box center [657, 194] width 20 height 20
click at [659, 193] on icon at bounding box center [657, 194] width 20 height 20
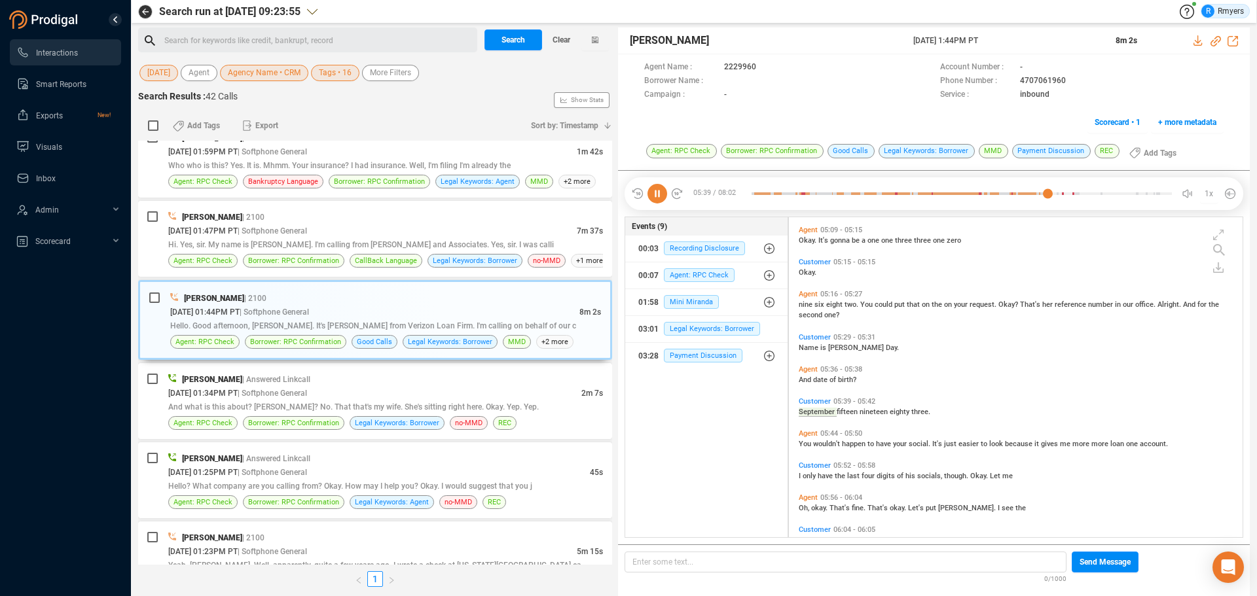
scroll to position [1603, 0]
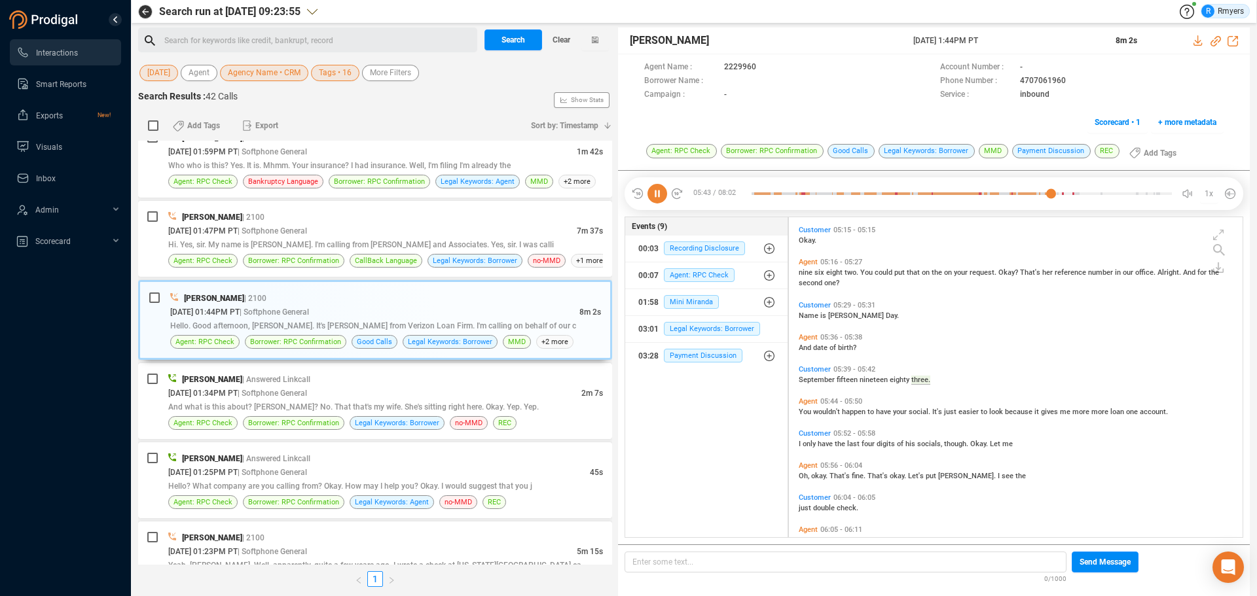
click at [659, 190] on icon at bounding box center [657, 194] width 20 height 20
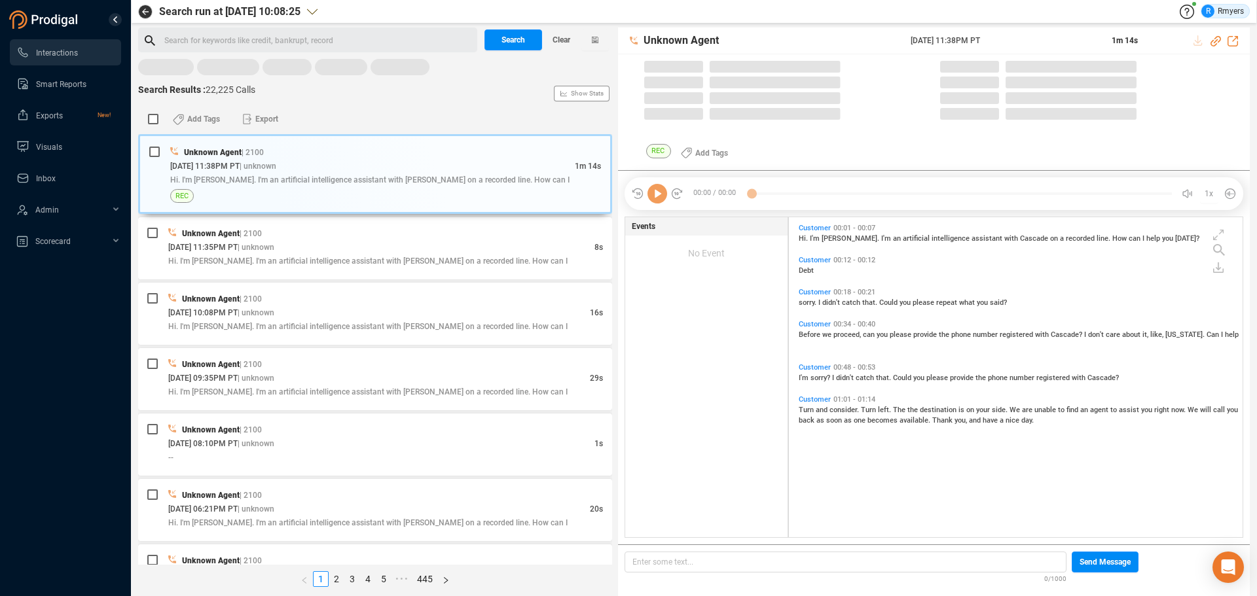
scroll to position [4, 7]
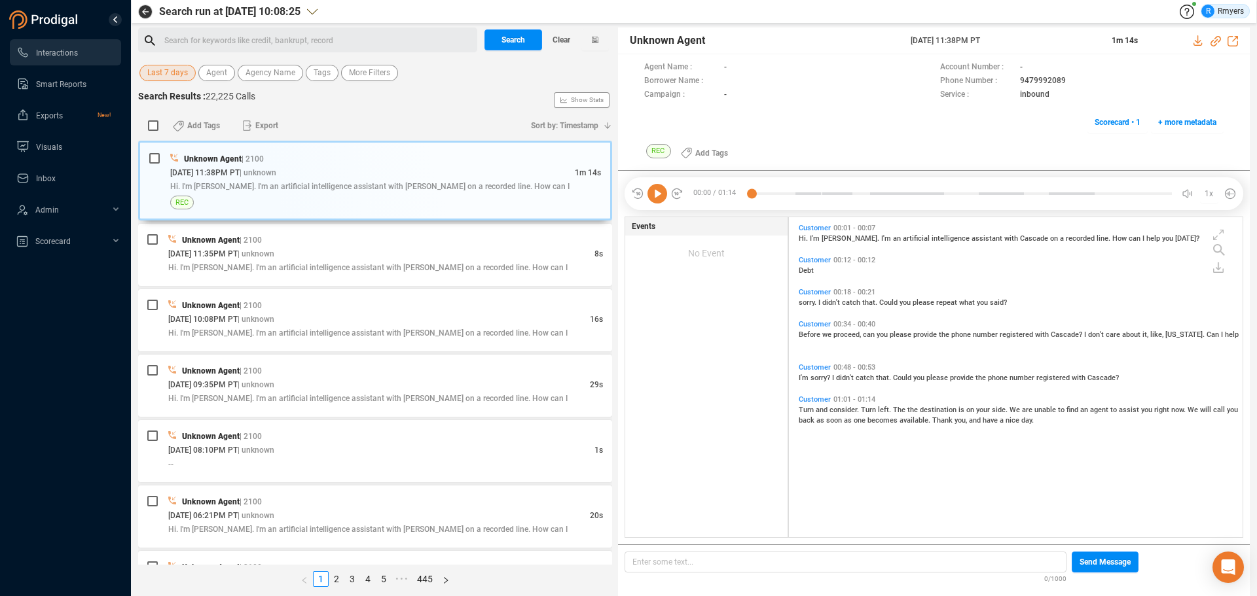
click at [170, 67] on span "Last 7 days" at bounding box center [167, 73] width 41 height 16
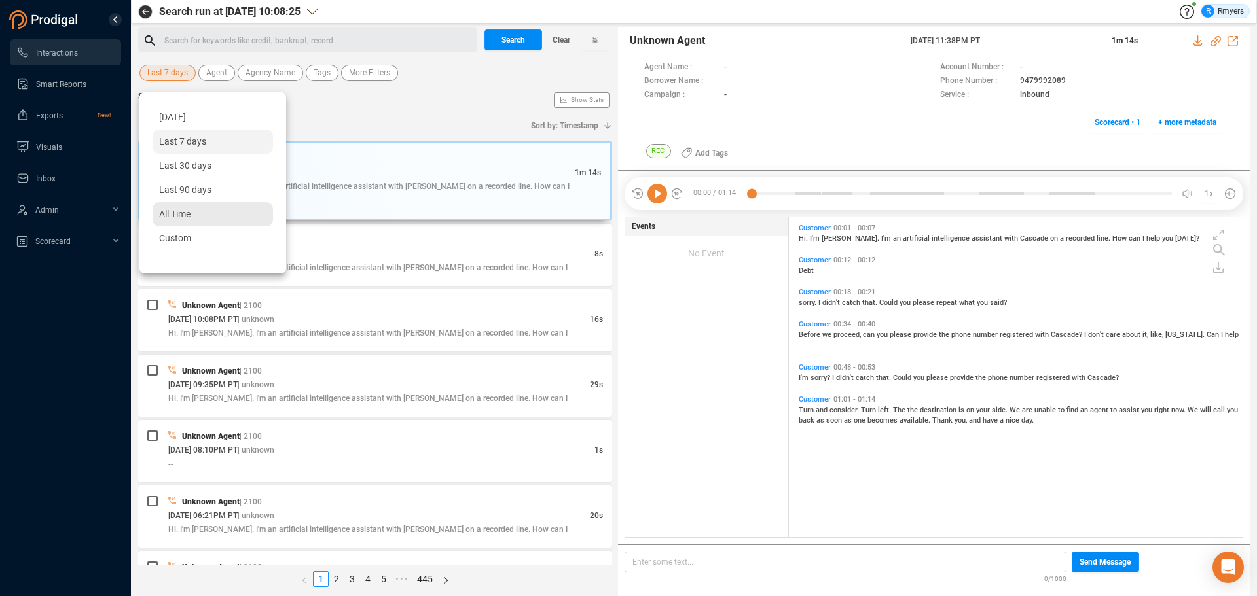
click at [176, 213] on span "All Time" at bounding box center [174, 214] width 31 height 10
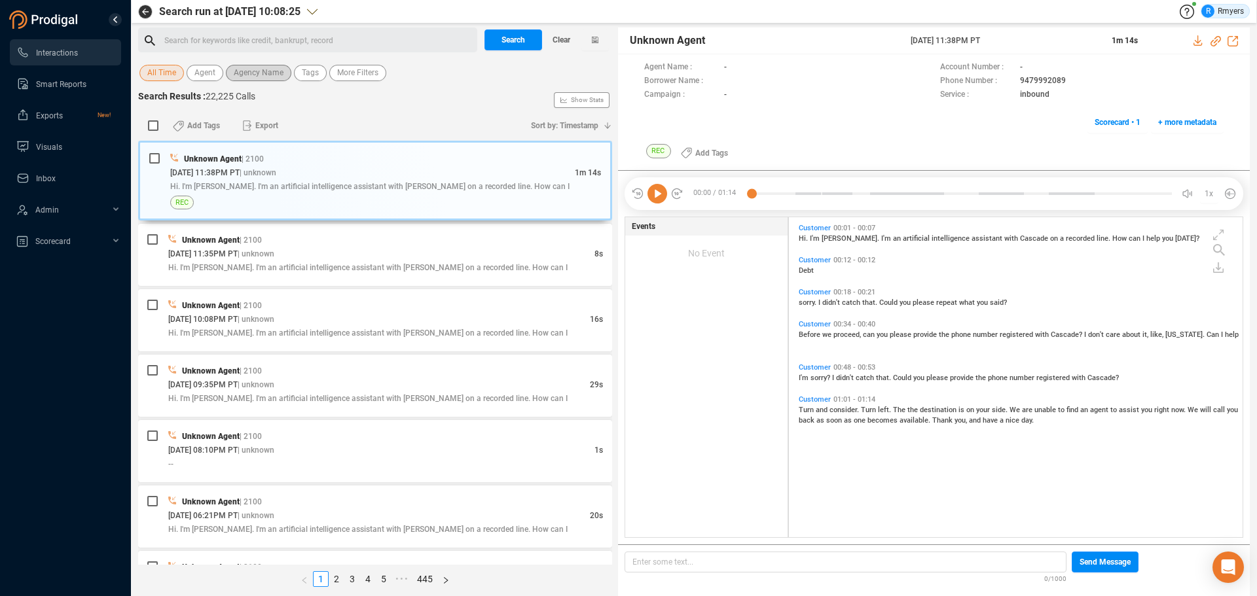
click at [270, 71] on span "Agency Name" at bounding box center [259, 73] width 50 height 16
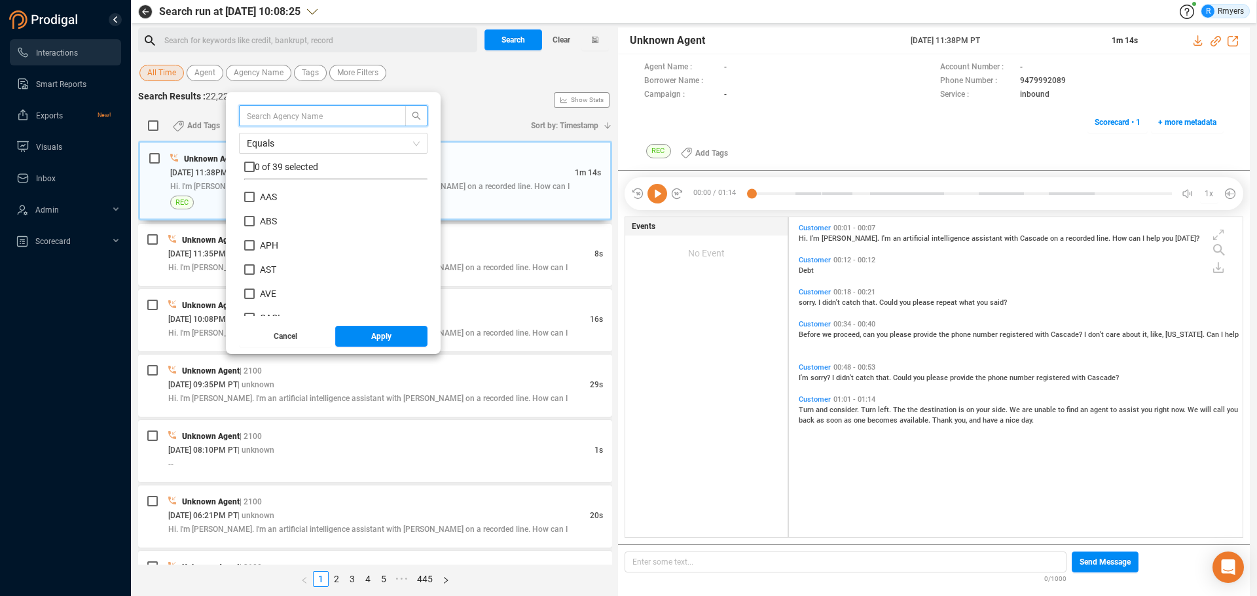
scroll to position [262, 0]
click at [270, 203] on span "CRM" at bounding box center [270, 201] width 20 height 10
click at [255, 203] on input "CRM" at bounding box center [249, 201] width 10 height 10
checkbox input "true"
click at [353, 339] on button "Apply" at bounding box center [381, 336] width 93 height 21
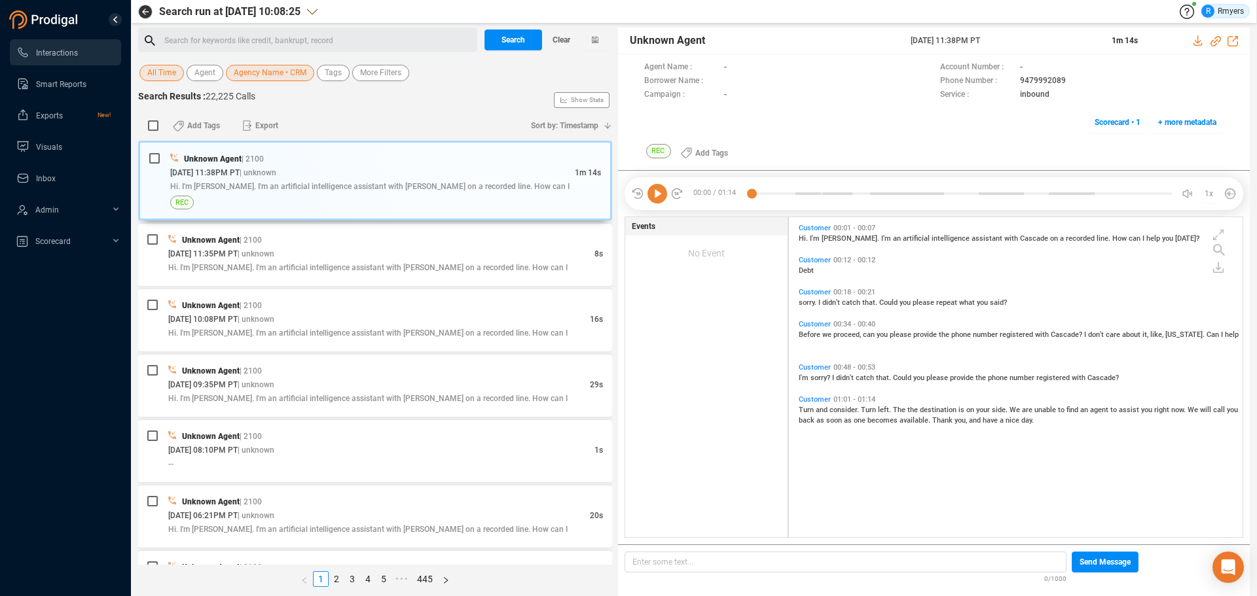
click at [248, 46] on div "Search for keywords like credit, bankrupt, record ﻿" at bounding box center [318, 41] width 309 height 20
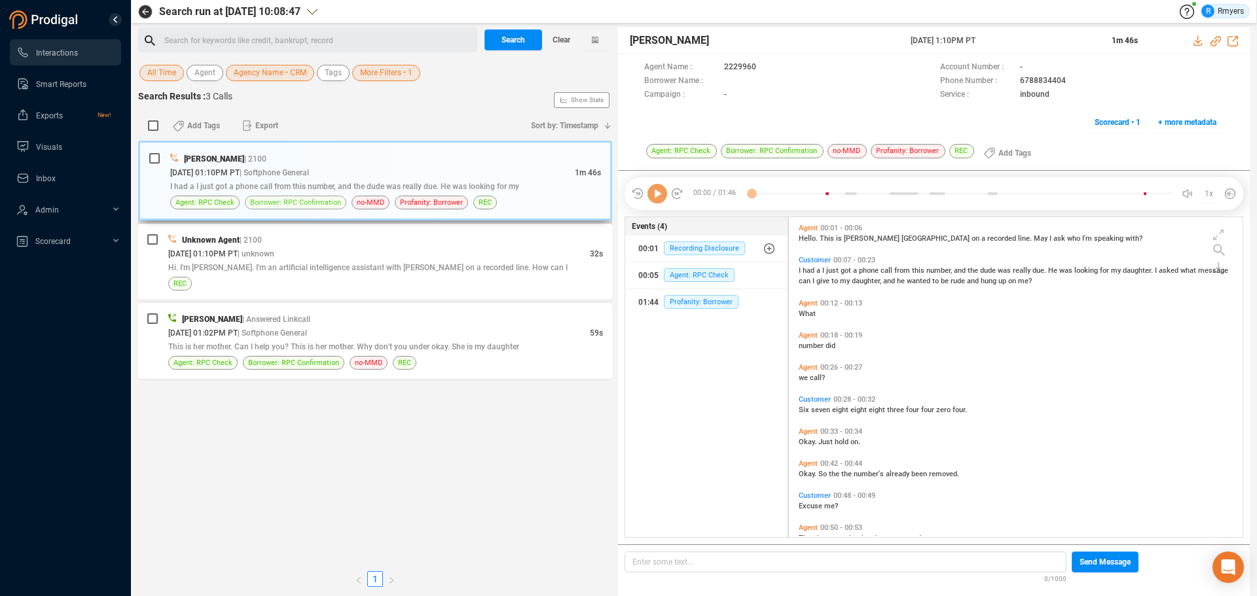
scroll to position [317, 447]
click at [375, 329] on div "09/25/2025 @ 01:02PM PT | Softphone General" at bounding box center [379, 333] width 422 height 14
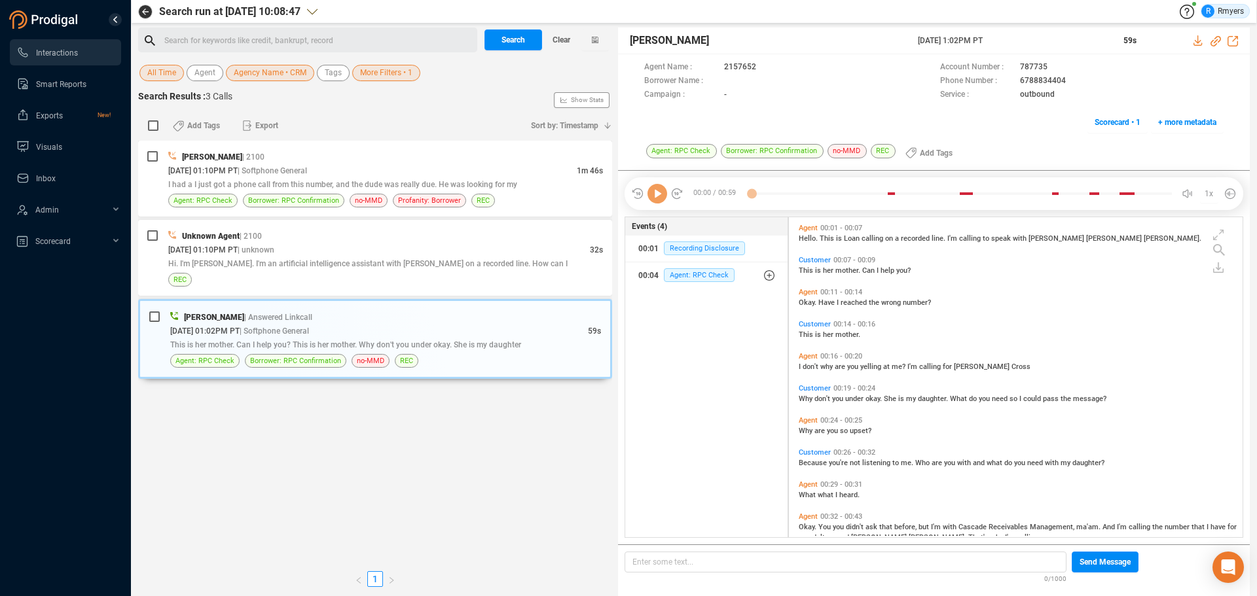
click at [657, 204] on div "00:00 / 00:59 1x" at bounding box center [934, 193] width 619 height 33
click at [658, 201] on icon at bounding box center [657, 194] width 20 height 20
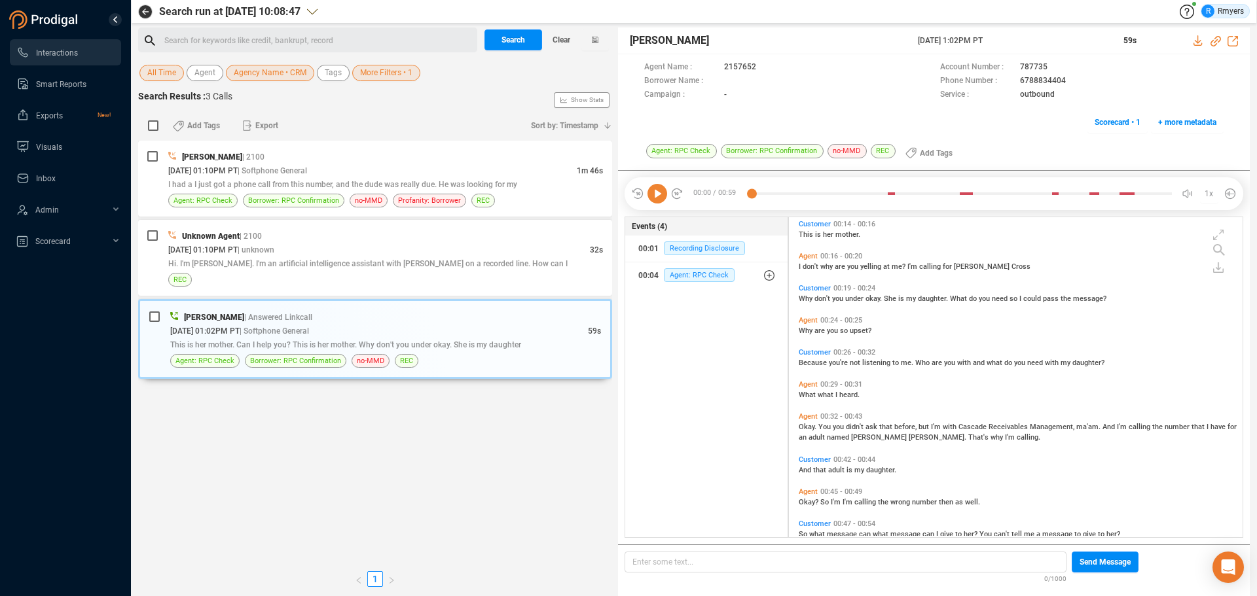
scroll to position [166, 0]
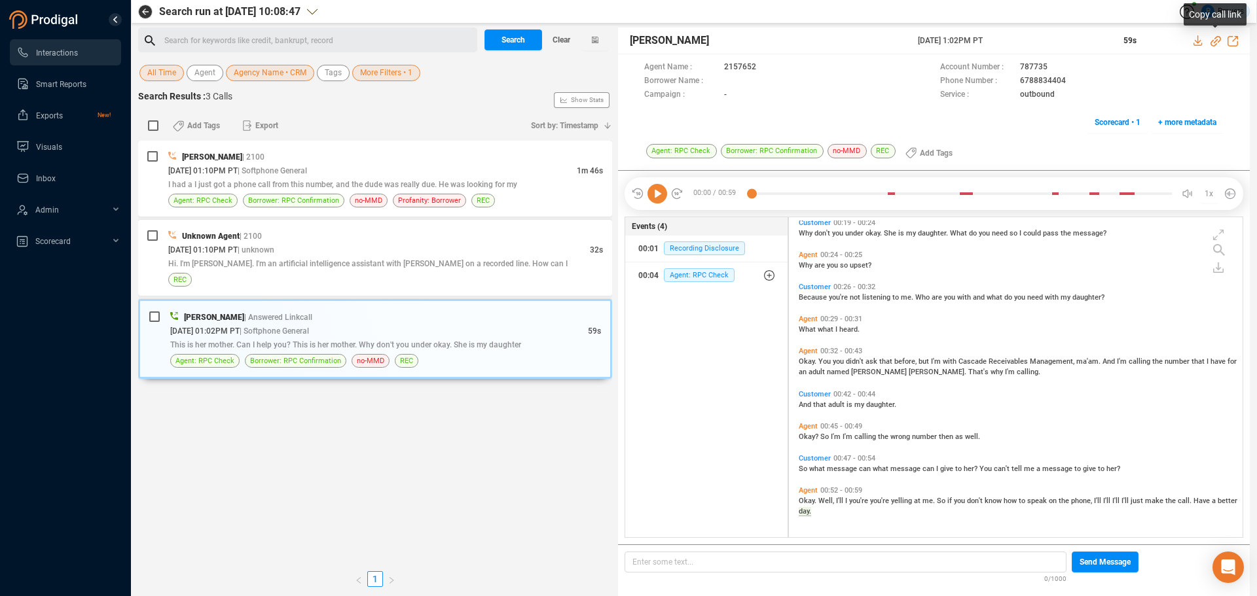
click at [1215, 40] on icon at bounding box center [1215, 41] width 10 height 10
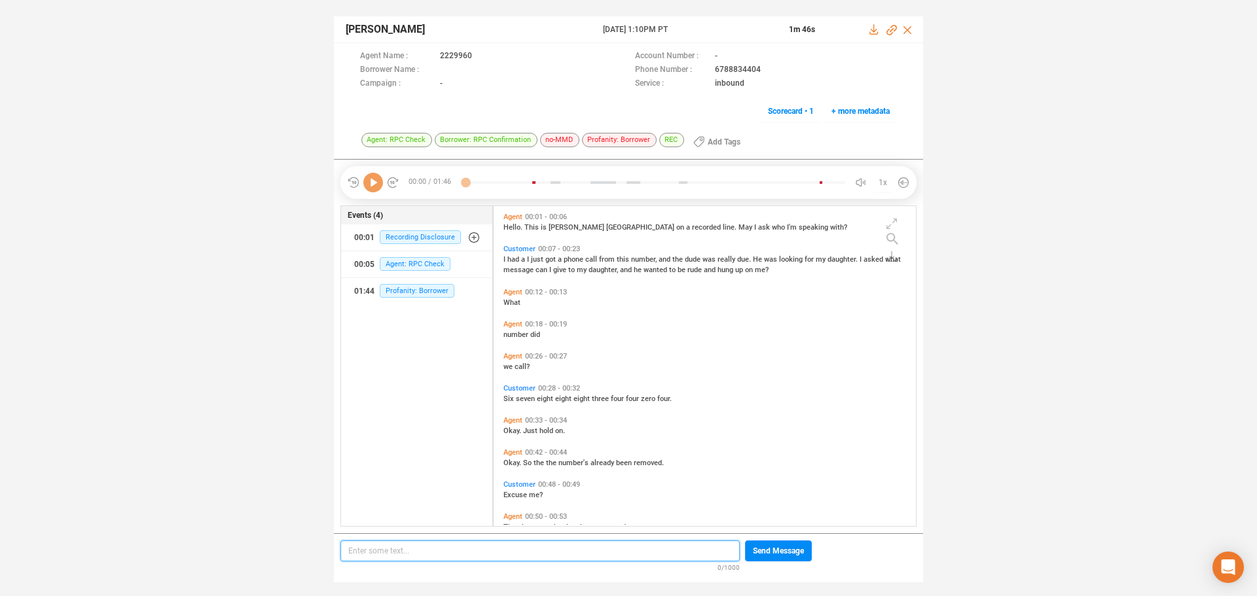
scroll to position [4, 7]
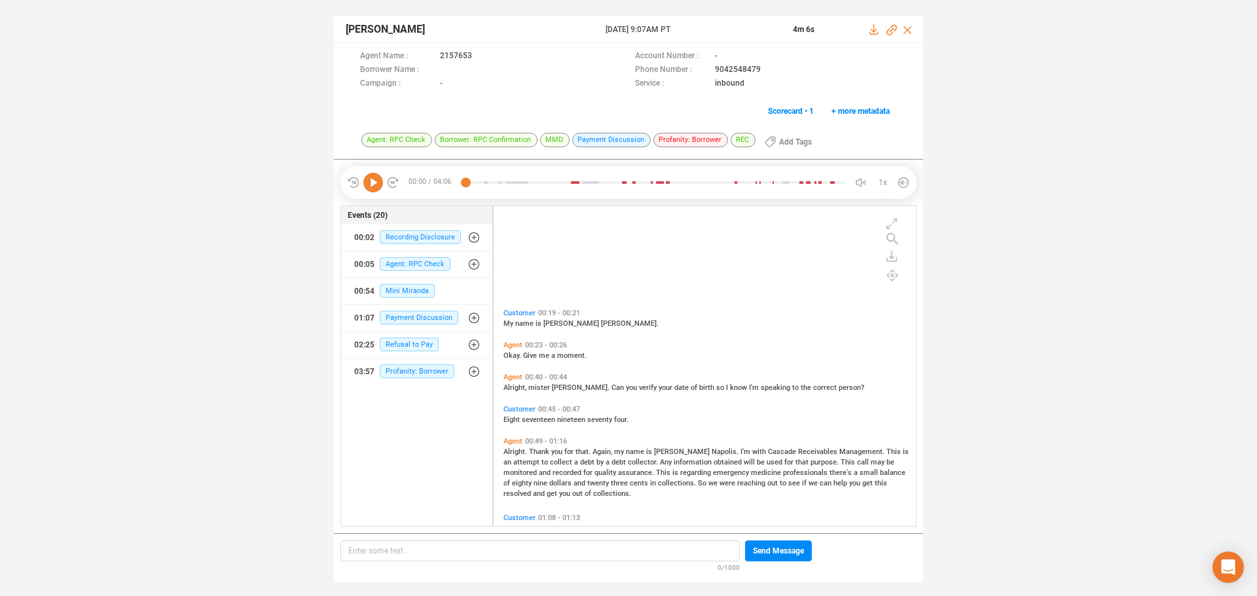
scroll to position [131, 0]
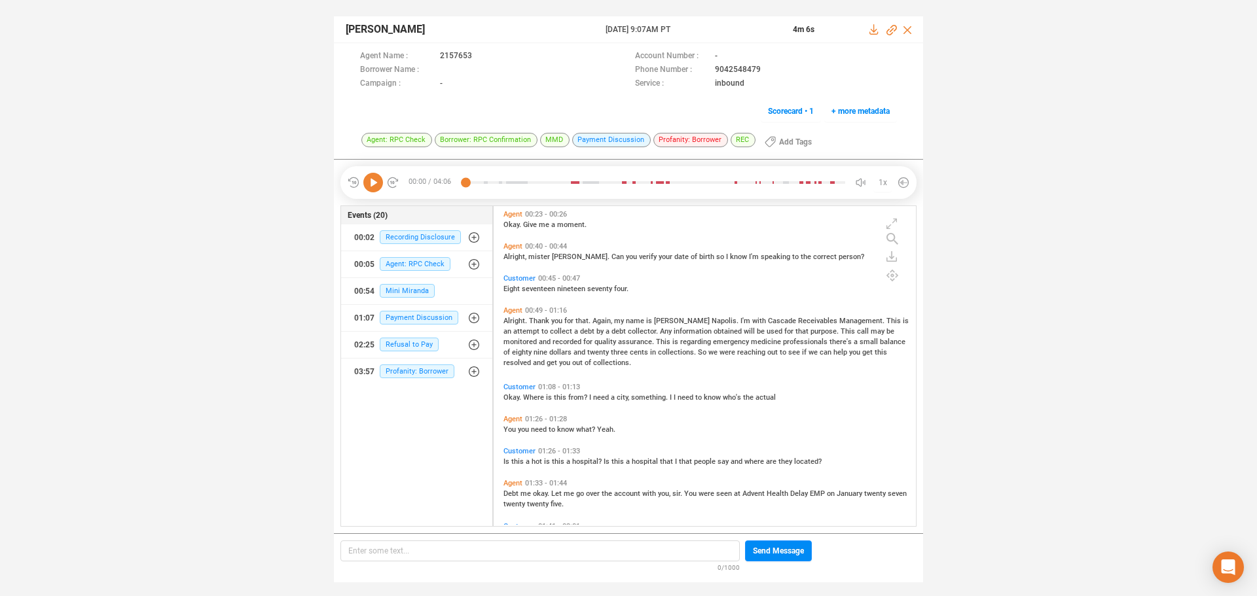
click at [511, 431] on span "You" at bounding box center [510, 430] width 14 height 9
drag, startPoint x: 372, startPoint y: 187, endPoint x: 380, endPoint y: 193, distance: 9.7
click at [372, 188] on icon at bounding box center [373, 183] width 20 height 20
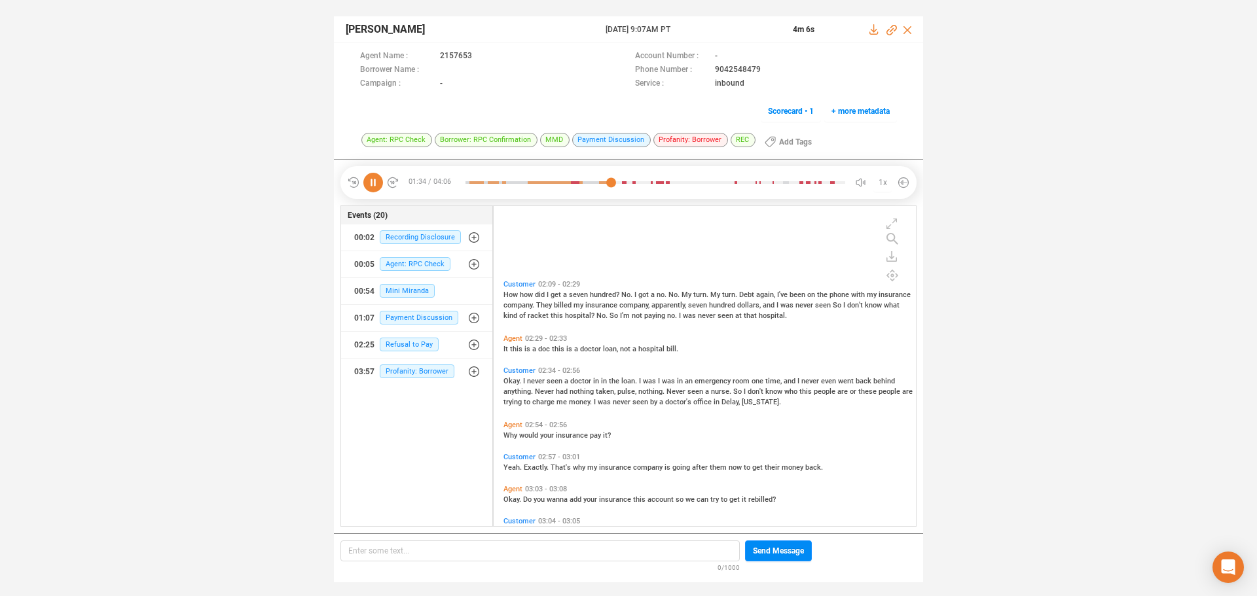
scroll to position [655, 0]
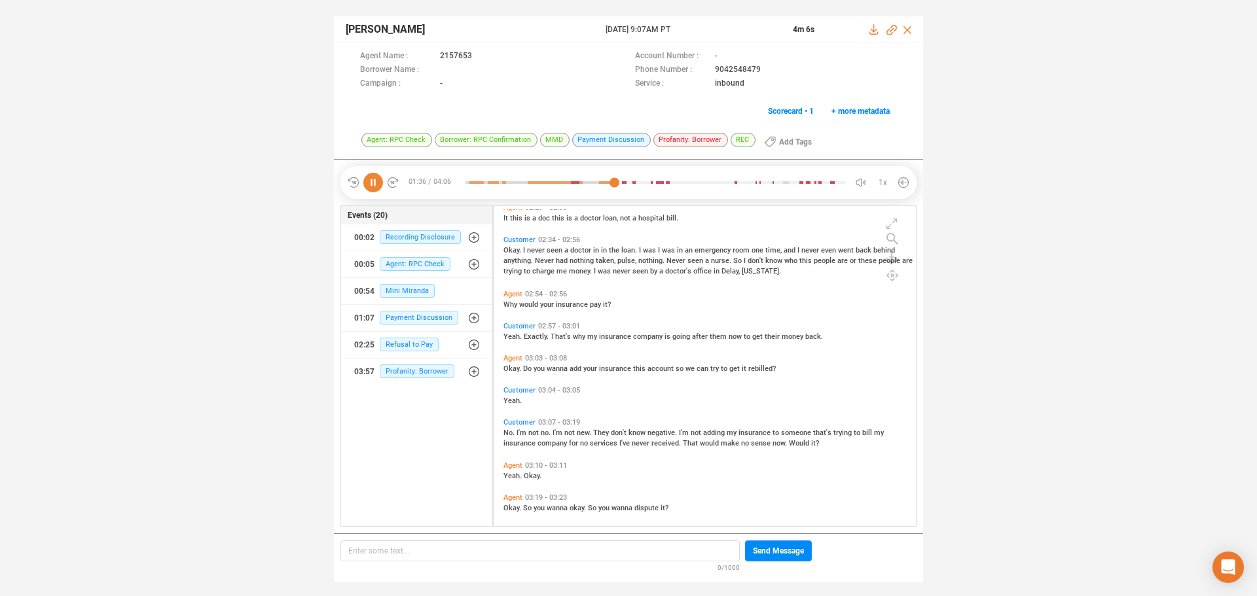
click at [507, 369] on span "Okay." at bounding box center [513, 369] width 20 height 9
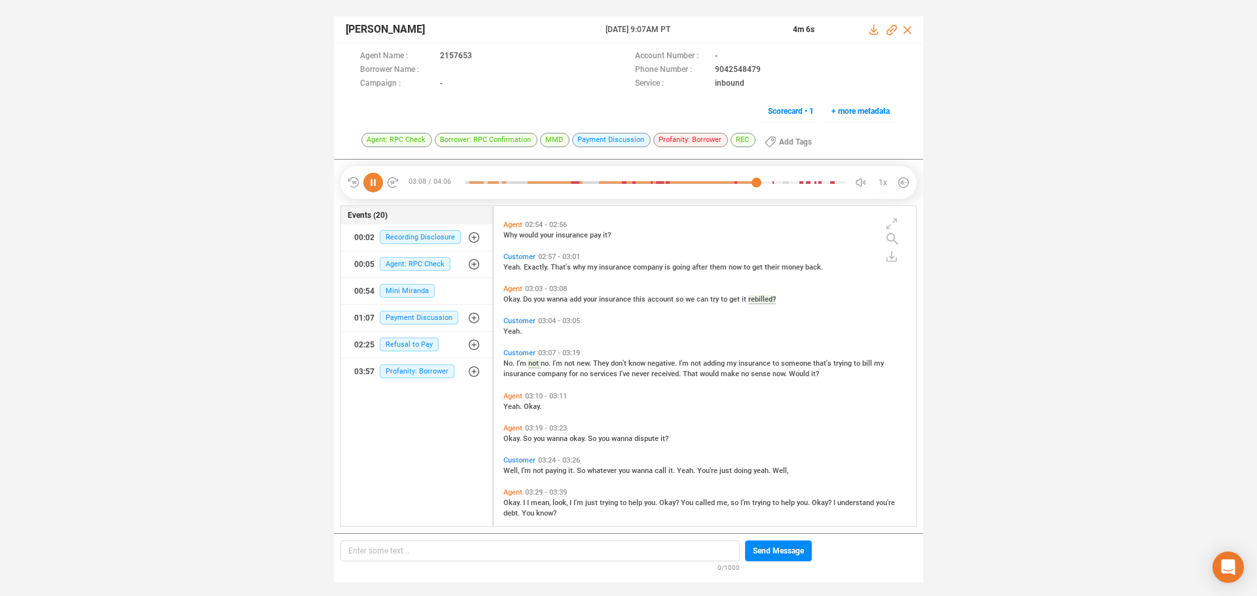
scroll to position [1016, 0]
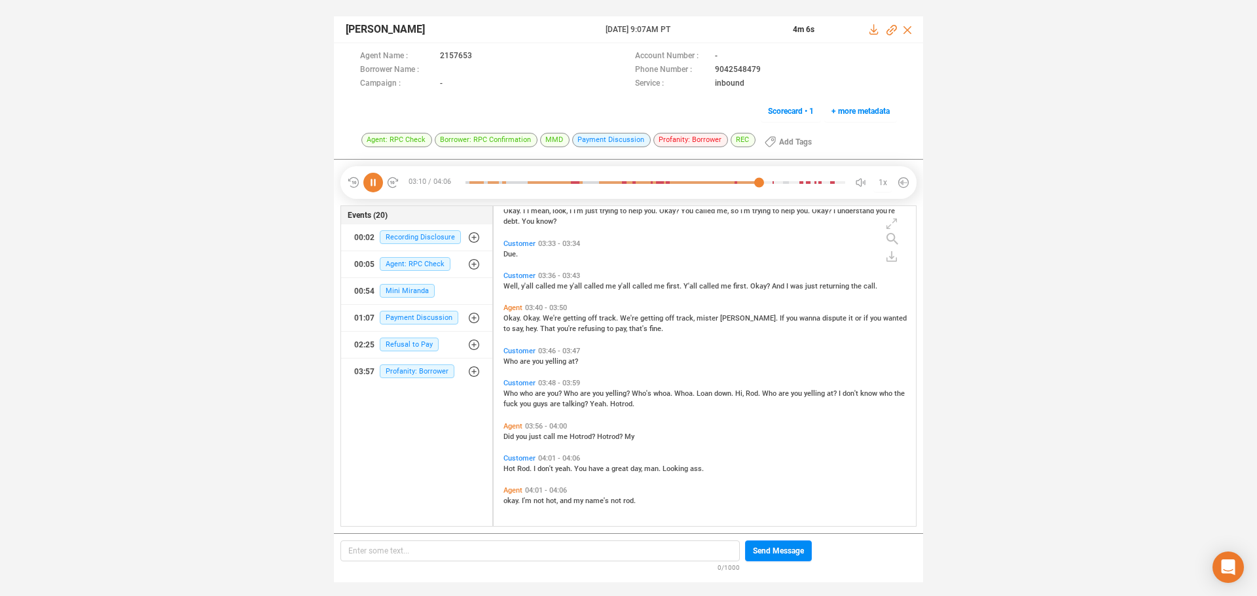
click at [505, 285] on span "Well," at bounding box center [512, 286] width 18 height 9
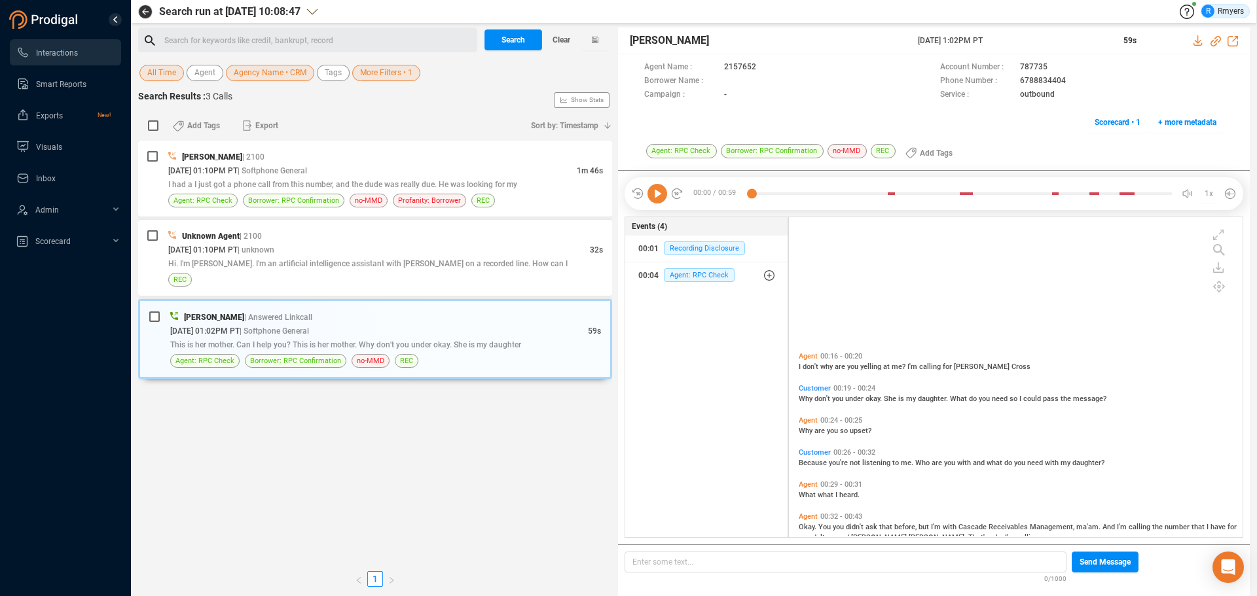
scroll to position [317, 447]
